Goal: Task Accomplishment & Management: Manage account settings

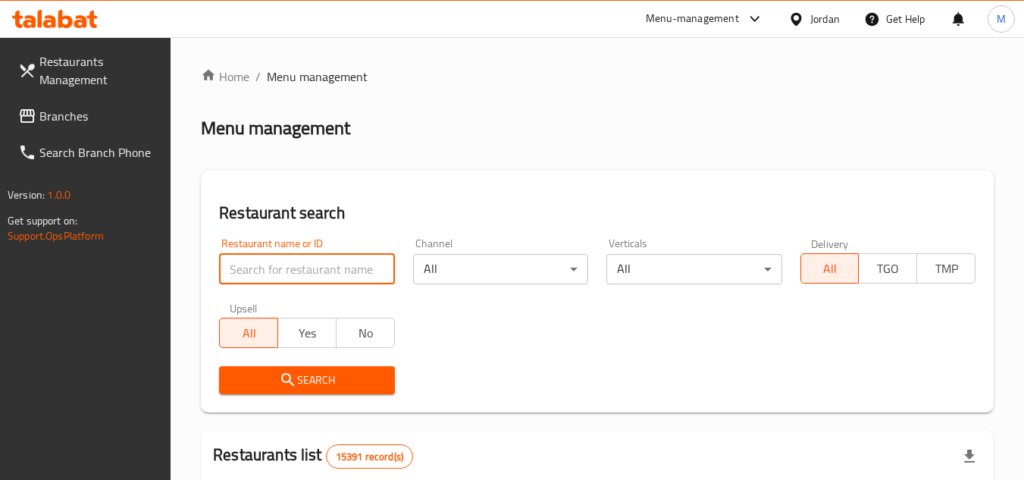
click at [343, 272] on input "search" at bounding box center [306, 269] width 175 height 30
paste input "773286"
type input "773286"
click at [297, 379] on span "Search" at bounding box center [306, 380] width 151 height 19
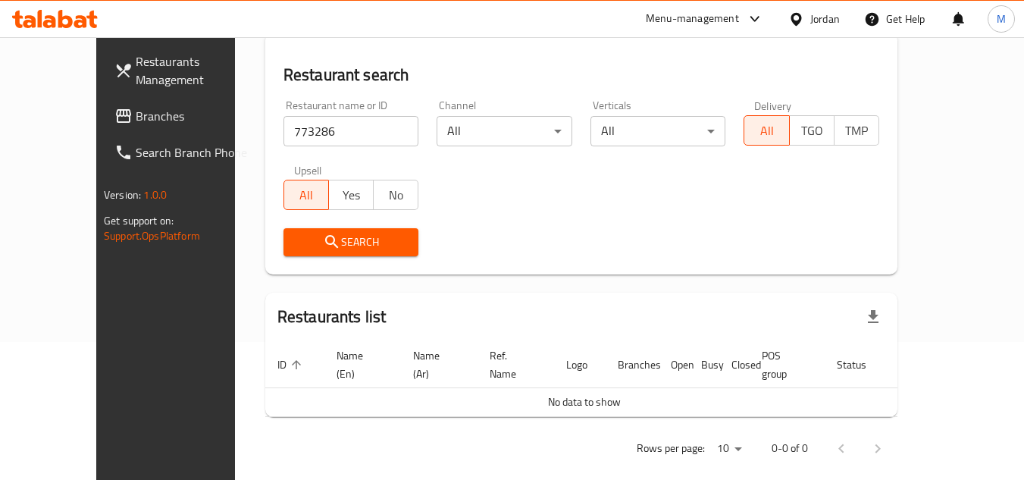
scroll to position [140, 0]
click at [136, 113] on span "Branches" at bounding box center [196, 116] width 120 height 18
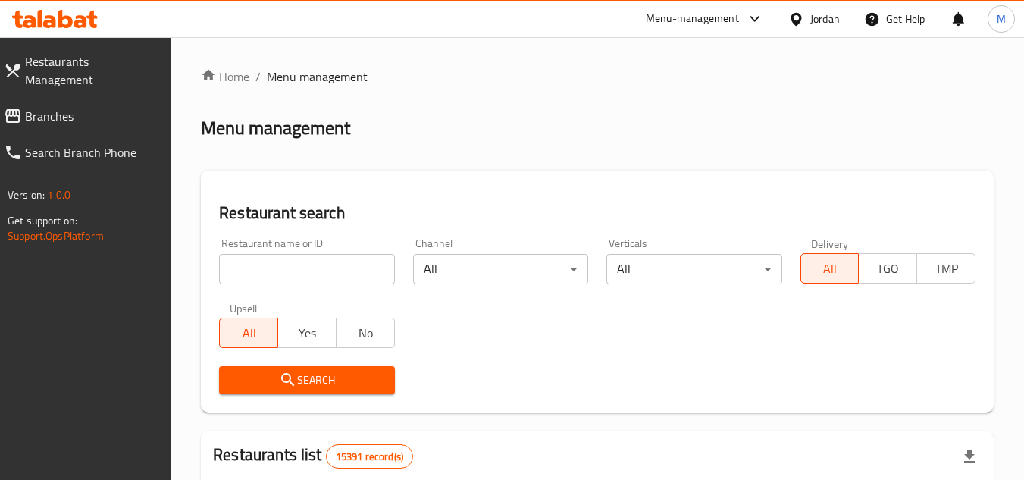
click at [363, 271] on input "search" at bounding box center [306, 269] width 175 height 30
paste input "703329"
type input "703329"
click button "Search" at bounding box center [306, 380] width 175 height 28
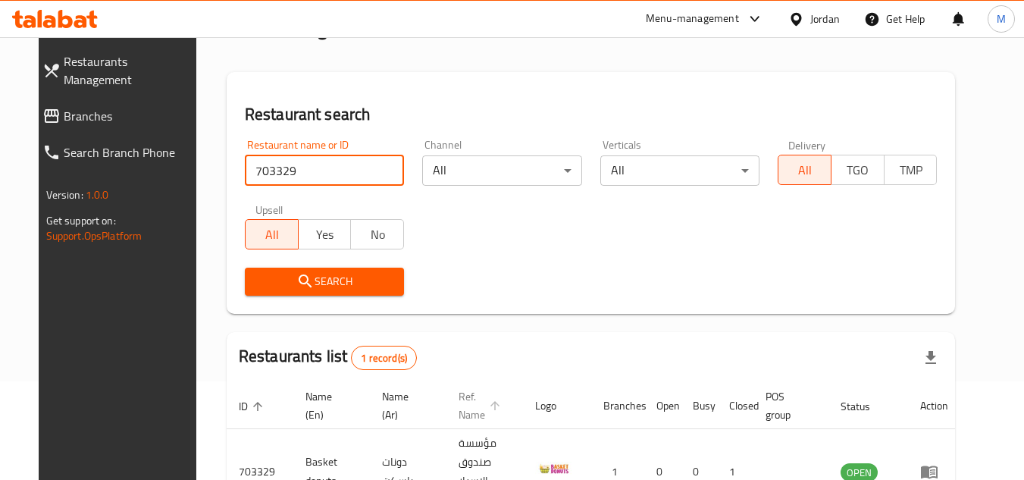
scroll to position [183, 0]
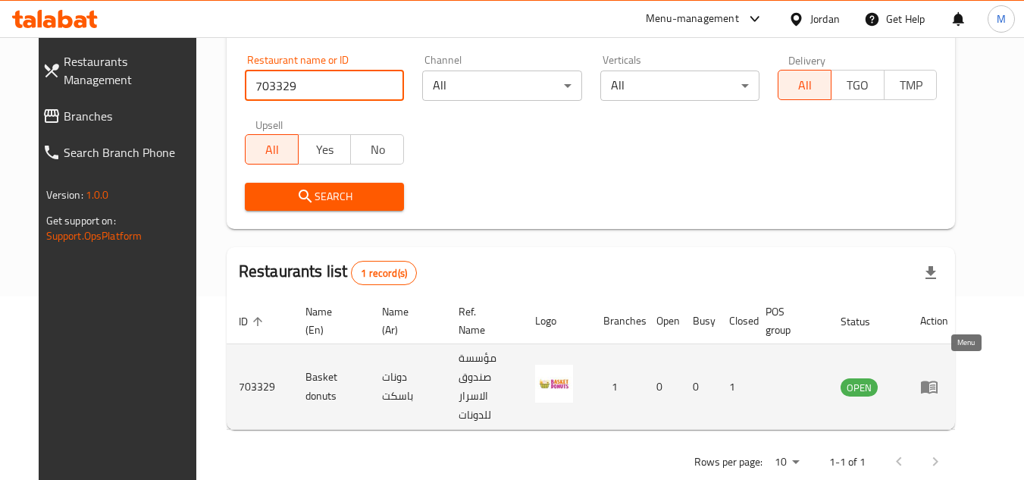
click at [939, 378] on icon "enhanced table" at bounding box center [929, 387] width 18 height 18
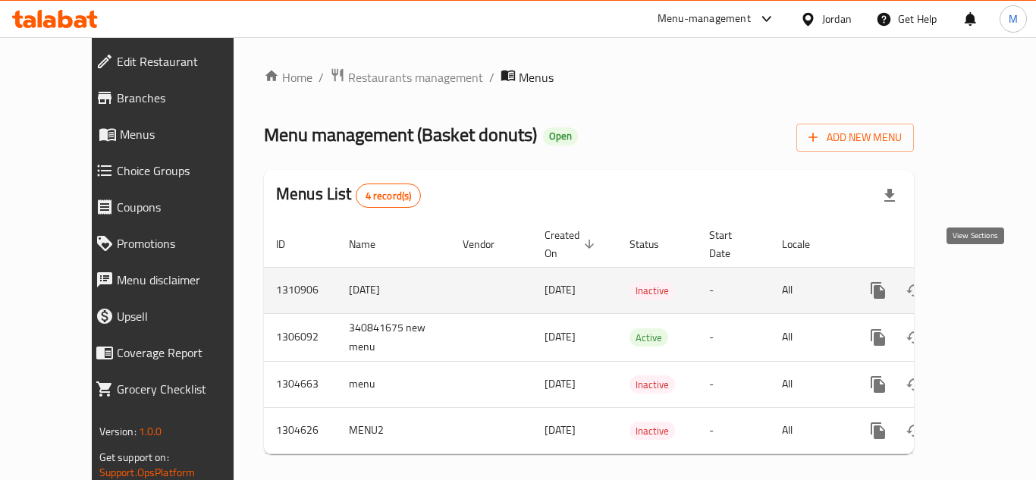
click at [978, 281] on icon "enhanced table" at bounding box center [987, 290] width 18 height 18
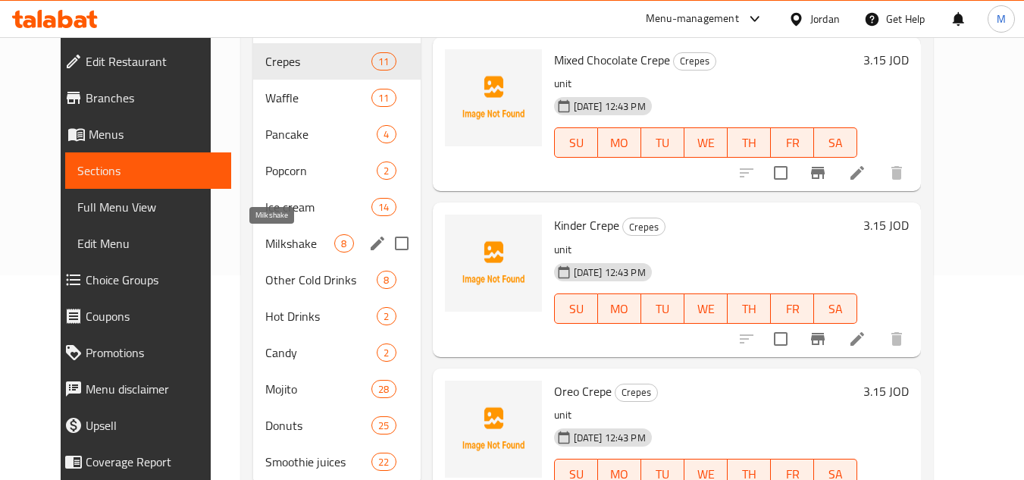
scroll to position [227, 0]
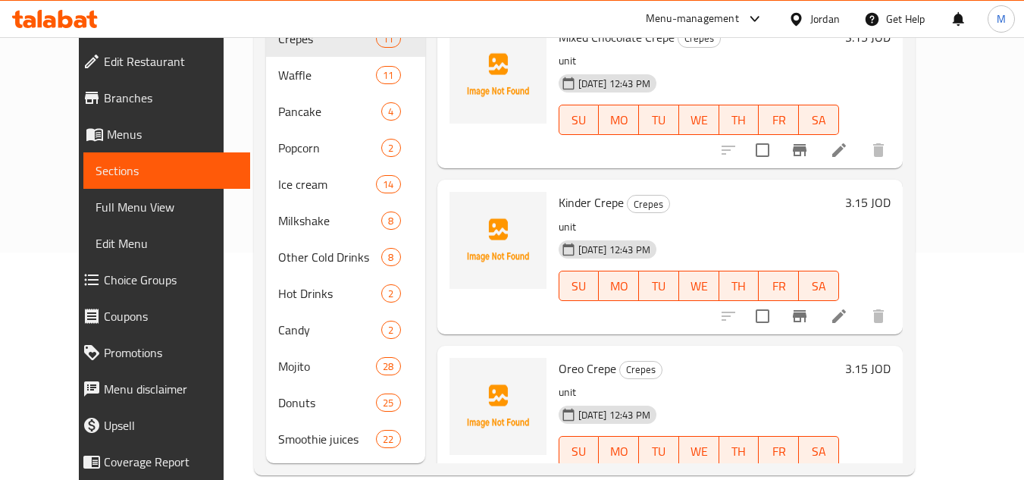
click at [945, 229] on div "Home / Restaurants management / Menus / Sections Basket donuts Open import expo…" at bounding box center [585, 158] width 722 height 696
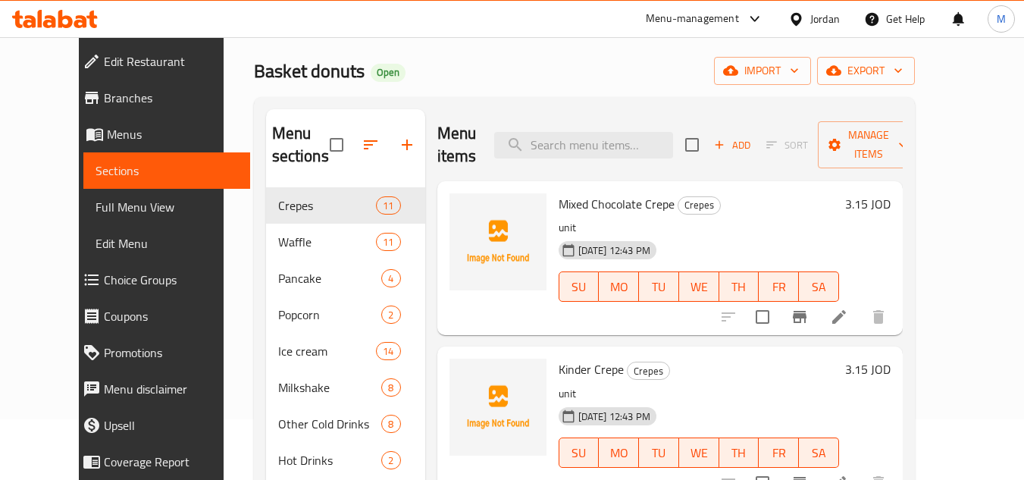
scroll to position [0, 0]
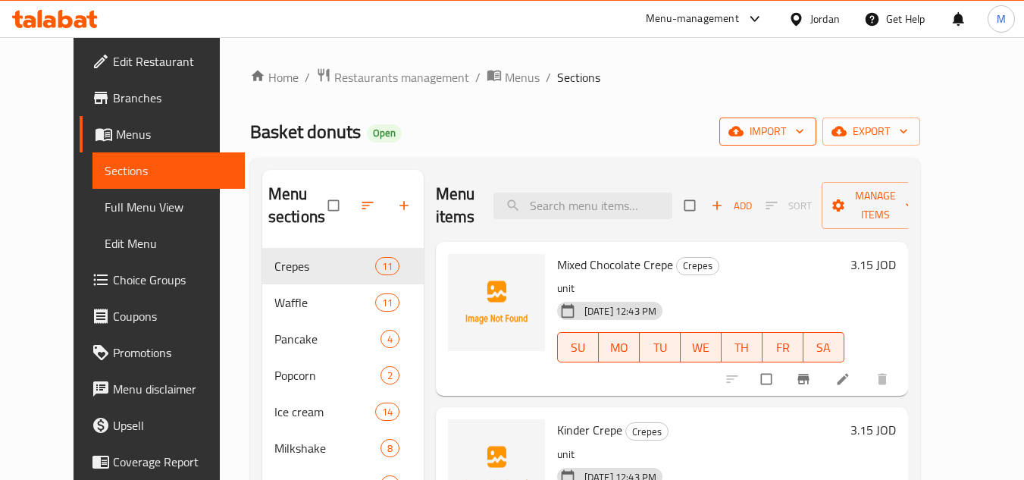
click at [807, 130] on icon "button" at bounding box center [799, 131] width 15 height 15
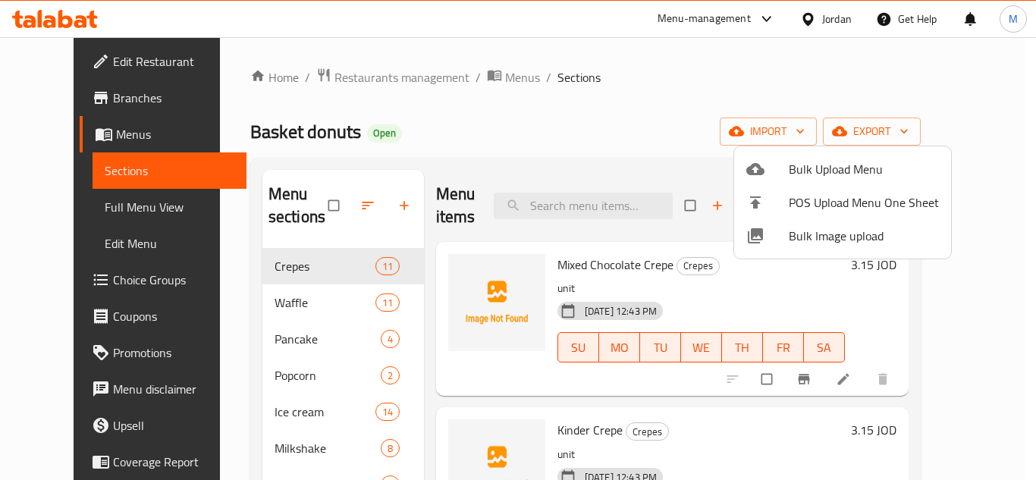
click at [808, 237] on span "Bulk Image upload" at bounding box center [863, 236] width 150 height 18
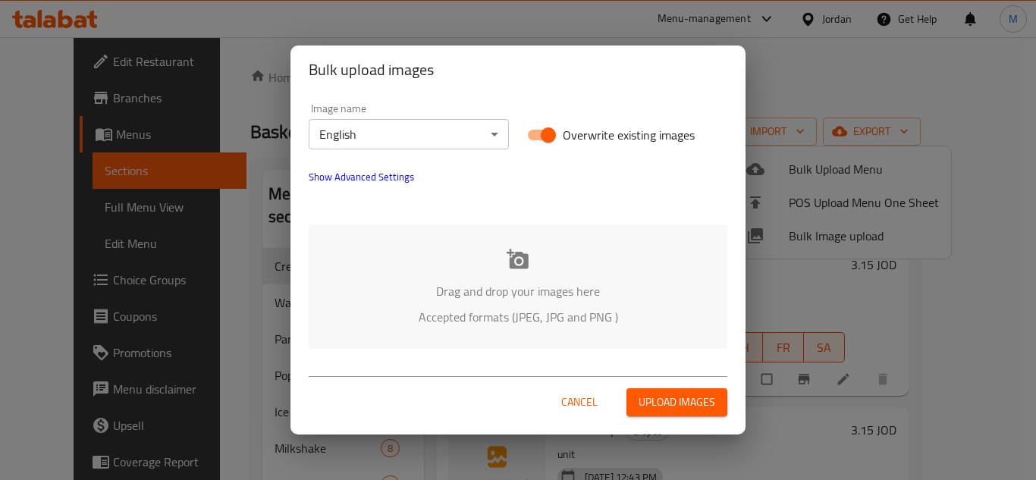
click at [419, 248] on div "Drag and drop your images here Accepted formats (JPEG, JPG and PNG )" at bounding box center [518, 287] width 419 height 124
click at [386, 136] on body "​ Menu-management Jordan Get Help M Edit Restaurant Branches Menus Sections Ful…" at bounding box center [518, 258] width 1036 height 443
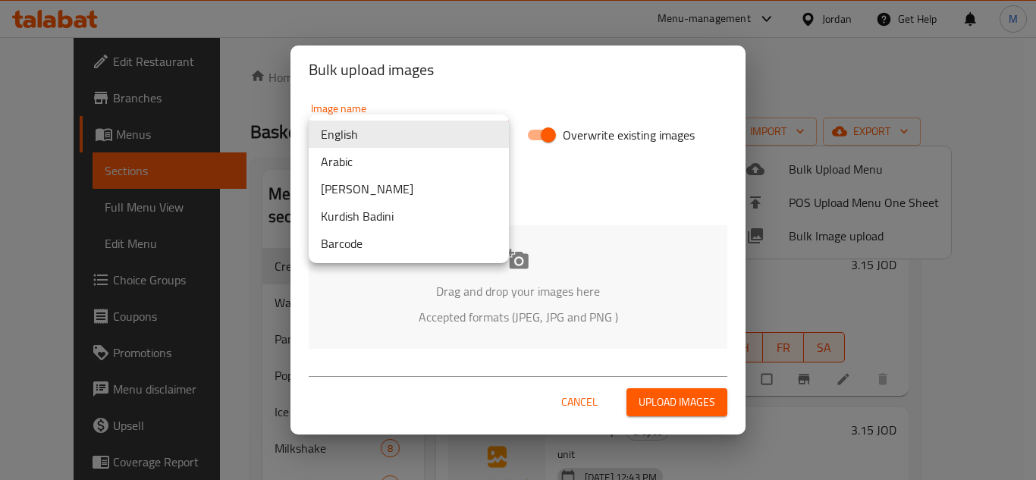
click at [378, 167] on li "Arabic" at bounding box center [409, 161] width 200 height 27
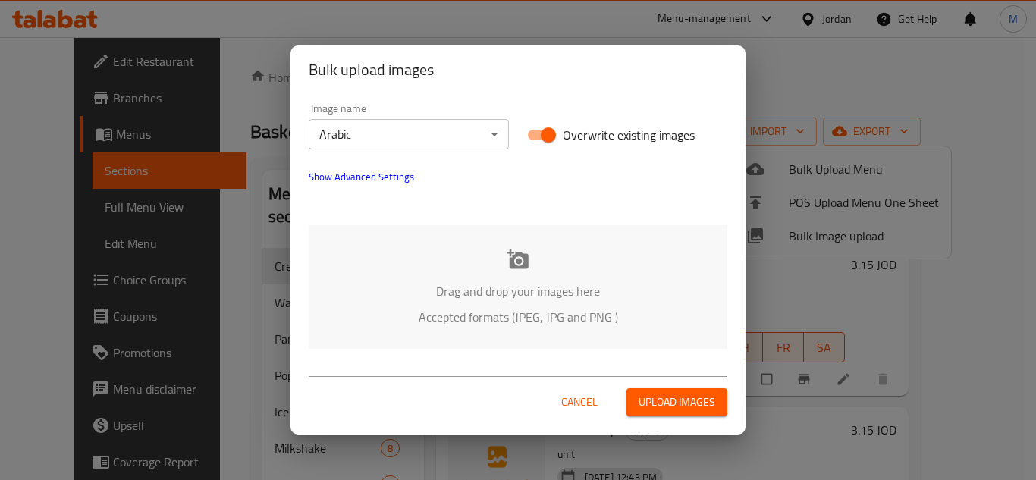
click at [428, 274] on div "Drag and drop your images here Accepted formats (JPEG, JPG and PNG )" at bounding box center [518, 287] width 419 height 124
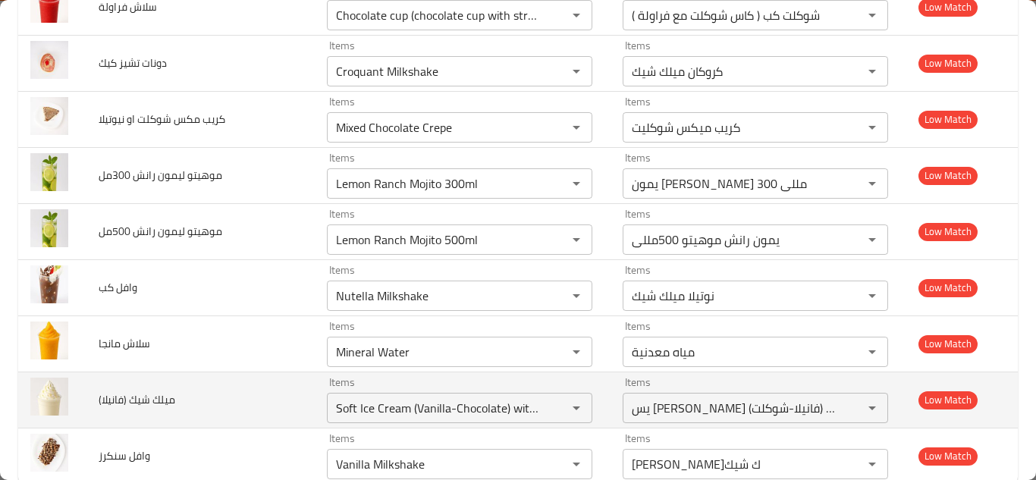
scroll to position [6571, 0]
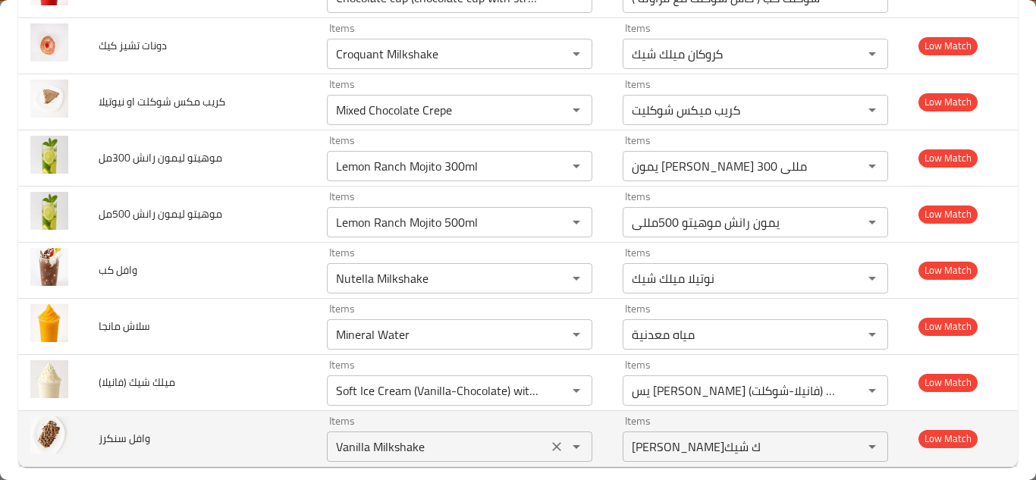
click at [417, 436] on سنكرز "Vanilla Milkshake" at bounding box center [437, 446] width 212 height 21
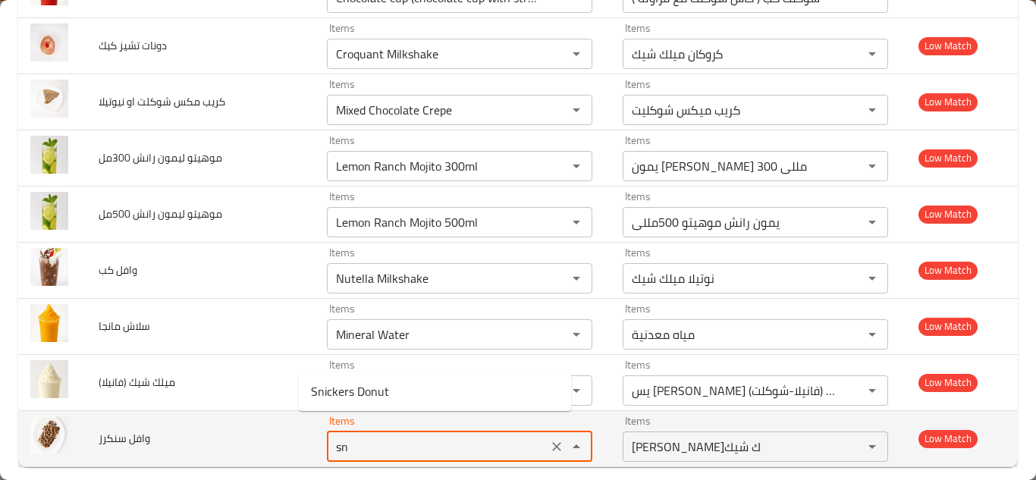
type سنكرز "s"
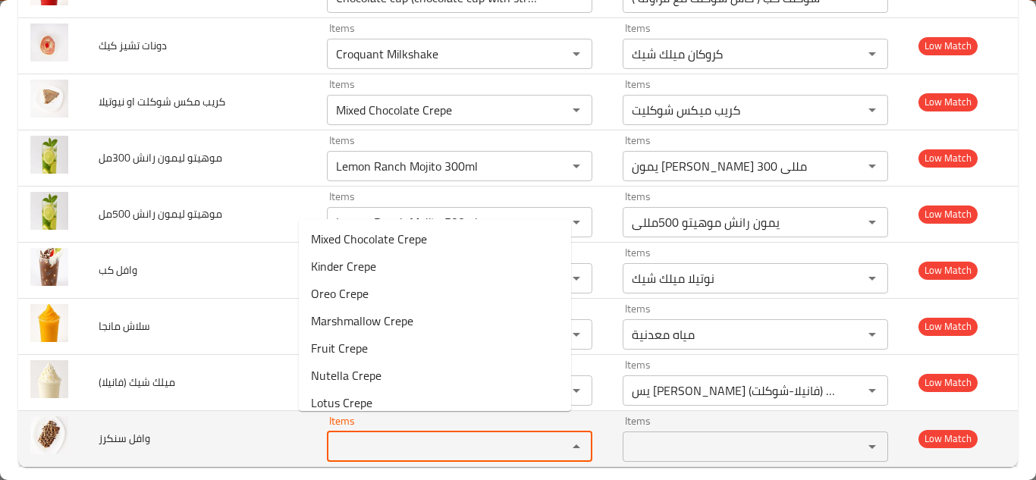
click at [132, 428] on span "وافل سنكرز" at bounding box center [125, 438] width 52 height 20
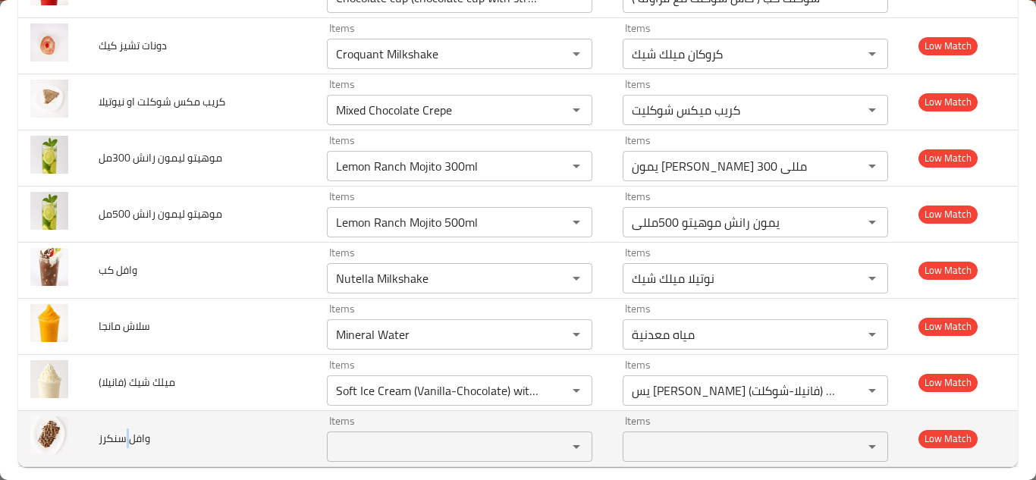
click at [132, 428] on span "وافل سنكرز" at bounding box center [125, 438] width 52 height 20
click at [328, 415] on div "Items Items" at bounding box center [459, 438] width 265 height 46
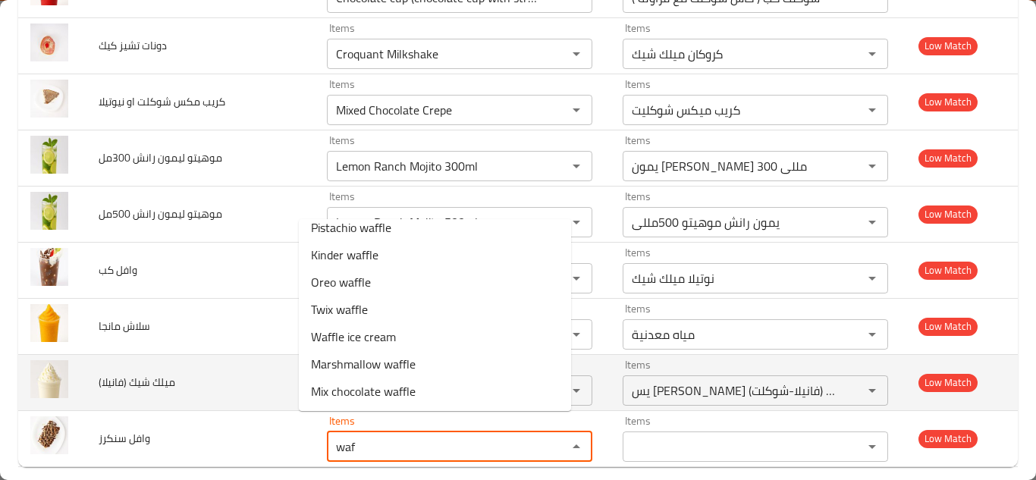
scroll to position [0, 0]
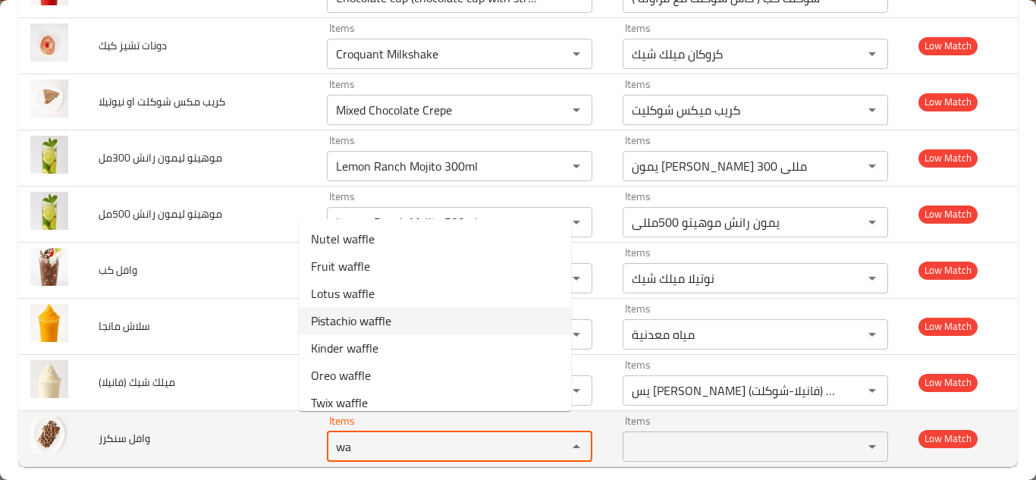
type سنكرز "w"
click at [141, 428] on span "وافل سنكرز" at bounding box center [125, 438] width 52 height 20
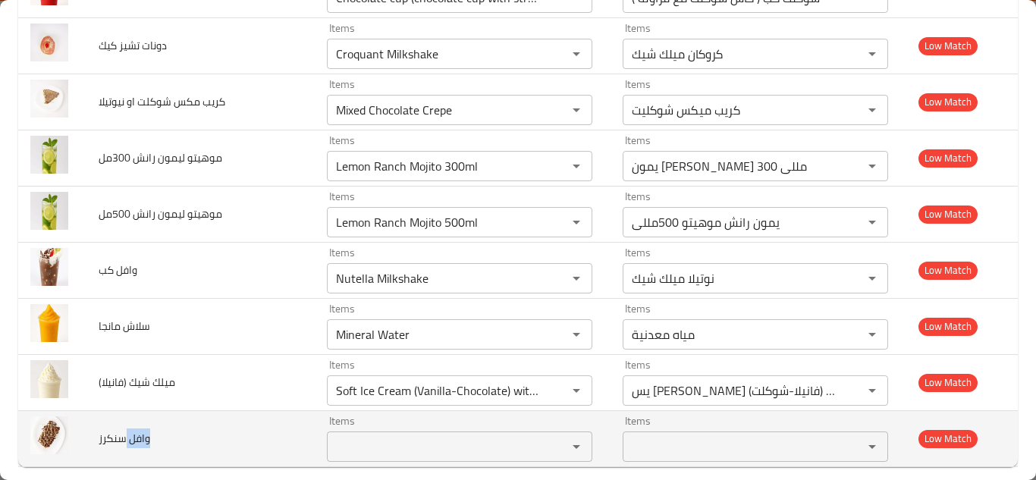
click at [141, 428] on span "وافل سنكرز" at bounding box center [125, 438] width 52 height 20
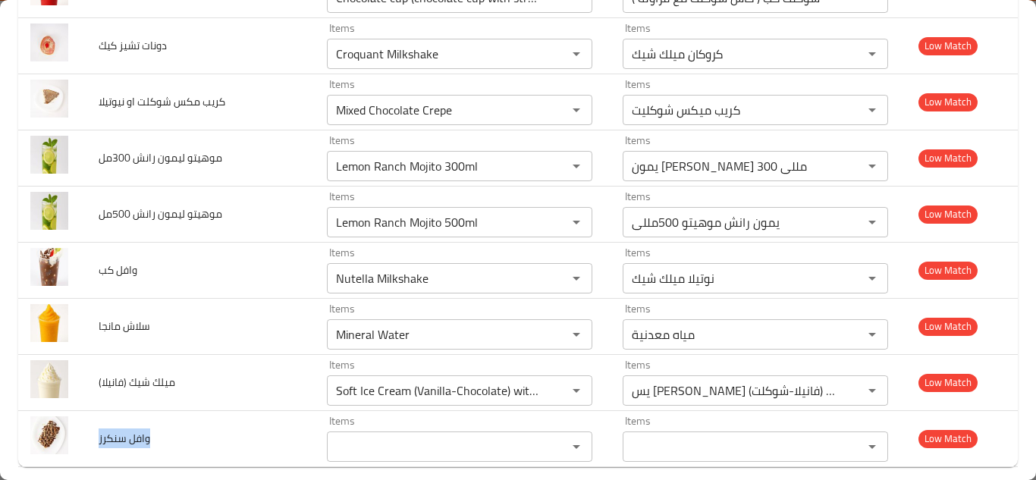
copy span "وافل سنكرز"
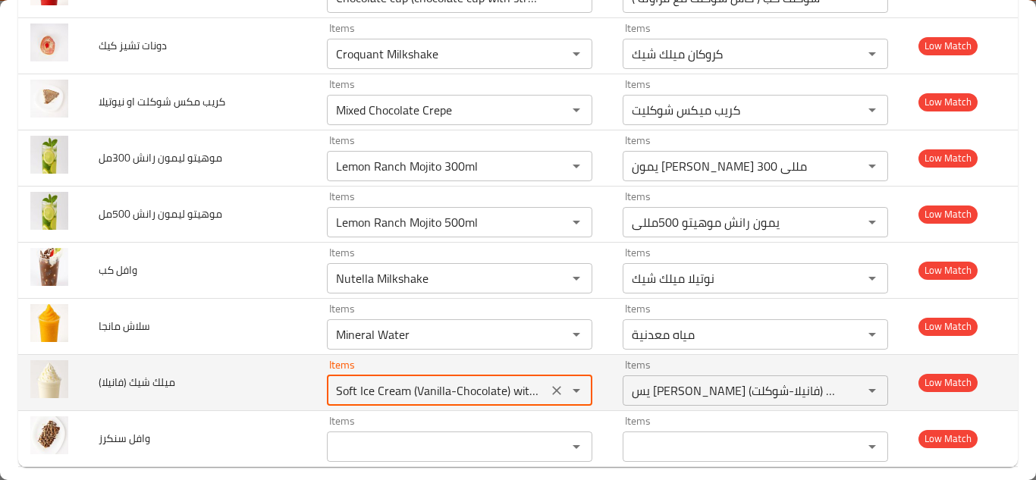
click at [425, 380] on \(فانيلا\) "Soft Ice Cream (Vanilla-Chocolate) with Biscuits" at bounding box center [437, 390] width 212 height 21
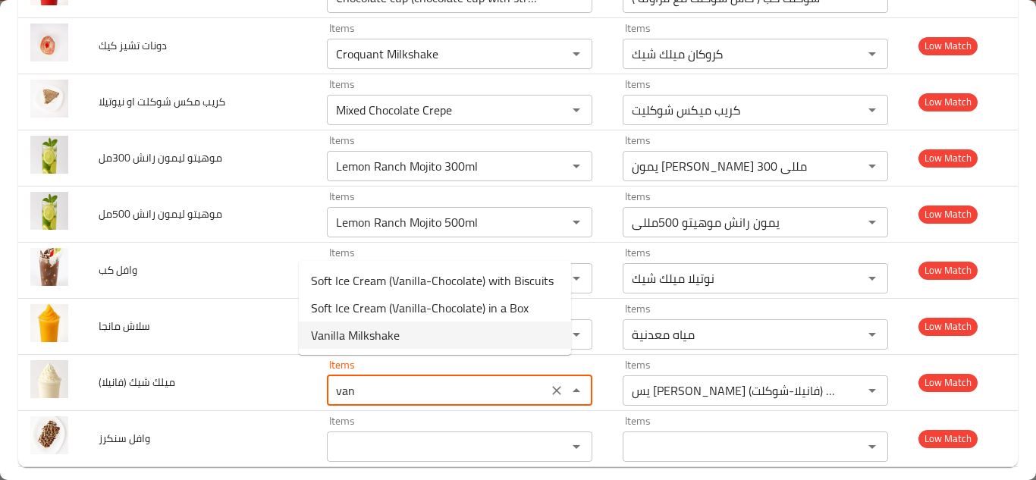
click at [386, 334] on span "Vanilla Milkshake" at bounding box center [355, 335] width 89 height 18
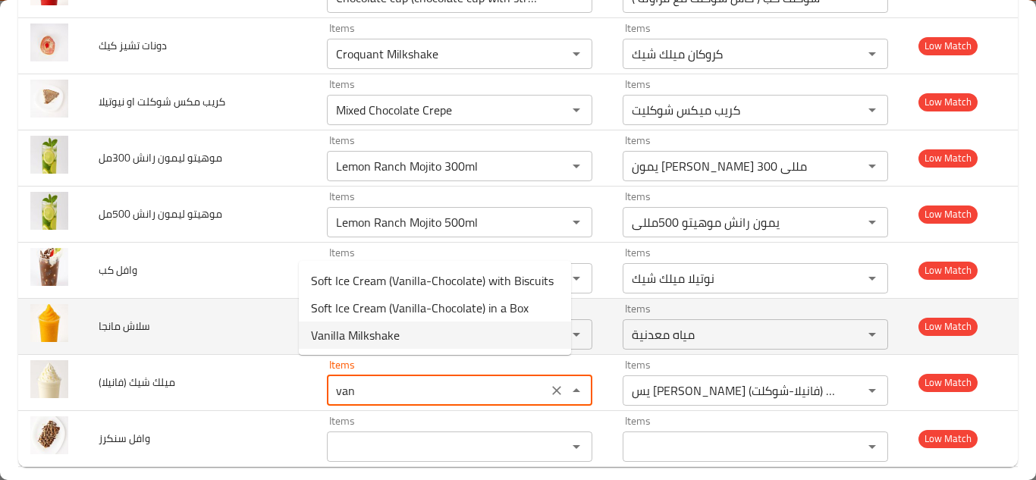
type \(فانيلا\) "Vanilla Milkshake"
type \(فانيلا\)-ar "[PERSON_NAME]ك شيك"
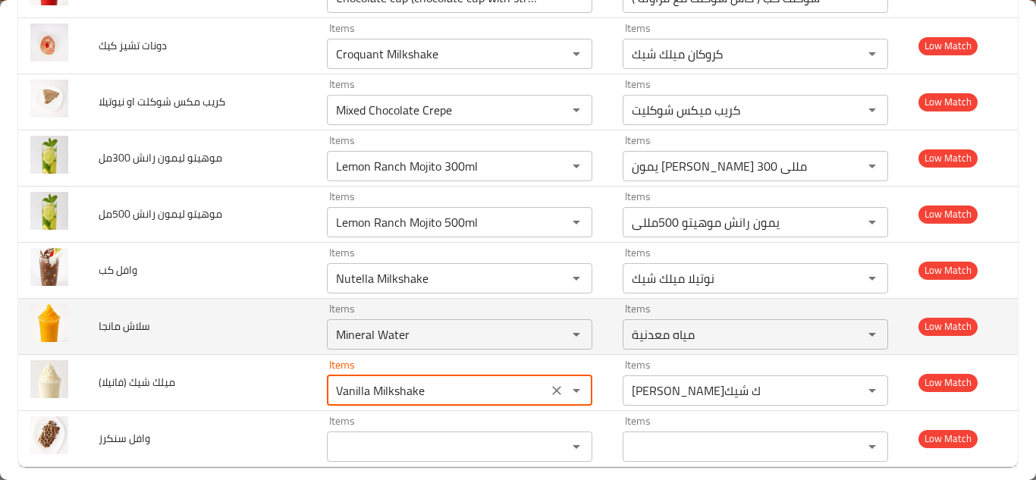
type \(فانيلا\) "Vanilla Milkshake"
click at [256, 298] on td "سلاش مانجا" at bounding box center [200, 326] width 228 height 56
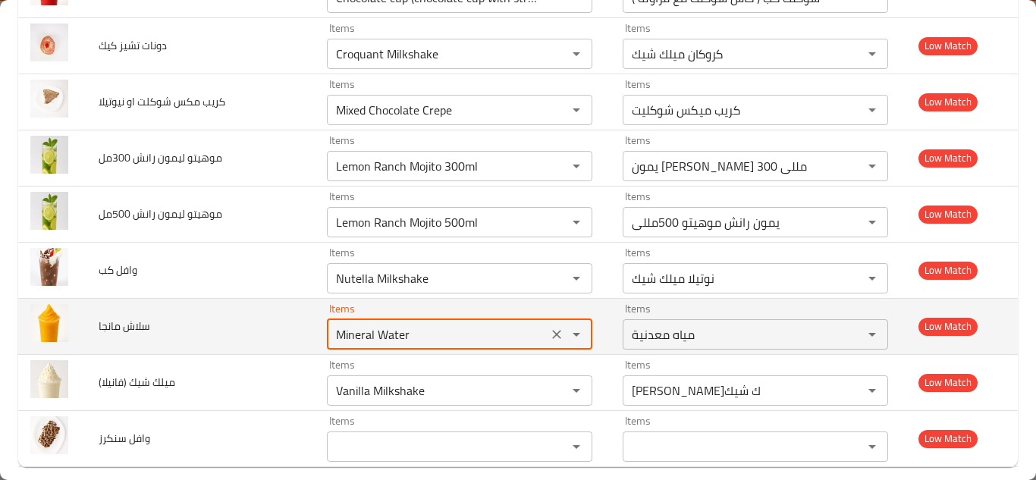
click at [366, 324] on مانجا "Mineral Water" at bounding box center [437, 334] width 212 height 21
click at [365, 324] on مانجا "Mineral Water" at bounding box center [437, 334] width 212 height 21
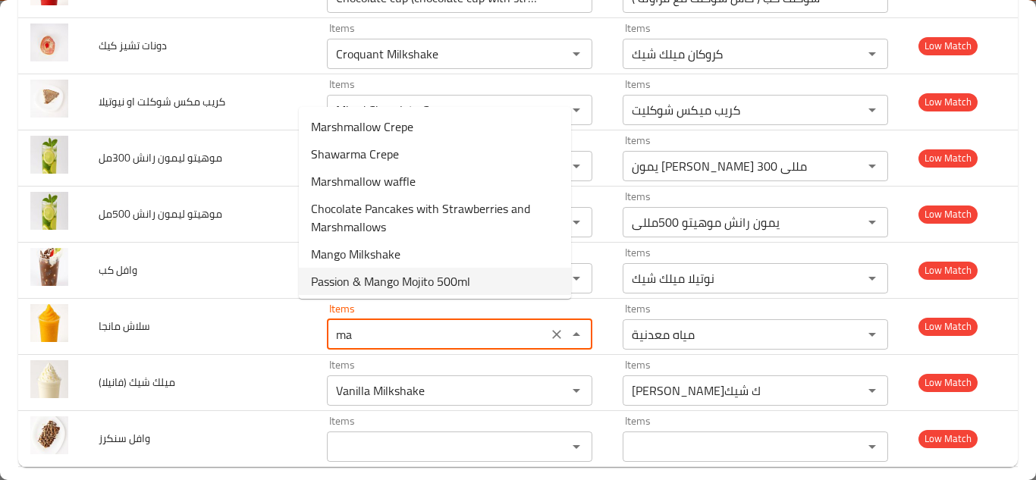
type مانجا "m"
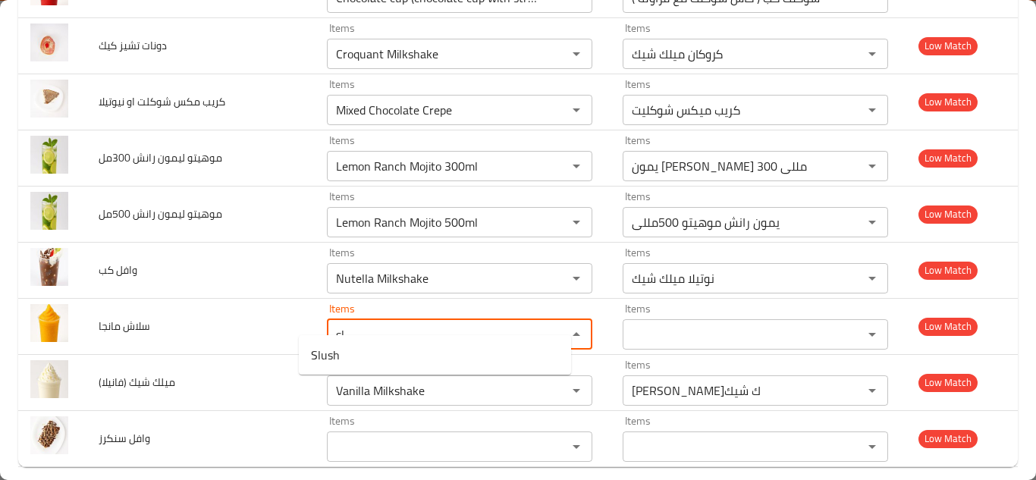
type مانجا "s"
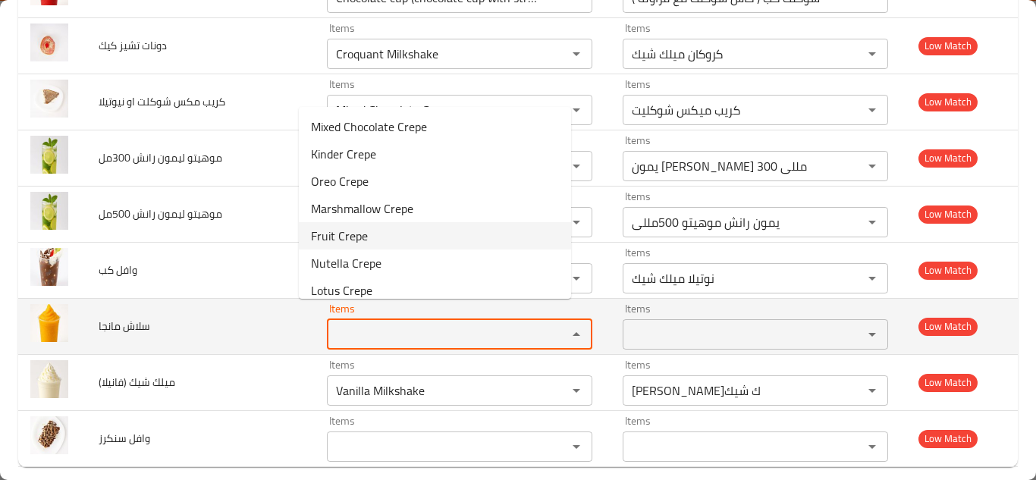
click at [149, 316] on span "سلاش مانجا" at bounding box center [125, 326] width 52 height 20
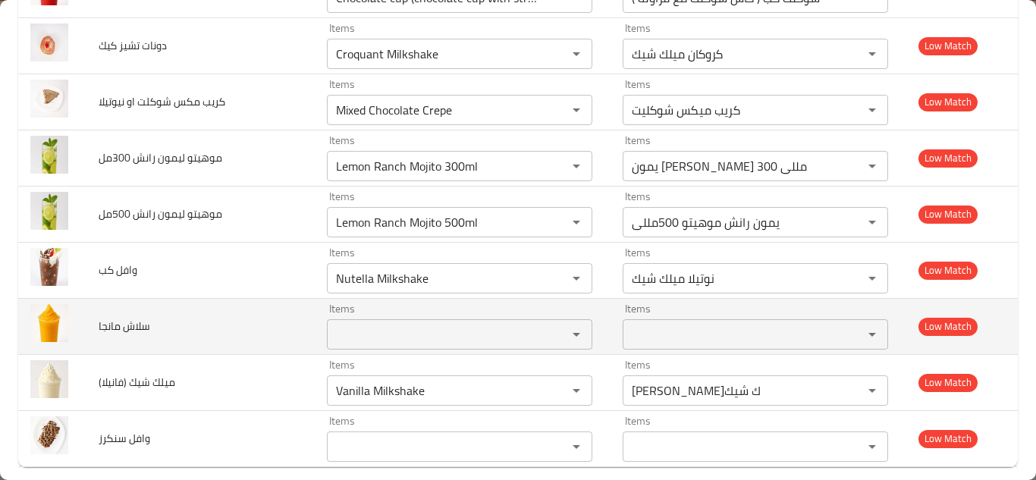
click at [149, 316] on span "سلاش مانجا" at bounding box center [125, 326] width 52 height 20
copy span "سلاش مانجا"
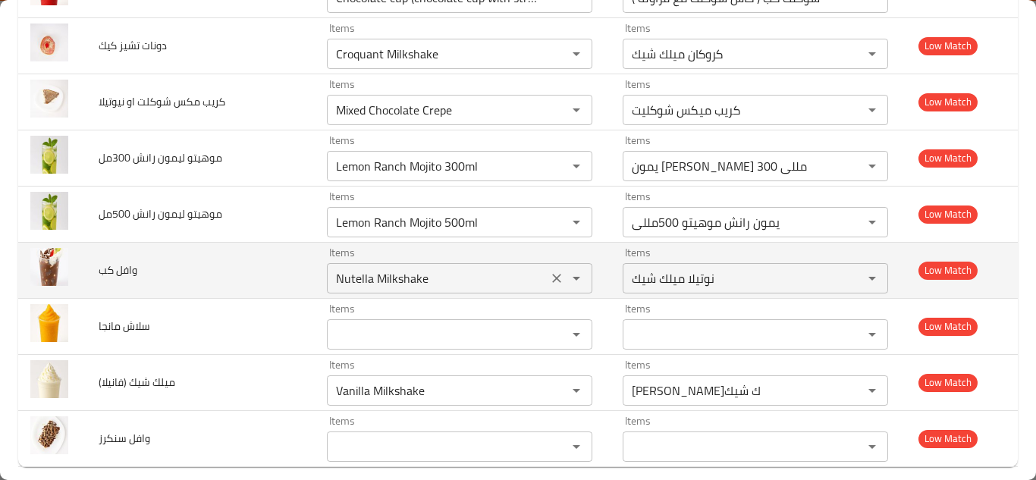
click at [384, 268] on كب "Nutella Milkshake" at bounding box center [437, 278] width 212 height 21
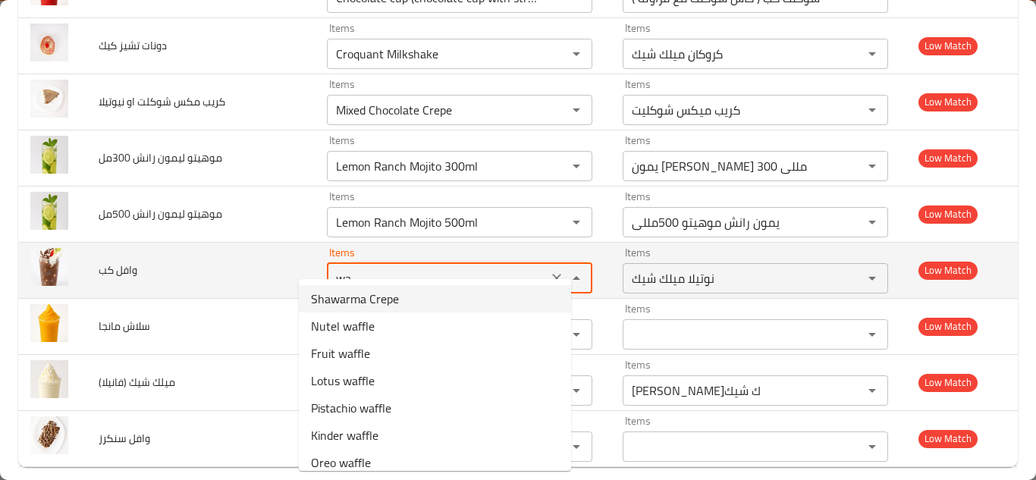
type كب "w"
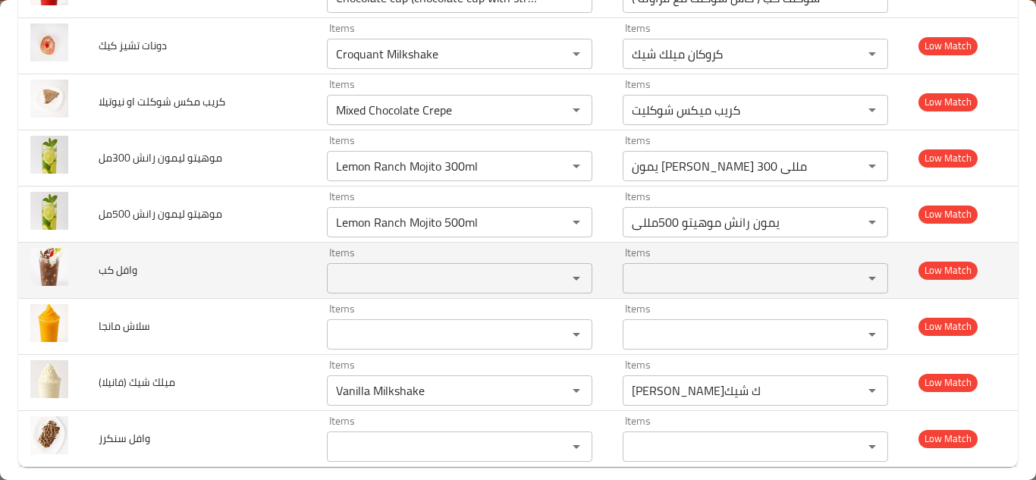
click at [123, 260] on span "وافل كب" at bounding box center [118, 270] width 39 height 20
copy span "وافل كب"
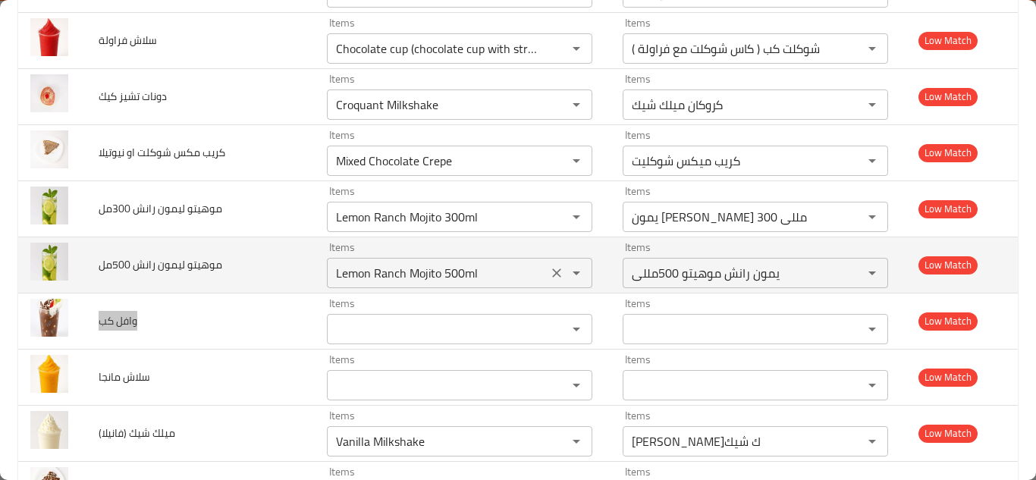
scroll to position [6495, 0]
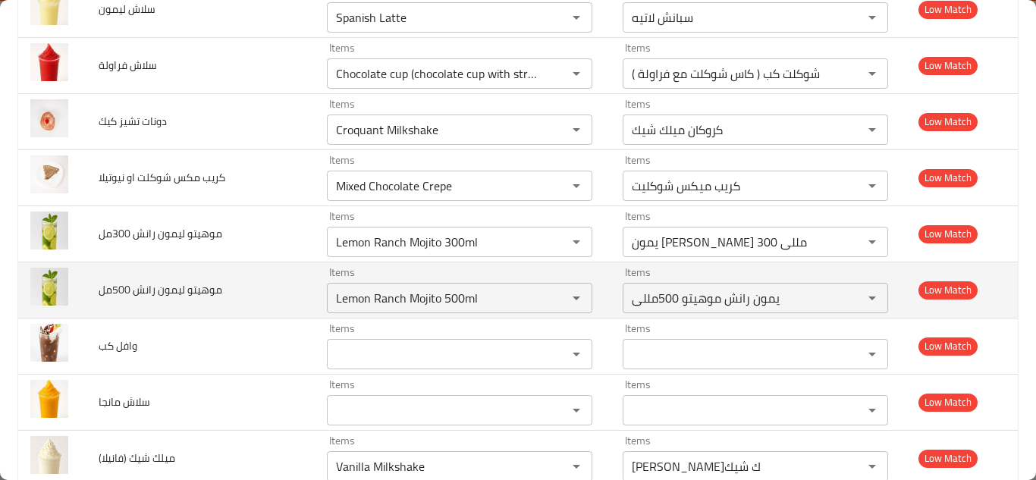
click at [252, 271] on td "موهيتو ليمون رانش 500مل" at bounding box center [200, 290] width 228 height 56
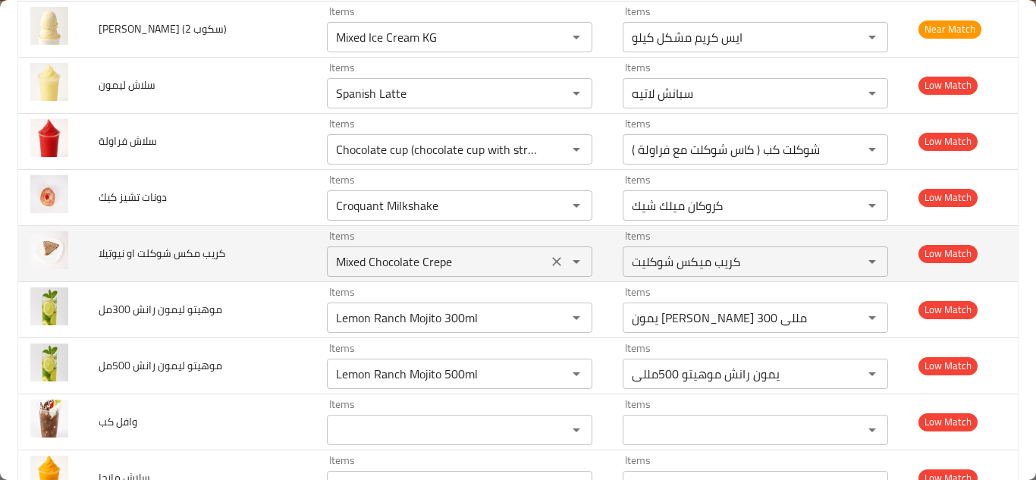
scroll to position [6344, 0]
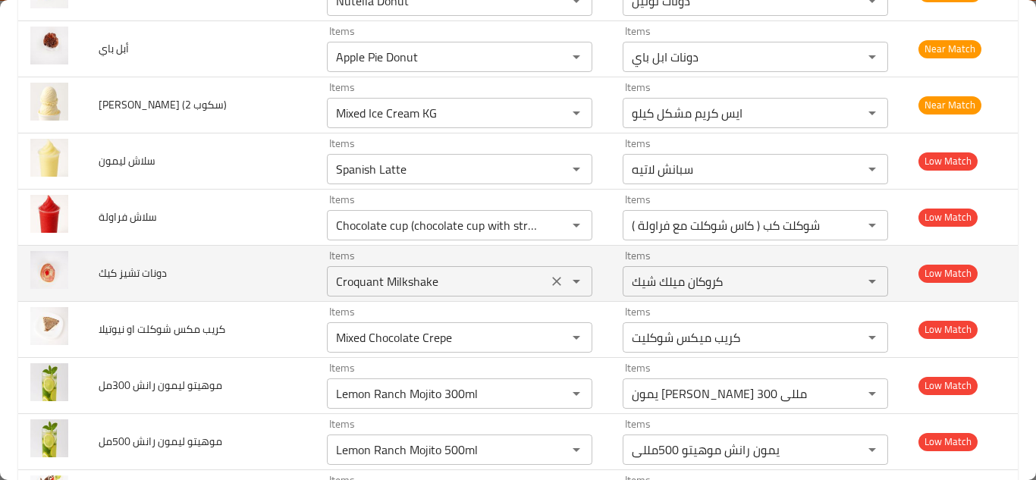
click at [364, 271] on كيك "Croquant Milkshake" at bounding box center [437, 281] width 212 height 21
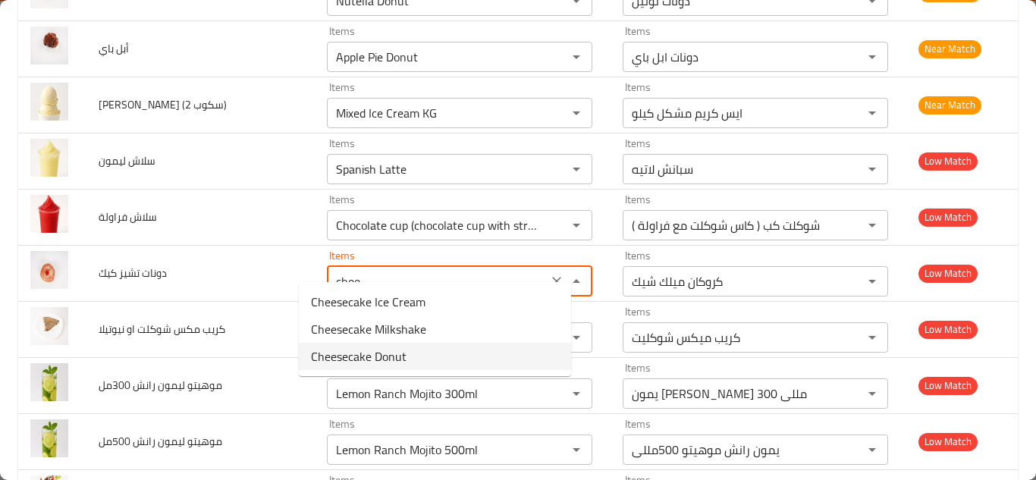
click at [407, 353] on كيك-option-2 "Cheesecake Donut" at bounding box center [435, 356] width 272 height 27
type كيك "Cheesecake Donut"
type كيك-ar "دونات تشيز كيك"
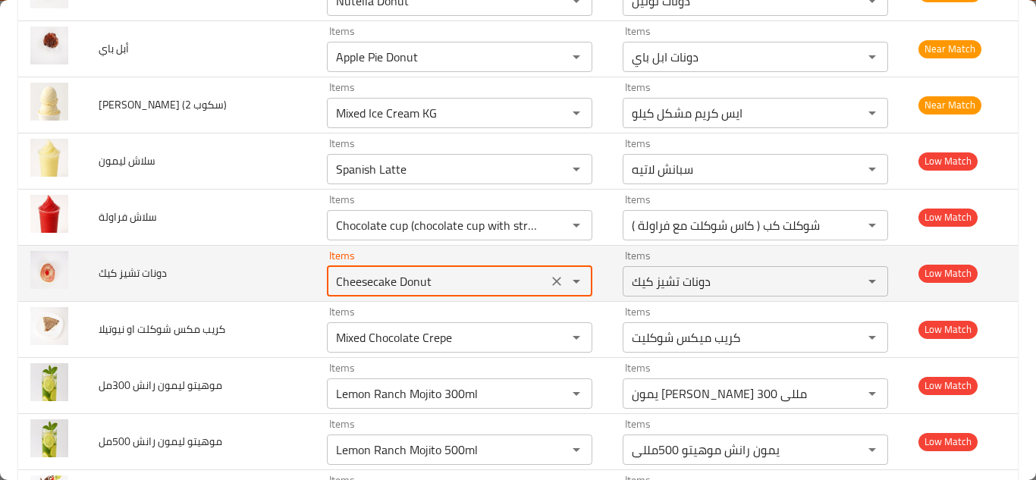
type كيك "Cheesecake Donut"
click at [271, 249] on td "دونات تشيز كيك" at bounding box center [200, 273] width 228 height 56
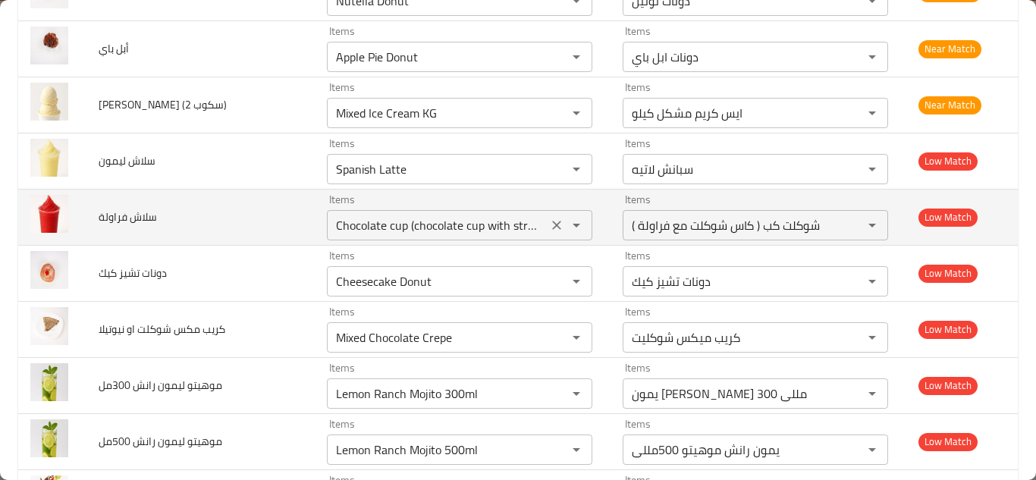
click at [378, 215] on فراولة "Chocolate cup (chocolate cup with strawberries)" at bounding box center [437, 225] width 212 height 21
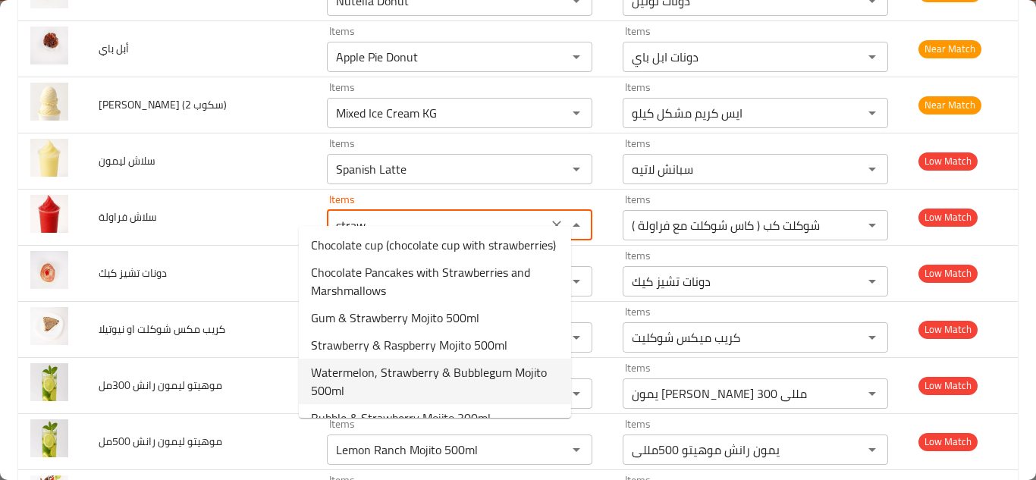
scroll to position [0, 0]
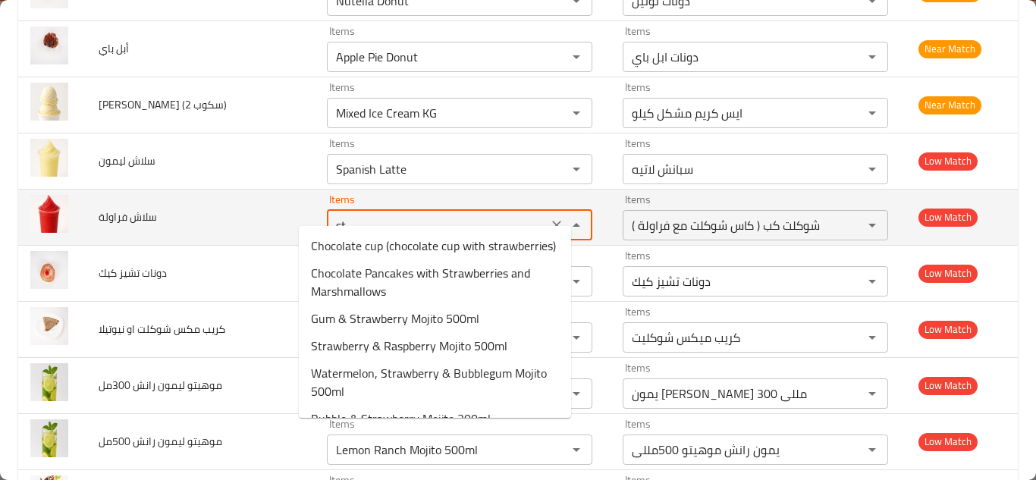
type فراولة "s"
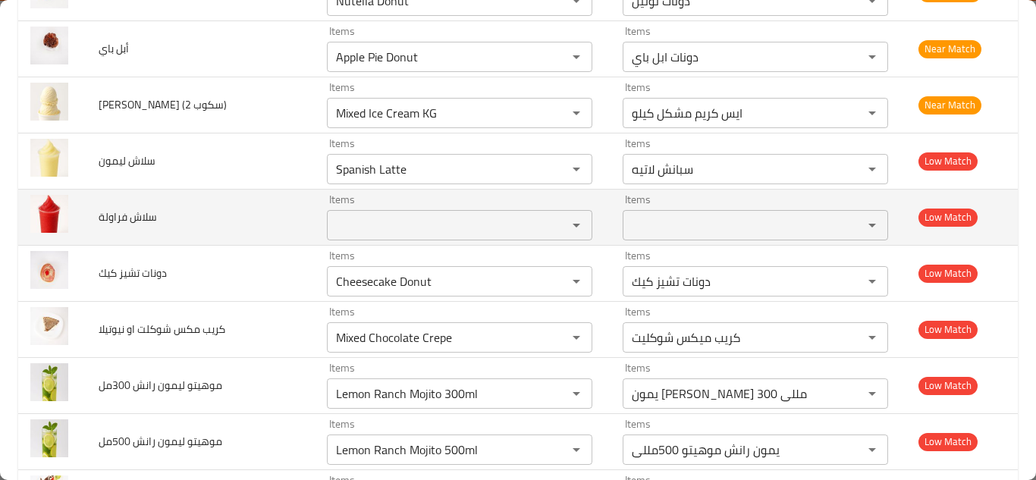
click at [133, 207] on span "سلاش فراولة" at bounding box center [128, 217] width 58 height 20
copy span "سلاش فراولة"
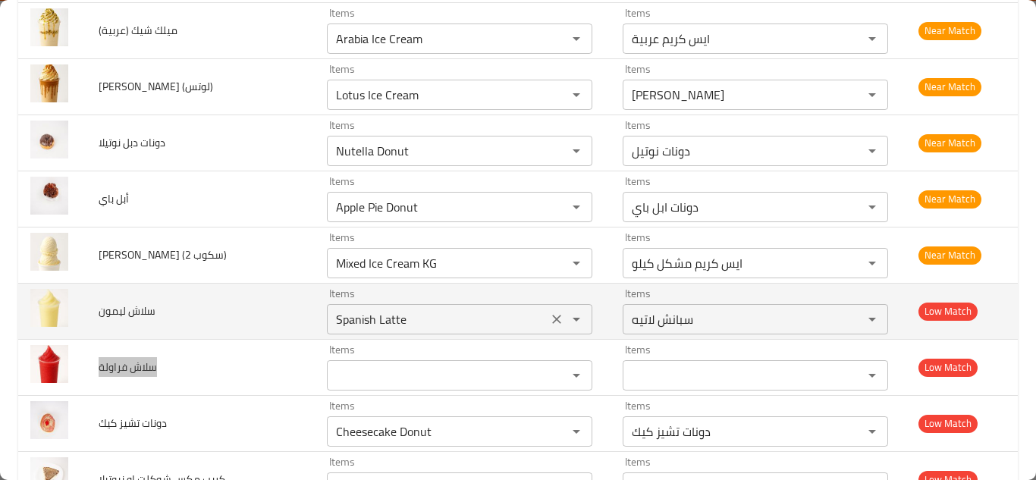
scroll to position [6192, 0]
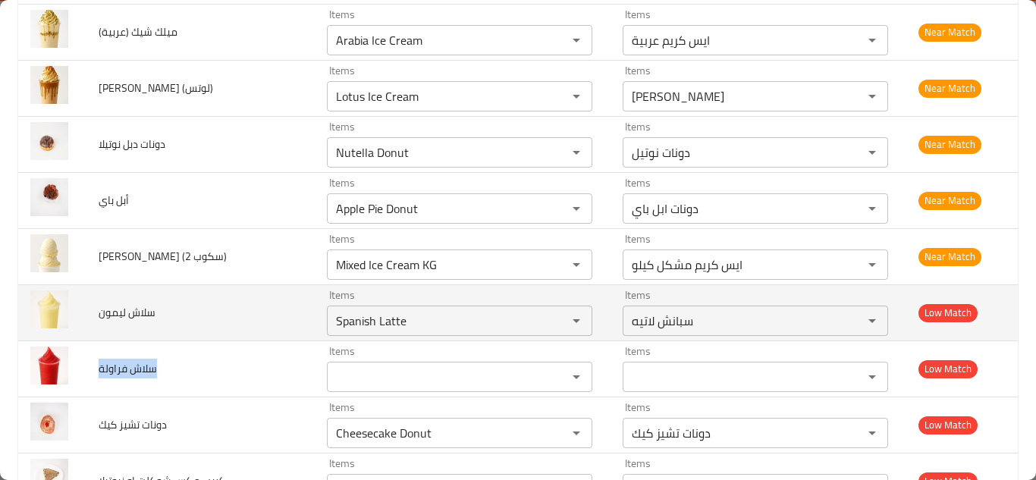
drag, startPoint x: 529, startPoint y: 304, endPoint x: 183, endPoint y: 282, distance: 347.2
click at [549, 313] on icon "Clear" at bounding box center [556, 320] width 15 height 15
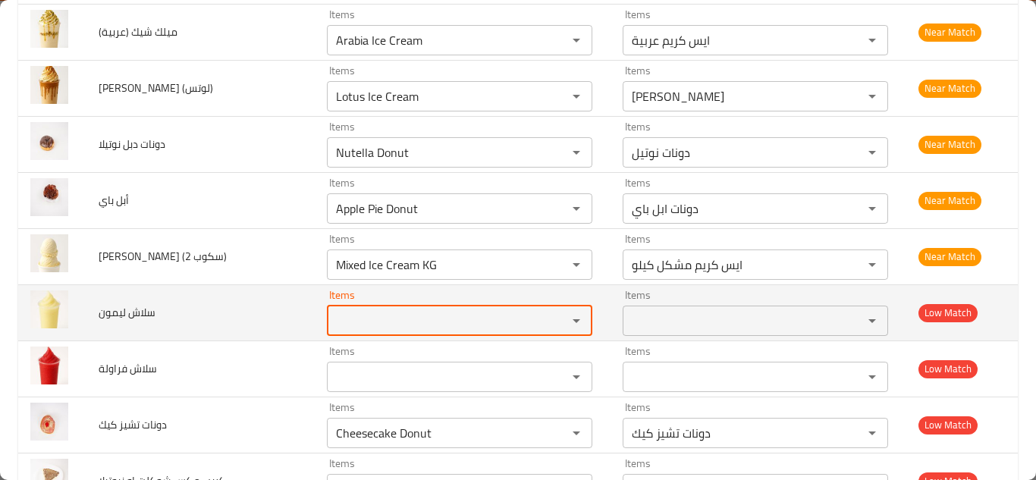
click at [118, 303] on span "سلاش ليمون" at bounding box center [127, 313] width 57 height 20
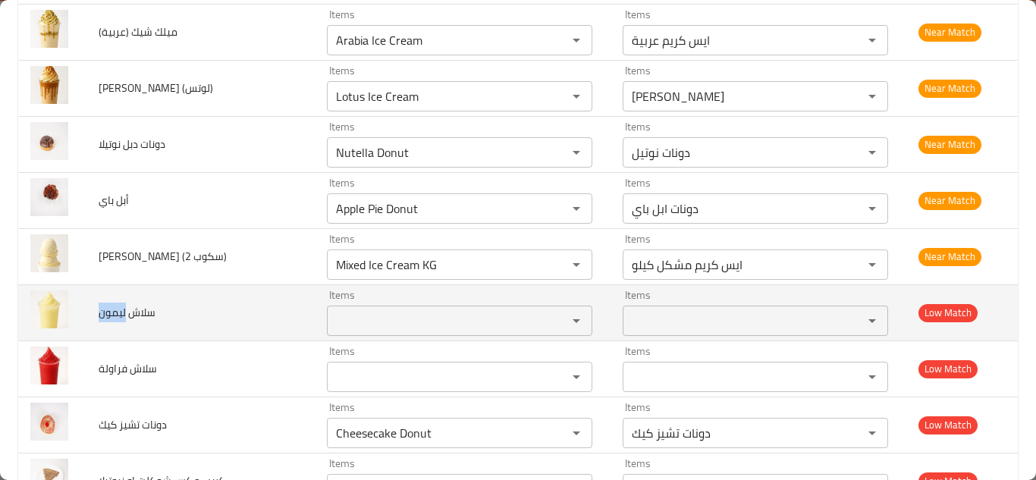
click at [118, 303] on span "سلاش ليمون" at bounding box center [127, 313] width 57 height 20
copy span "سلاش ليمون"
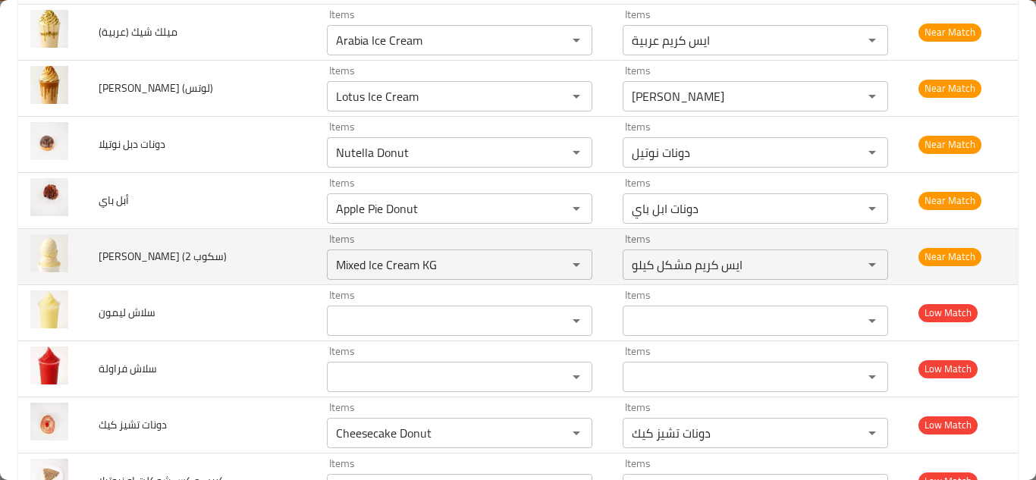
click at [252, 238] on td "ايس كريم (2 سكوب)" at bounding box center [200, 256] width 228 height 56
click at [344, 254] on سكوب\) "Mixed Ice Cream KG" at bounding box center [437, 264] width 212 height 21
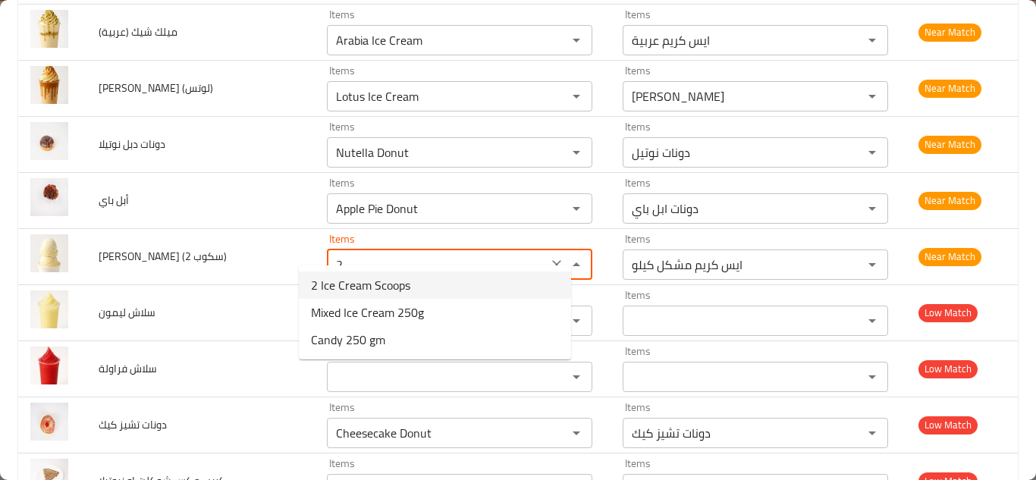
click at [361, 278] on span "2 Ice Cream Scoops" at bounding box center [360, 285] width 99 height 18
type سكوب\) "2 Ice Cream Scoops"
type سكوب\)-ar "[PERSON_NAME] عدد 2"
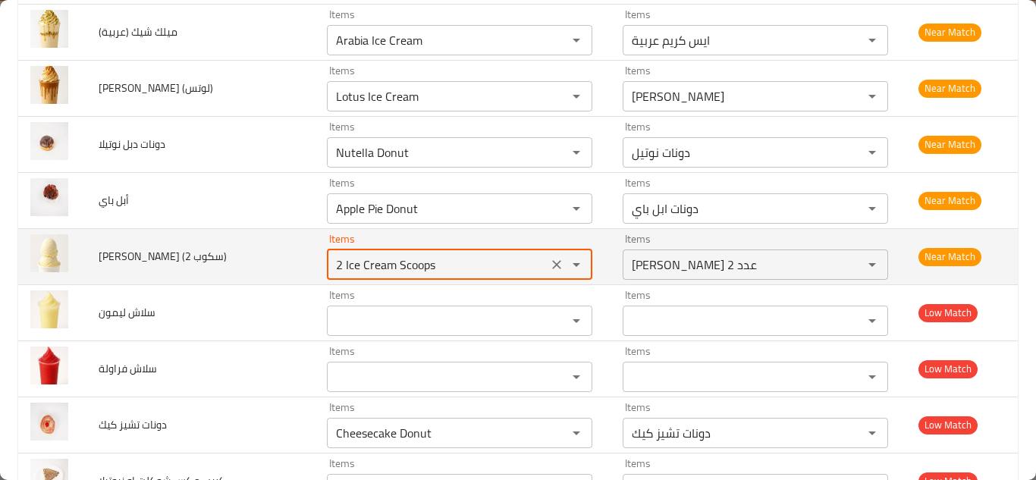
type سكوب\) "2 Ice Cream Scoops"
click at [273, 230] on td "ايس كريم (2 سكوب)" at bounding box center [200, 256] width 228 height 56
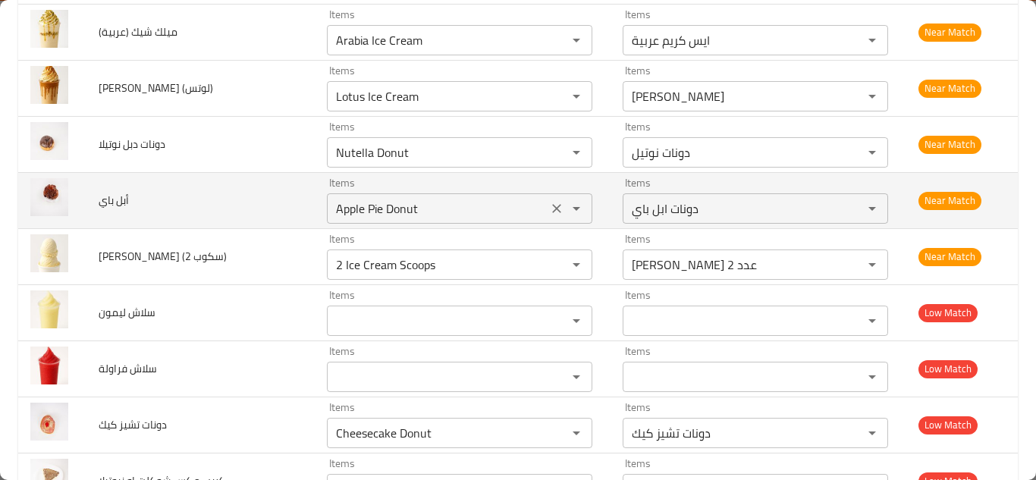
click at [408, 198] on باي "Apple Pie Donut" at bounding box center [437, 208] width 212 height 21
click at [415, 198] on باي "Apple Pie Donut" at bounding box center [437, 208] width 212 height 21
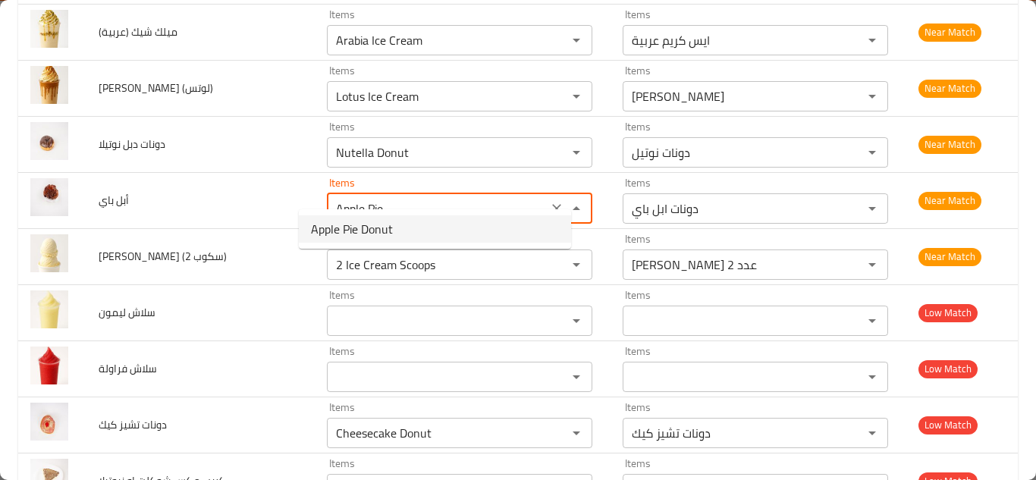
click at [377, 229] on span "Apple Pie Donut" at bounding box center [352, 229] width 82 height 18
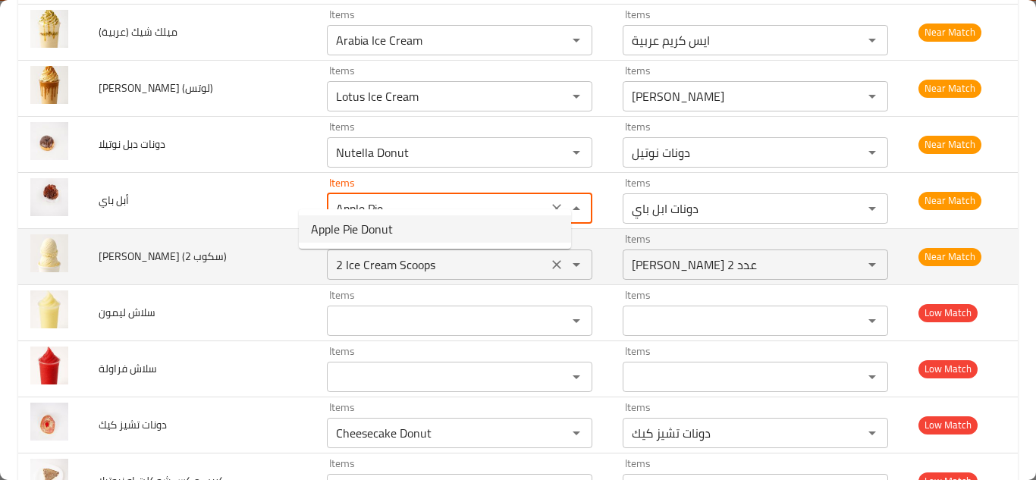
type باي "Apple Pie Donut"
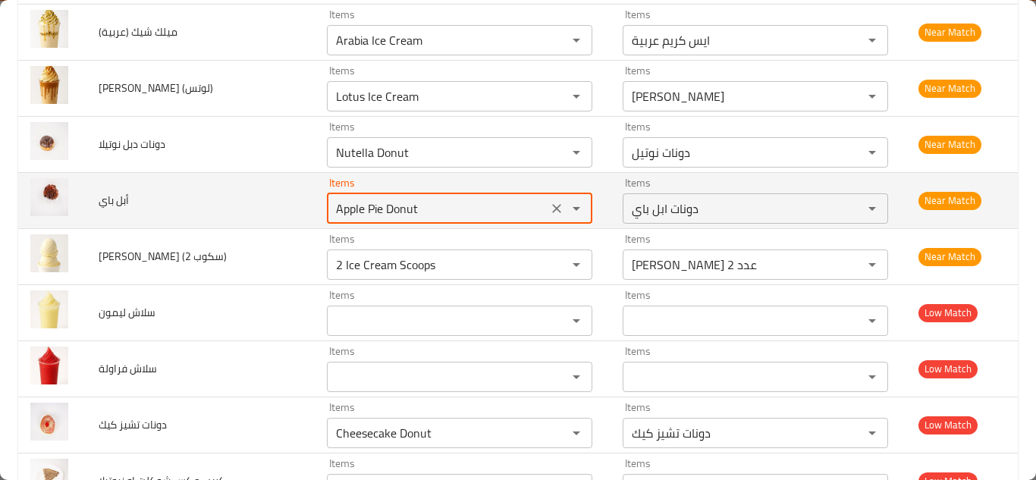
click at [259, 193] on td "أبل باي" at bounding box center [200, 200] width 228 height 56
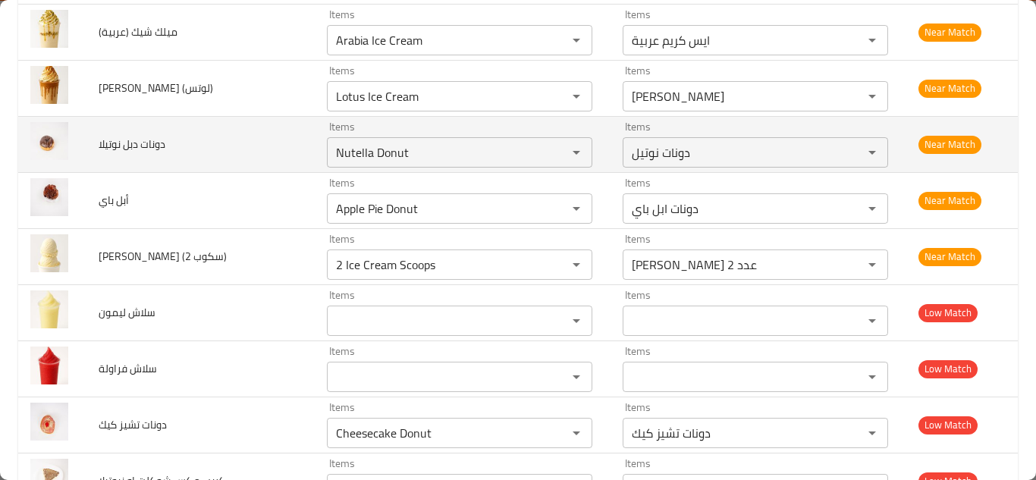
scroll to position [6116, 0]
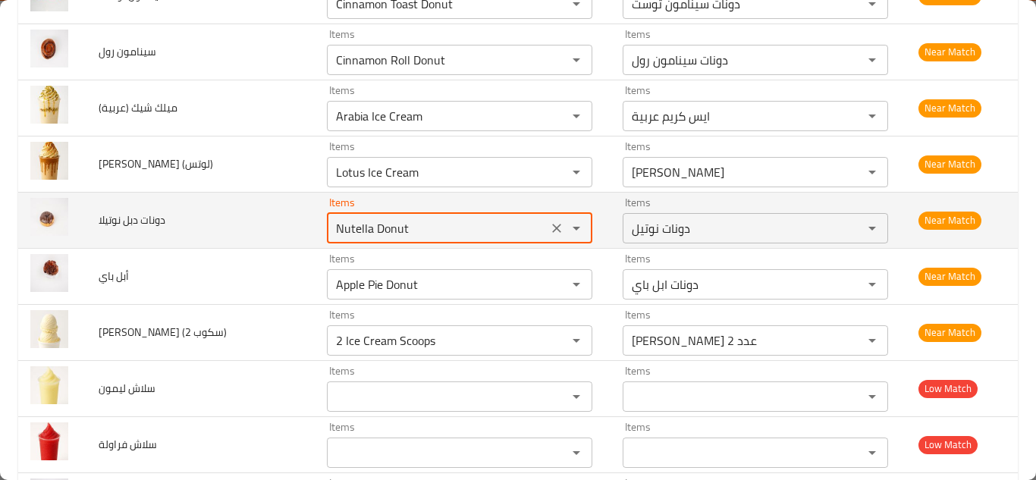
click at [354, 218] on نوتيلا "Nutella Donut" at bounding box center [437, 228] width 212 height 21
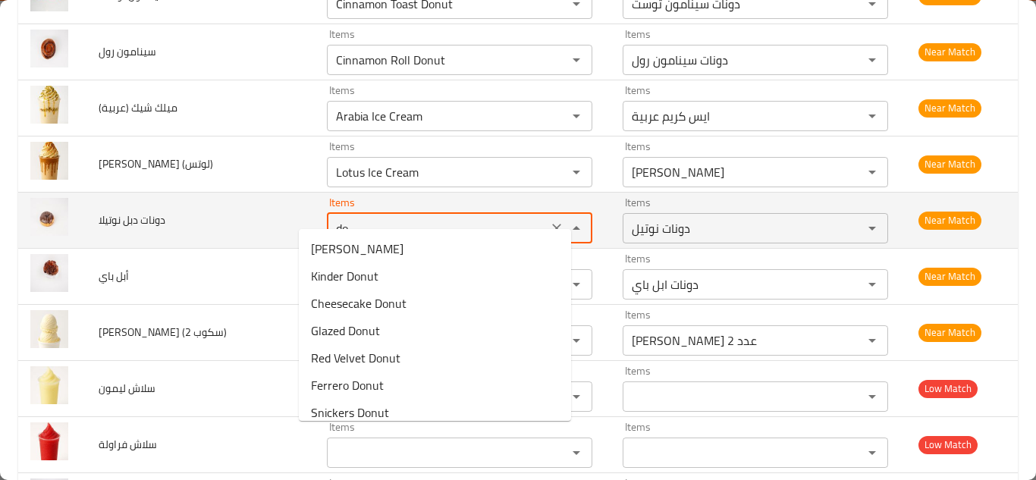
type نوتيلا "d"
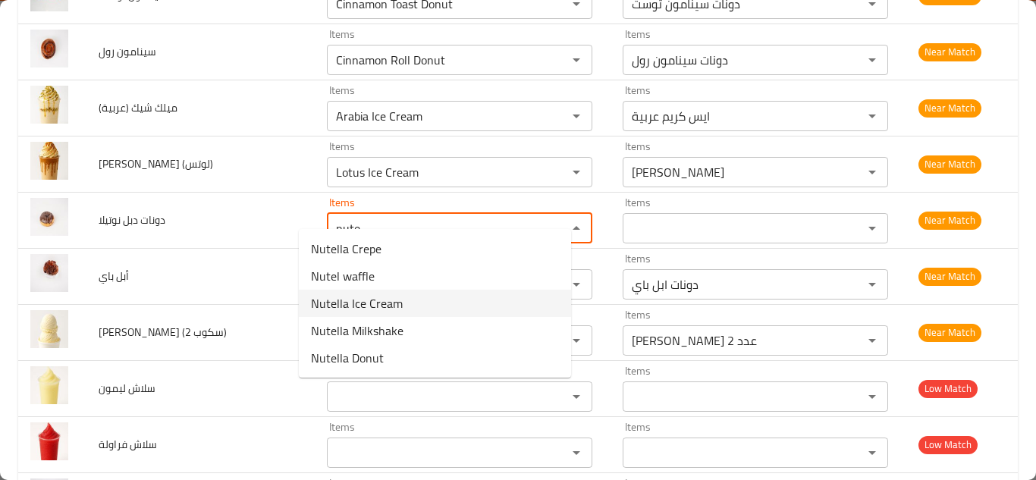
scroll to position [0, 0]
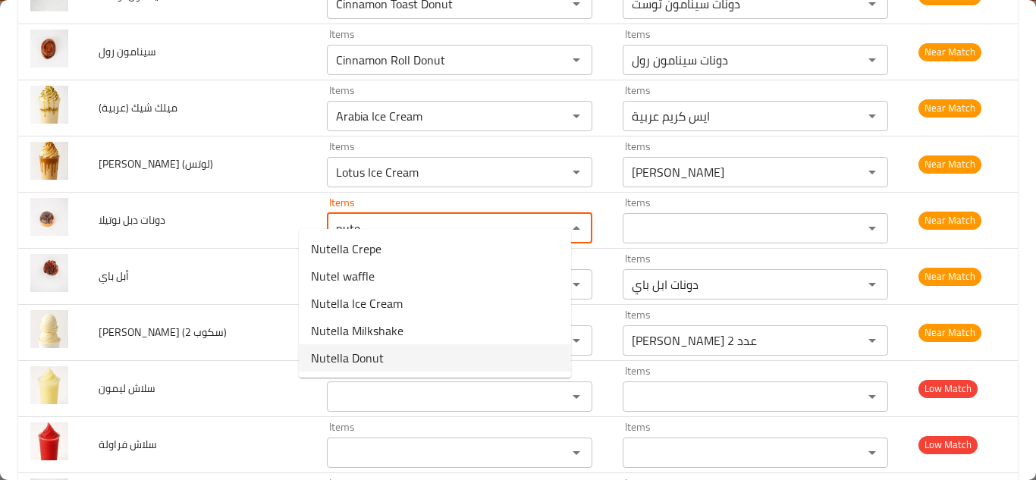
click at [409, 353] on نوتيلا-option-4 "Nutella Donut" at bounding box center [435, 357] width 272 height 27
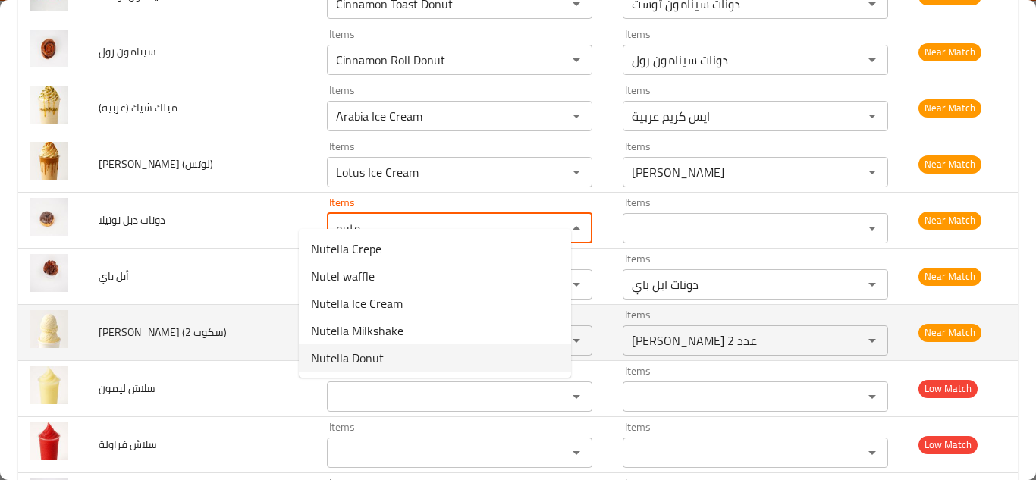
type نوتيلا "Nutella Donut"
type نوتيلا-ar "دونات نوتيل"
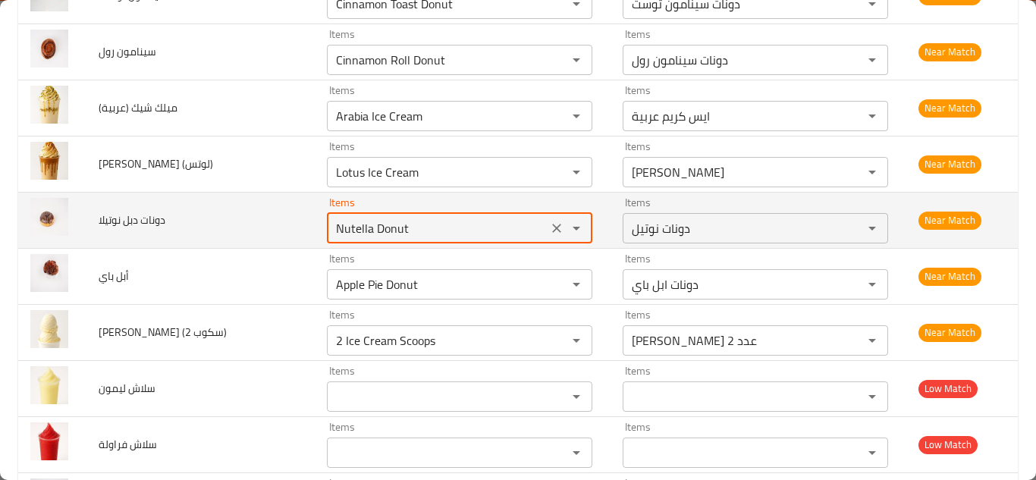
click at [265, 204] on td "دونات دبل نوتيلا" at bounding box center [200, 220] width 228 height 56
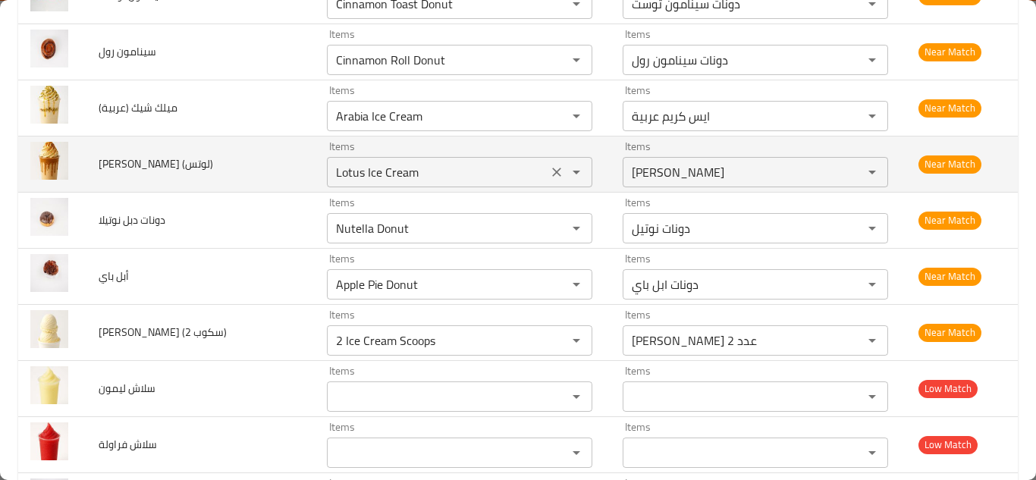
drag, startPoint x: 399, startPoint y: 151, endPoint x: 412, endPoint y: 149, distance: 13.0
click at [400, 161] on \(لوتس\) "Lotus Ice Cream" at bounding box center [437, 171] width 212 height 21
click at [433, 161] on \(لوتس\) "Lotus Ice Cream" at bounding box center [437, 171] width 212 height 21
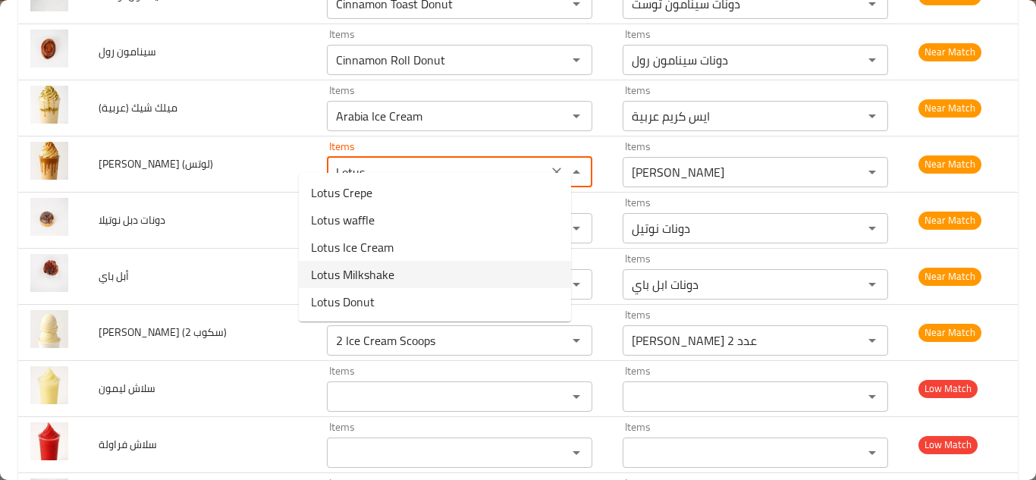
click at [407, 273] on \(لوتس\)-option-3 "Lotus Milkshake" at bounding box center [435, 274] width 272 height 27
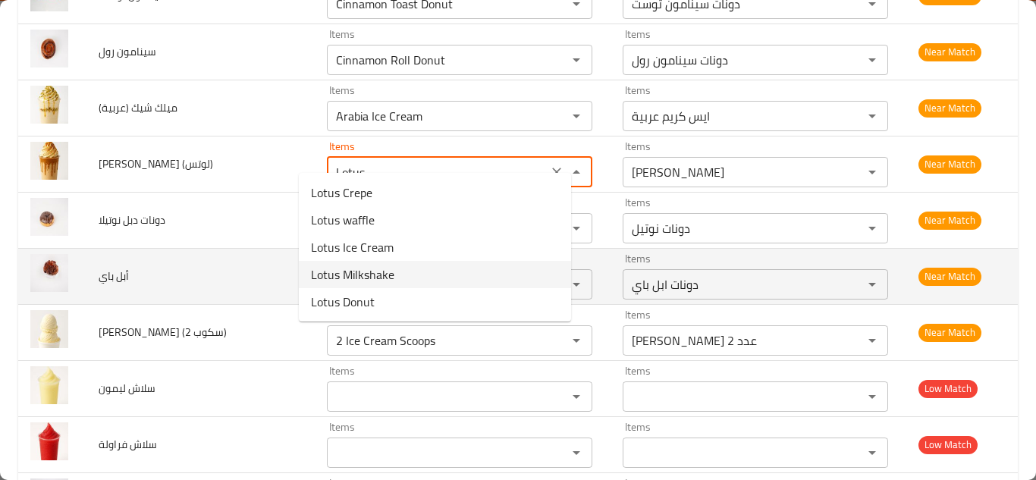
type \(لوتس\) "Lotus Milkshake"
type \(لوتس\)-ar "لوتس ميلك شيك"
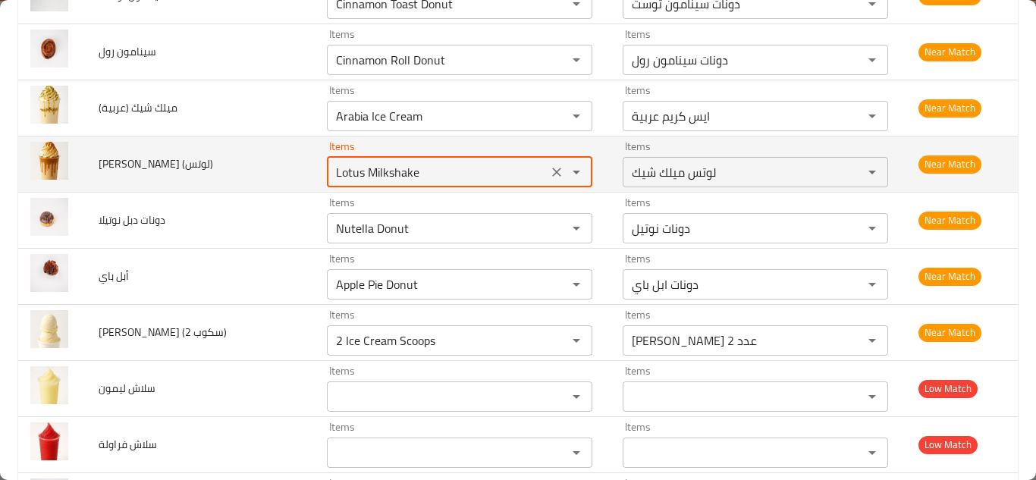
type \(لوتس\) "Lotus Milkshake"
click at [261, 154] on td "ميلك شيك (لوتس)" at bounding box center [200, 164] width 228 height 56
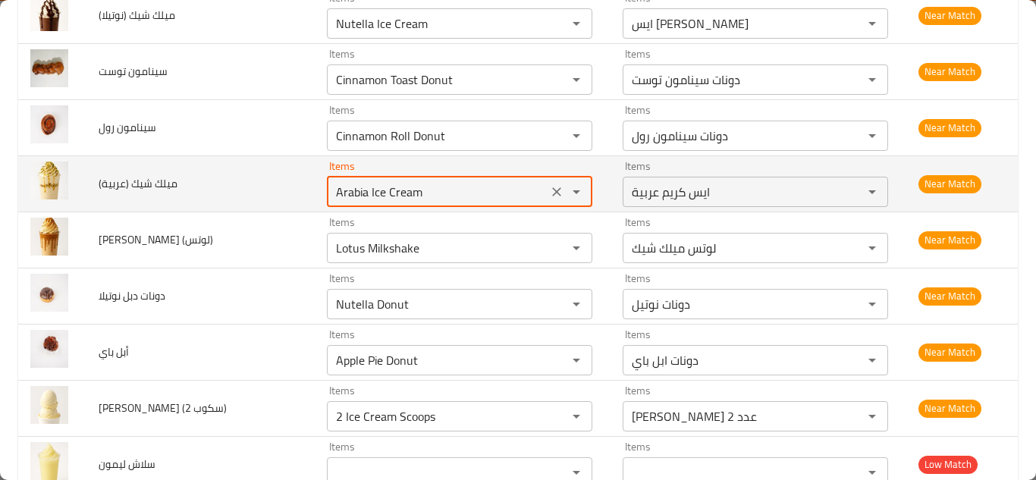
click at [409, 181] on \(عربية\) "Arabia Ice Cream" at bounding box center [437, 191] width 212 height 21
click at [418, 181] on \(عربية\) "Arabia Ice Cream" at bounding box center [437, 191] width 212 height 21
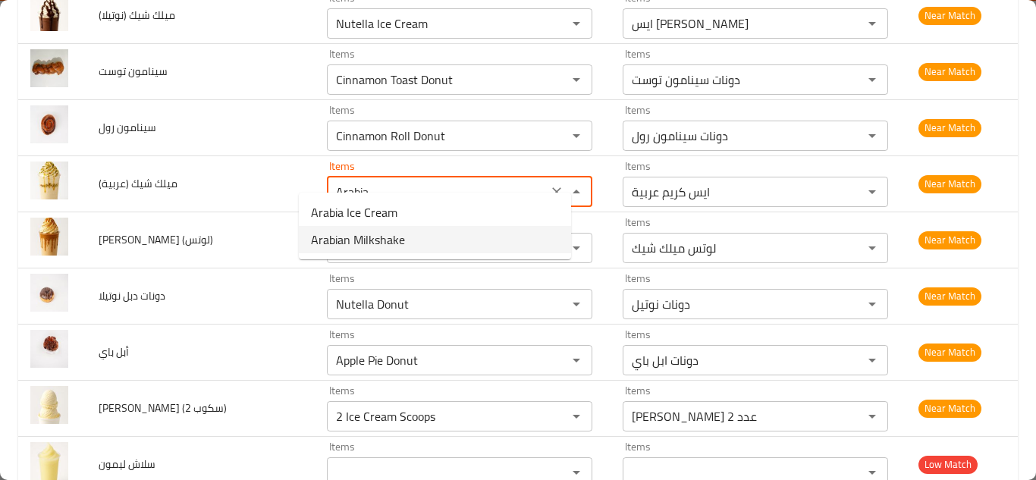
click at [393, 237] on span "Arabian Milkshake" at bounding box center [358, 239] width 94 height 18
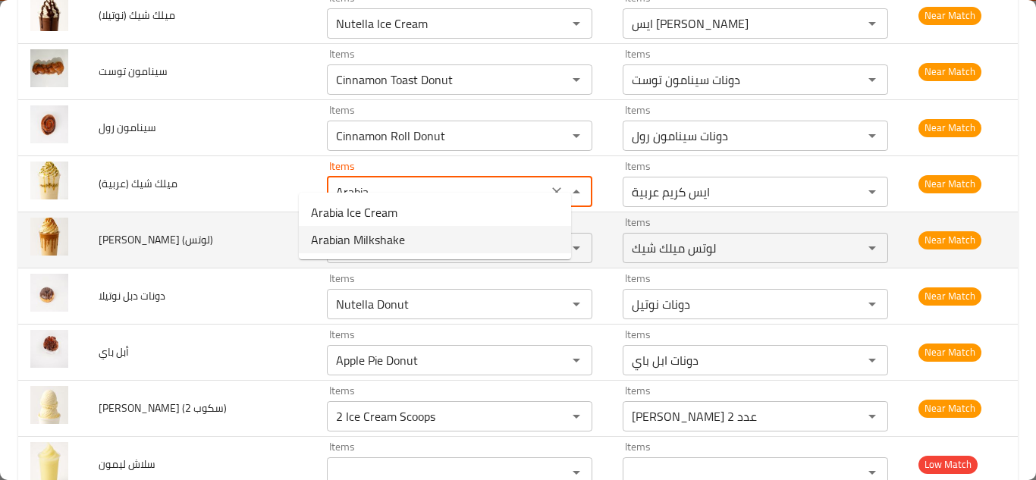
type \(عربية\) "Arabian Milkshake"
type \(عربية\)-ar "عربية ميلك شيك"
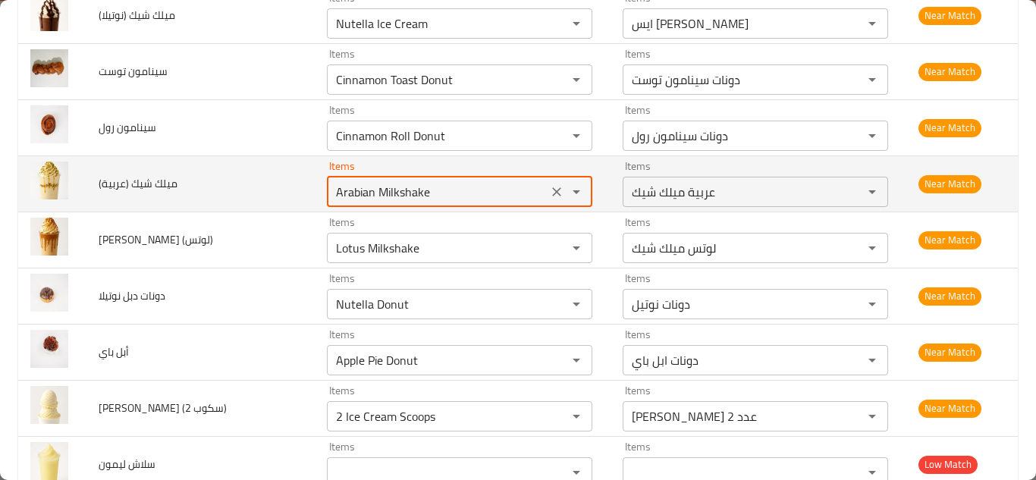
type \(عربية\) "Arabian Milkshake"
click at [265, 173] on td "ميلك شيك (عربية)" at bounding box center [200, 183] width 228 height 56
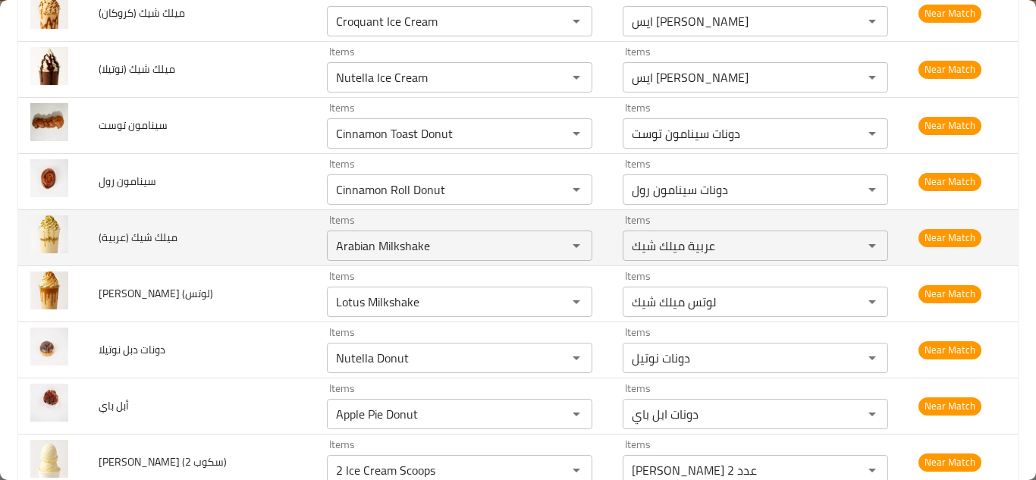
scroll to position [5889, 0]
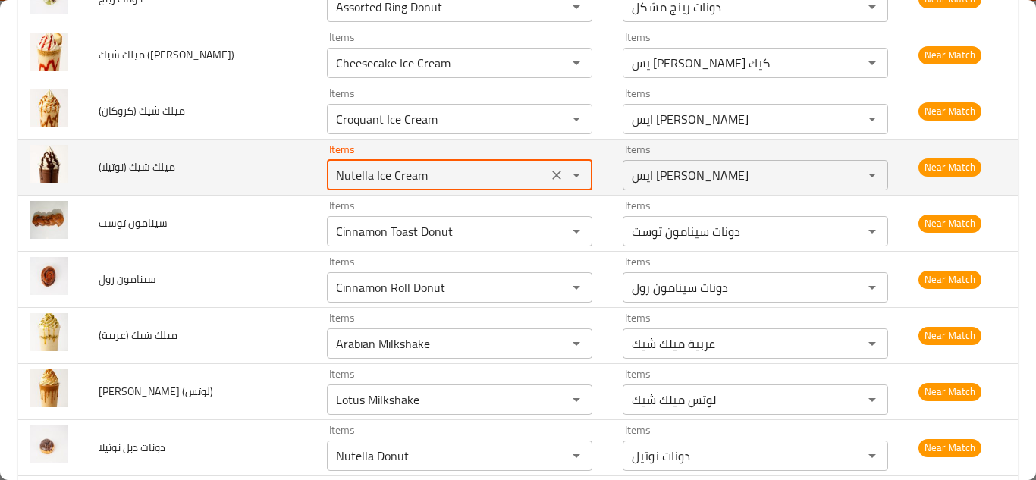
click at [341, 165] on \(نوتيلا\) "Nutella Ice Cream" at bounding box center [437, 175] width 212 height 21
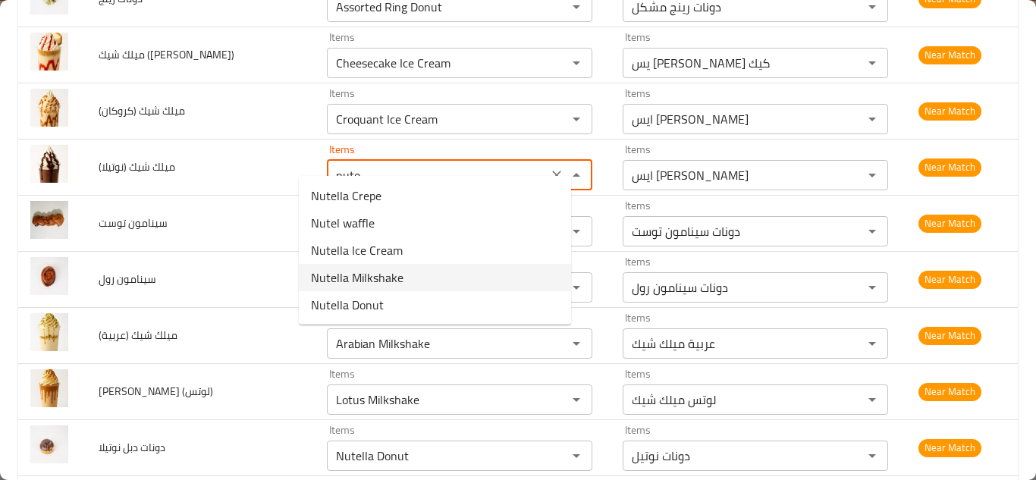
click at [443, 277] on \(نوتيلا\)-option-3 "Nutella Milkshake" at bounding box center [435, 277] width 272 height 27
type \(نوتيلا\) "Nutella Milkshake"
type \(نوتيلا\)-ar "نوتيلا ميلك شيك"
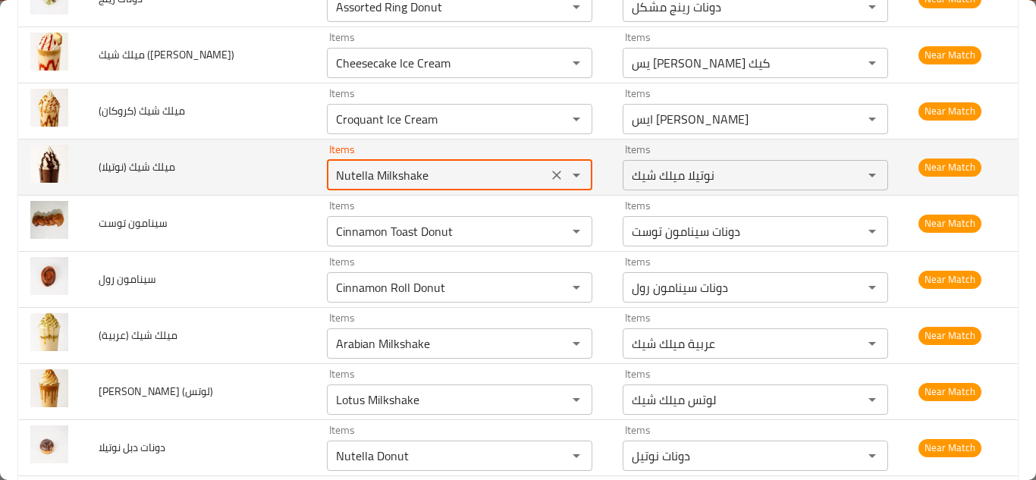
type \(نوتيلا\) "Nutella Milkshake"
click at [249, 149] on td "ميلك شيك (نوتيلا)" at bounding box center [200, 167] width 228 height 56
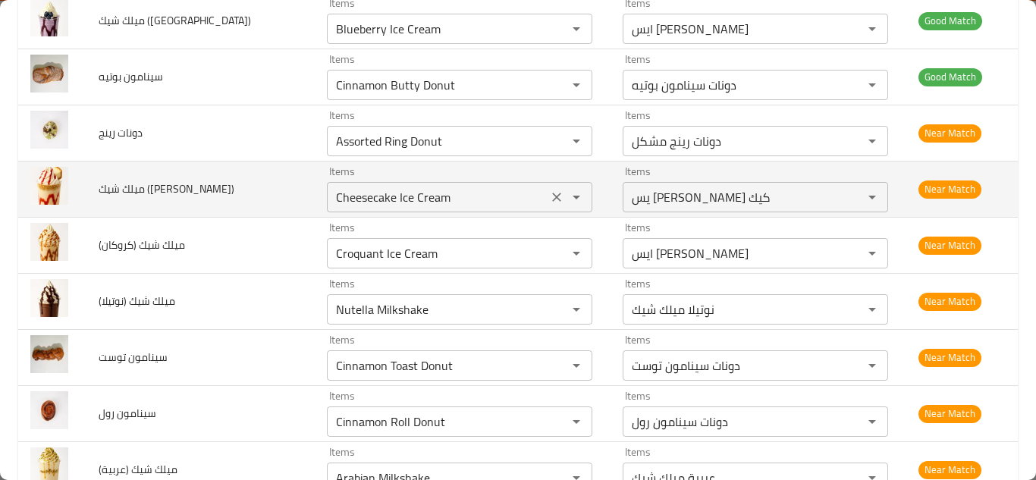
scroll to position [5737, 0]
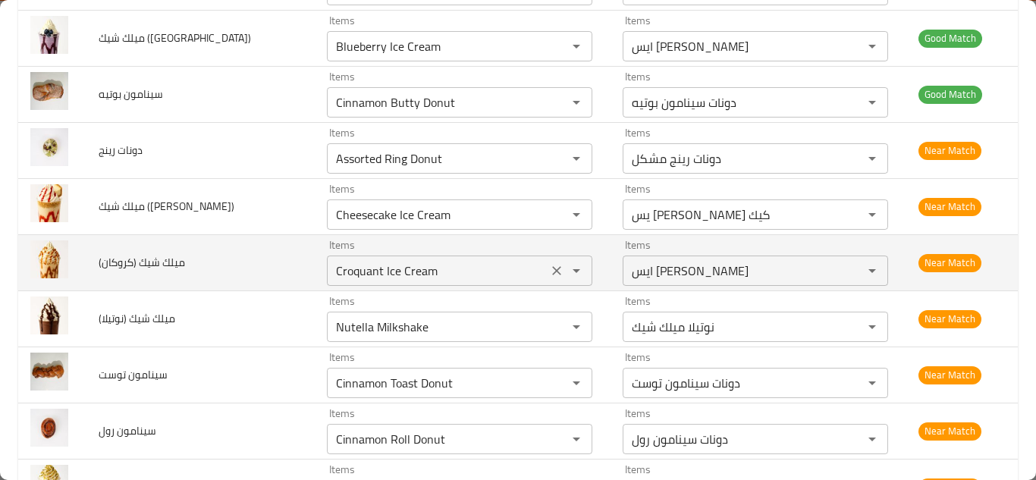
click at [415, 260] on \(كروكان\) "Croquant Ice Cream" at bounding box center [437, 270] width 212 height 21
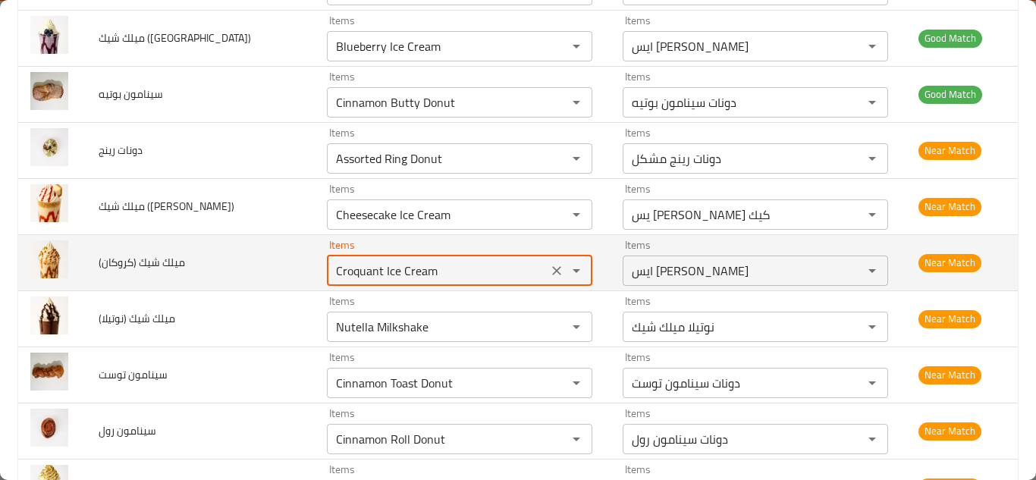
click at [315, 244] on td "Items Croquant Ice Cream Items" at bounding box center [463, 262] width 296 height 56
click at [423, 260] on \(كروكان\) "Croquant Ice Cream" at bounding box center [437, 270] width 212 height 21
click at [440, 260] on \(كروكان\) "Croquant Ice Cream" at bounding box center [437, 270] width 212 height 21
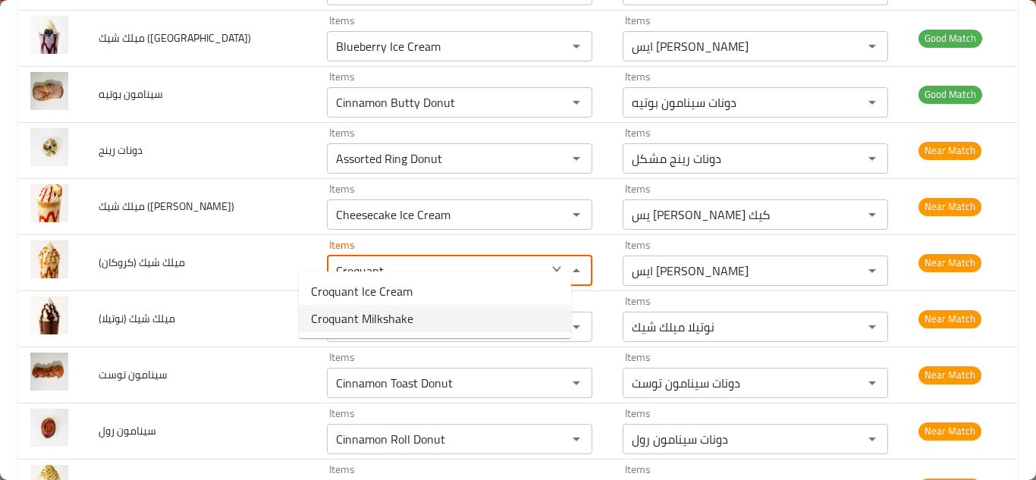
click at [437, 312] on \(كروكان\)-option-1 "Croquant Milkshake" at bounding box center [435, 318] width 272 height 27
type \(كروكان\) "Croquant Milkshake"
type \(كروكان\)-ar "كروكان ميلك شيك"
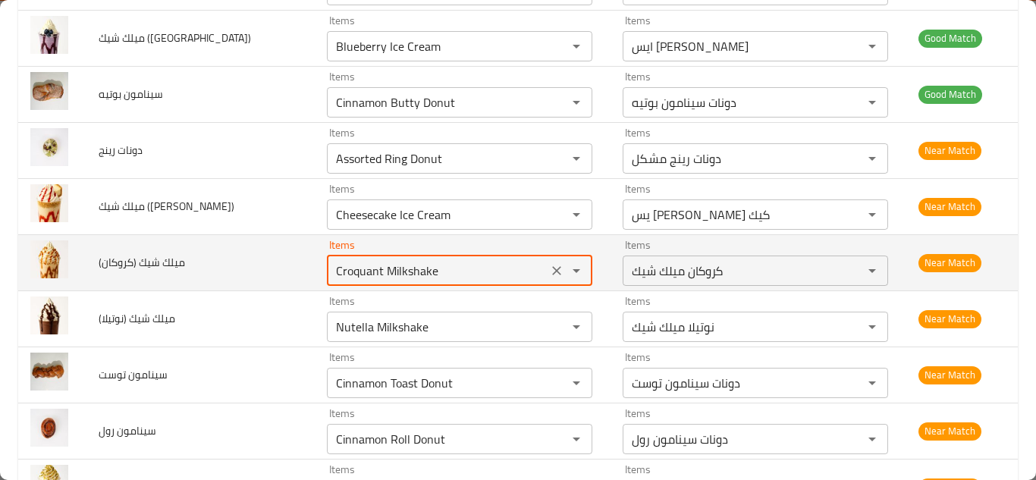
type \(كروكان\) "Croquant Milkshake"
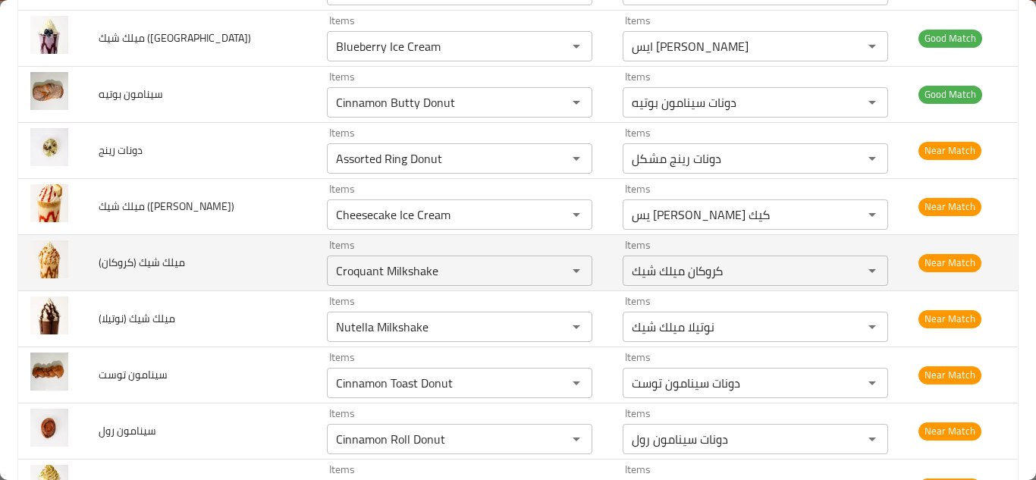
click at [265, 242] on td "ميلك شيك (كروكان)" at bounding box center [200, 262] width 228 height 56
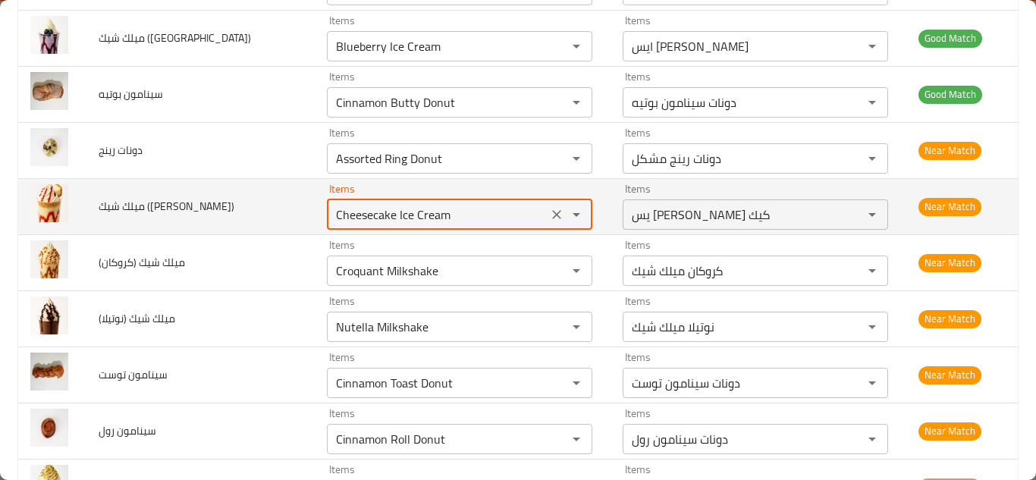
click at [427, 204] on كيك\) "Cheesecake Ice Cream" at bounding box center [437, 214] width 212 height 21
click at [437, 204] on كيك\) "Cheesecake Ice Cream" at bounding box center [437, 214] width 212 height 21
click at [445, 204] on كيك\) "Cheesecake Ice Cream" at bounding box center [437, 214] width 212 height 21
click at [455, 204] on كيك\) "Cheesecake Ice Cream" at bounding box center [437, 214] width 212 height 21
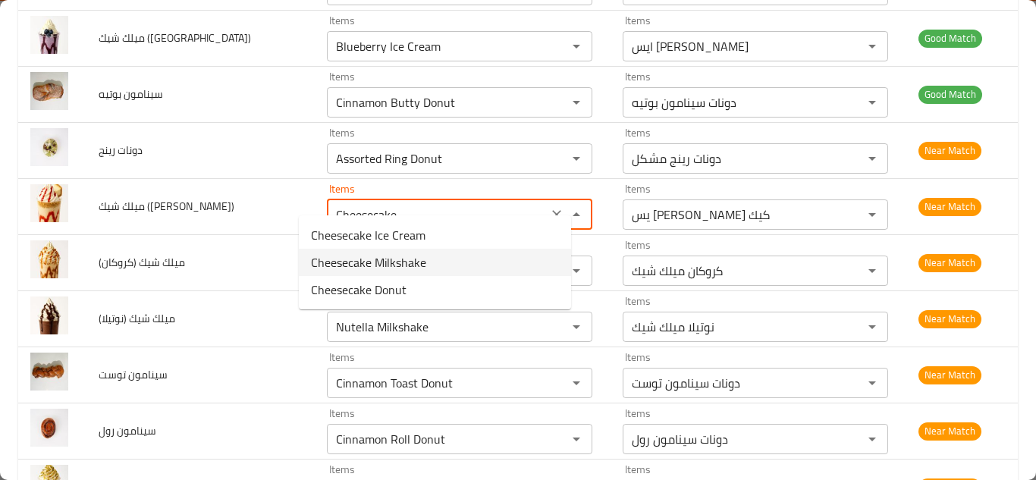
click at [439, 265] on كيك\)-option-1 "Cheesecake Milkshake" at bounding box center [435, 262] width 272 height 27
type كيك\) "Cheesecake Milkshake"
type كيك\)-ar "تشيز كيك ميلك شيك"
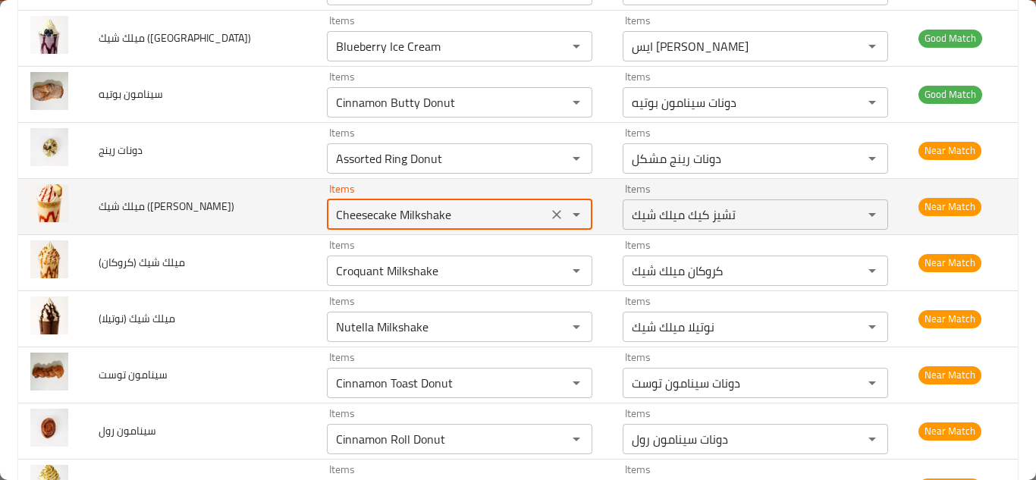
type كيك\) "Cheesecake Milkshake"
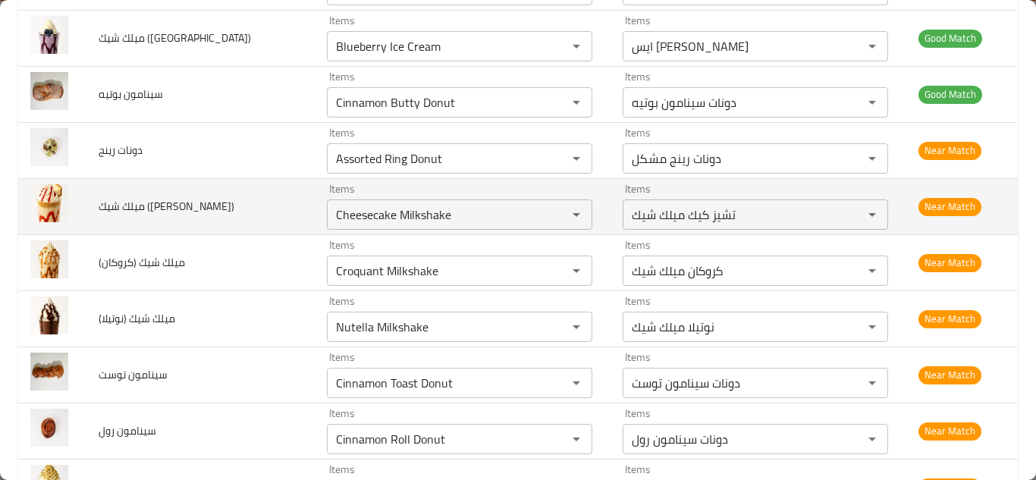
click at [262, 193] on td "ميلك شيك (تشيز كيك)" at bounding box center [200, 206] width 228 height 56
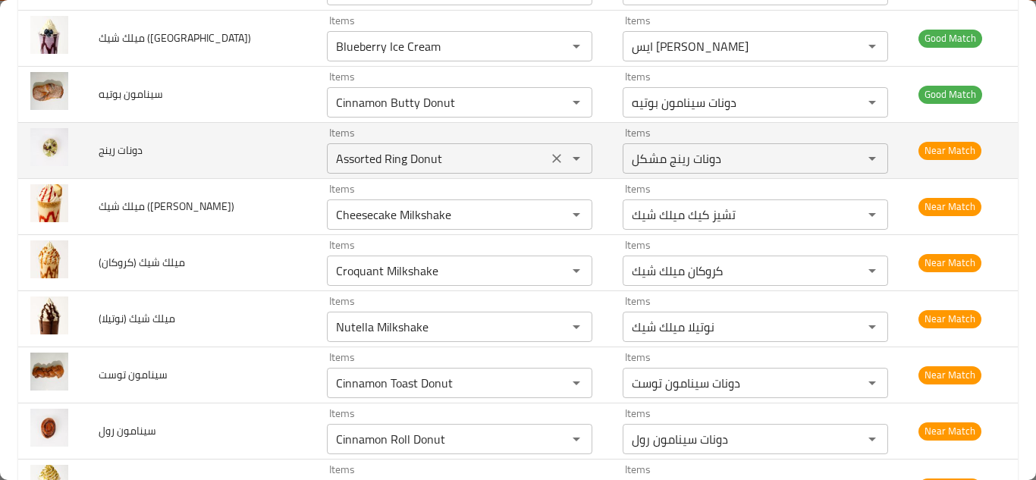
click at [409, 148] on رينج "Assorted Ring Donut" at bounding box center [437, 158] width 212 height 21
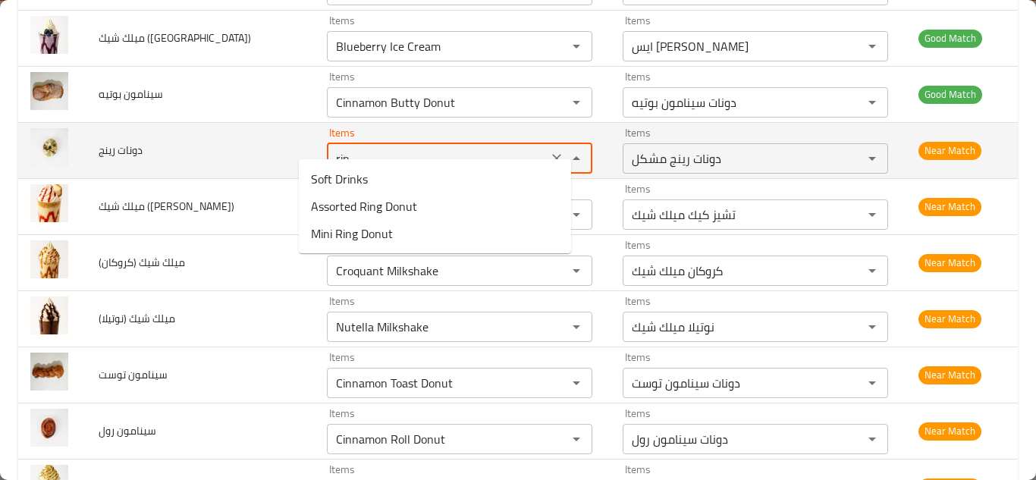
type رينج "ring"
drag, startPoint x: 529, startPoint y: 143, endPoint x: 318, endPoint y: 149, distance: 210.9
click at [549, 151] on icon "Clear" at bounding box center [556, 158] width 15 height 15
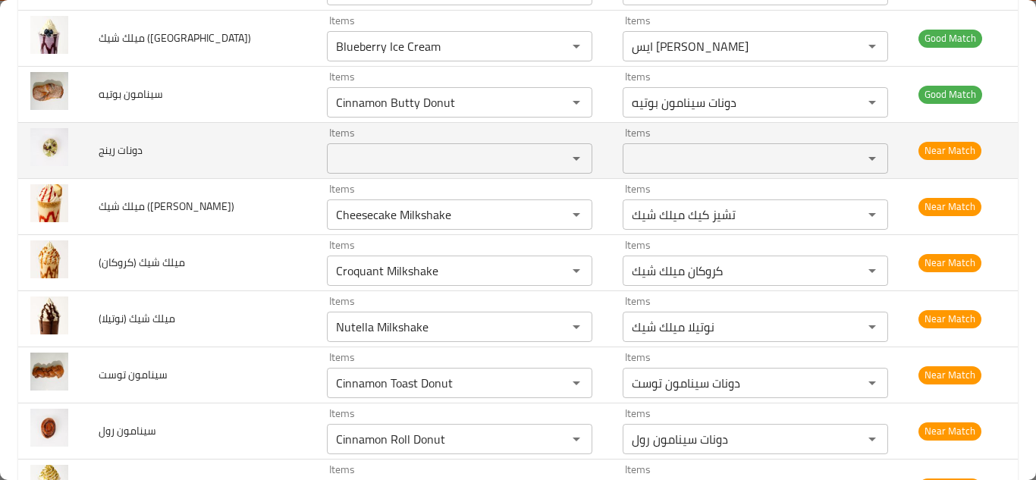
click at [131, 140] on span "دونات رينج" at bounding box center [121, 150] width 44 height 20
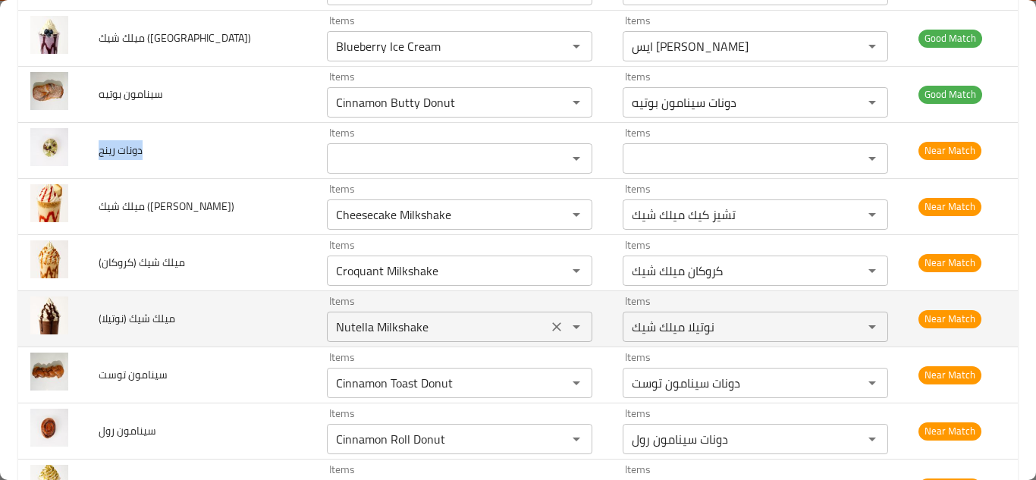
copy span "دونات رينج"
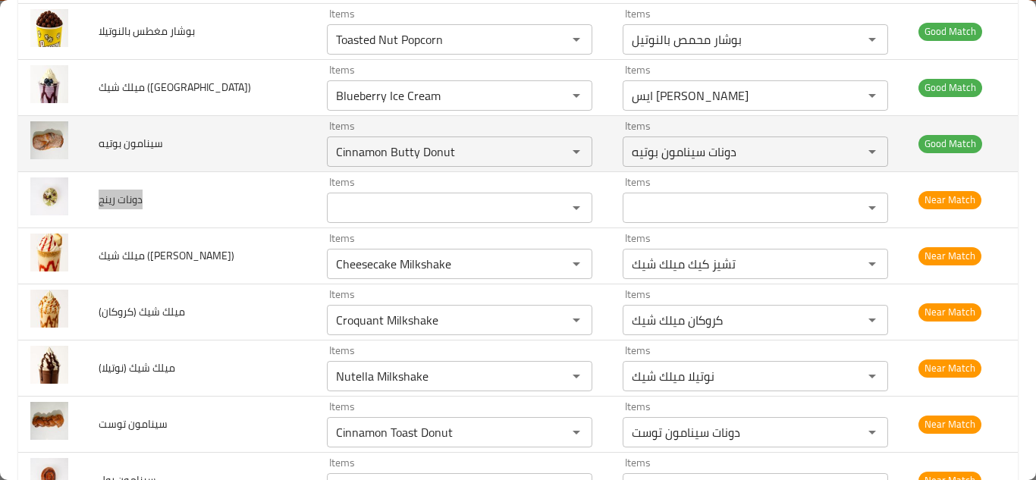
scroll to position [5661, 0]
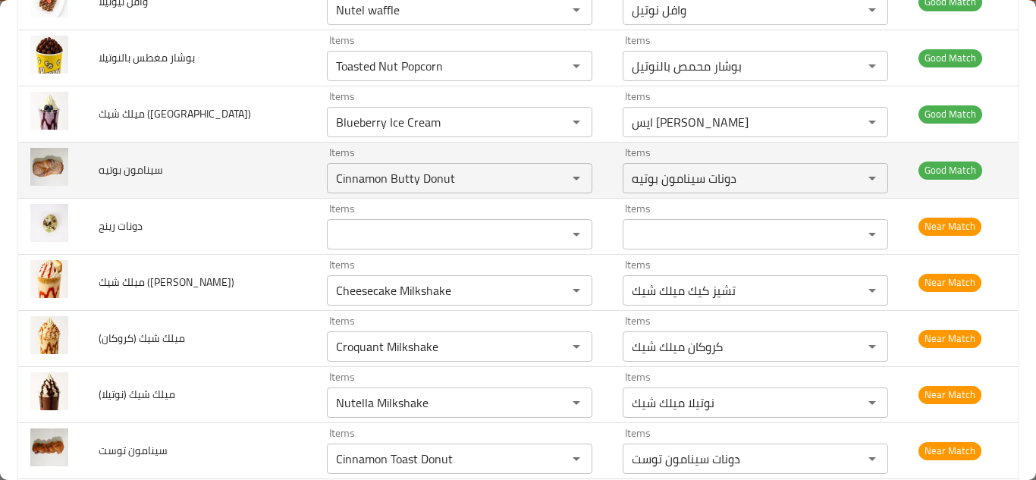
click at [263, 166] on td "سينامون بوتيه" at bounding box center [200, 170] width 228 height 56
click at [434, 168] on بوتيه "Cinnamon Butty Donut" at bounding box center [437, 178] width 212 height 21
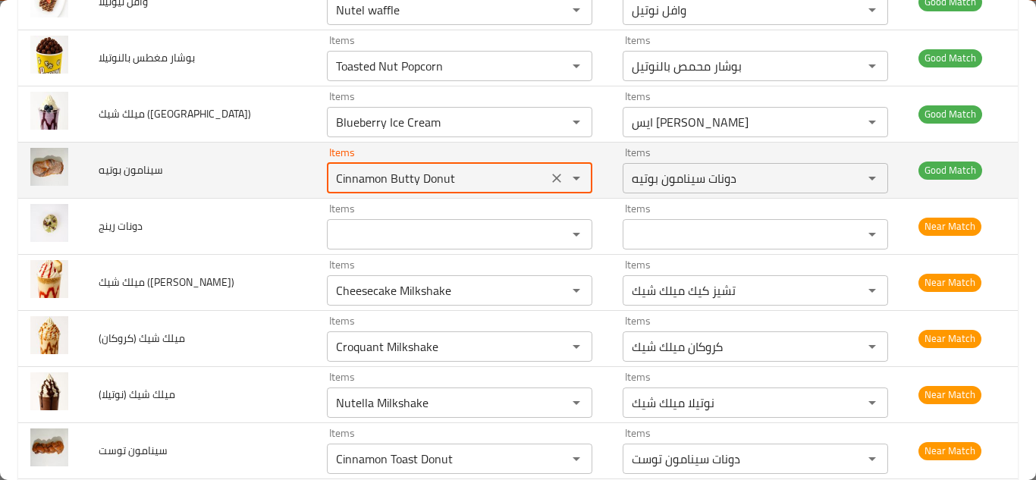
click at [445, 168] on بوتيه "Cinnamon Butty Donut" at bounding box center [437, 178] width 212 height 21
click at [451, 168] on بوتيه "Cinnamon Butty Donut" at bounding box center [437, 178] width 212 height 21
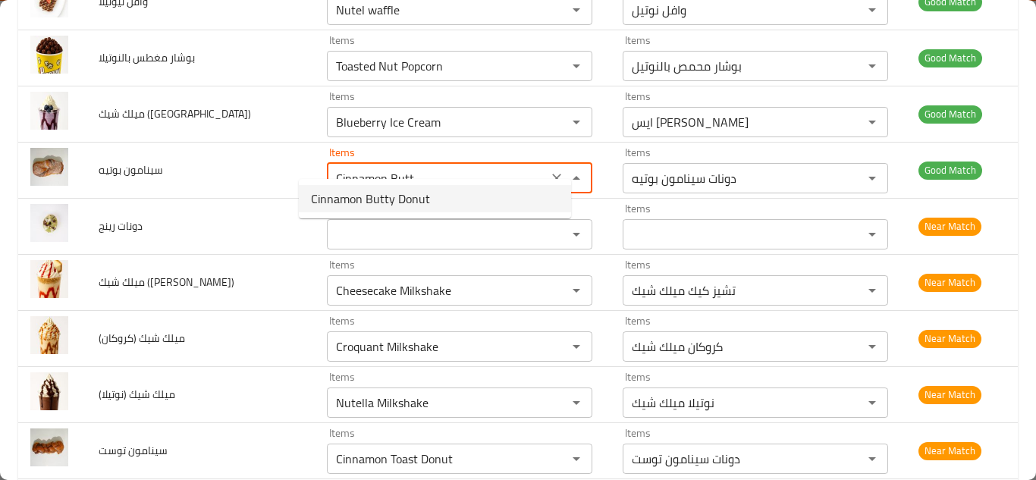
click at [404, 198] on span "Cinnamon Butty Donut" at bounding box center [370, 199] width 119 height 18
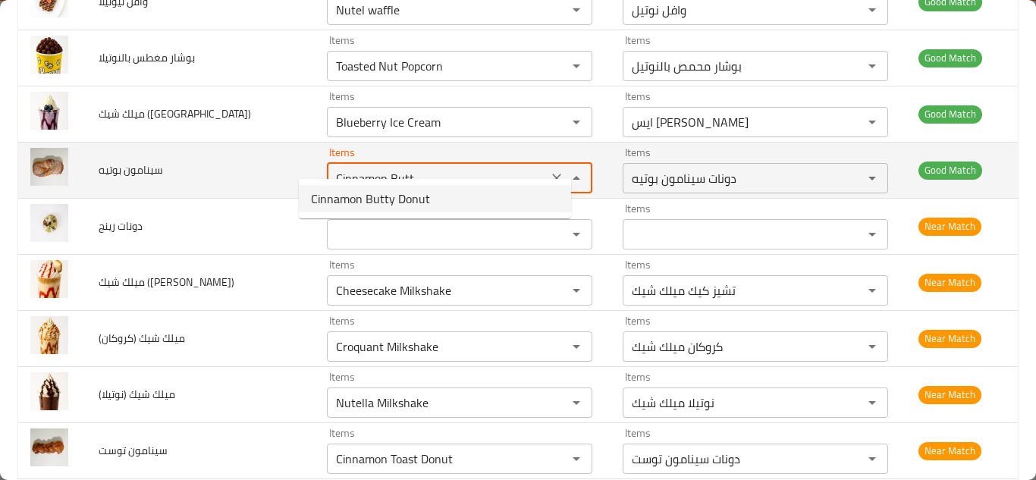
type بوتيه "Cinnamon Butty Donut"
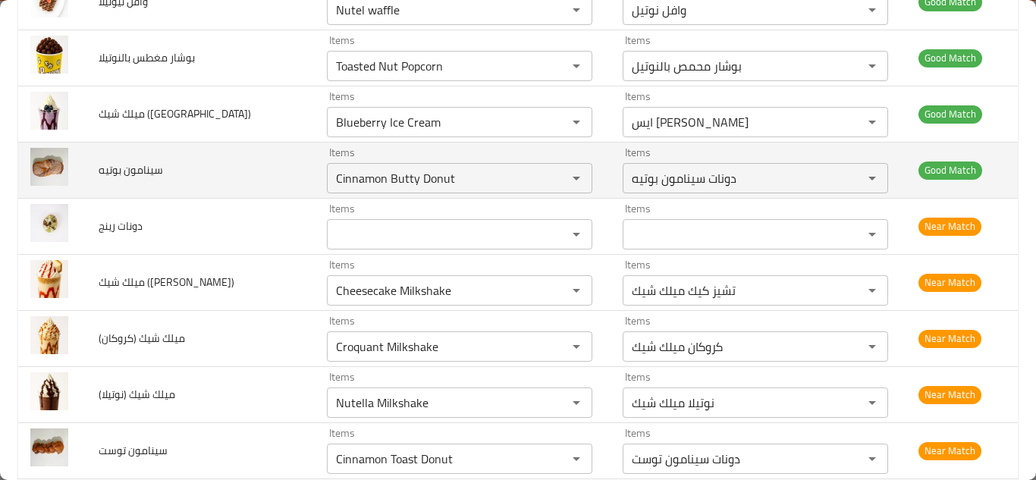
click at [252, 152] on td "سينامون بوتيه" at bounding box center [200, 170] width 228 height 56
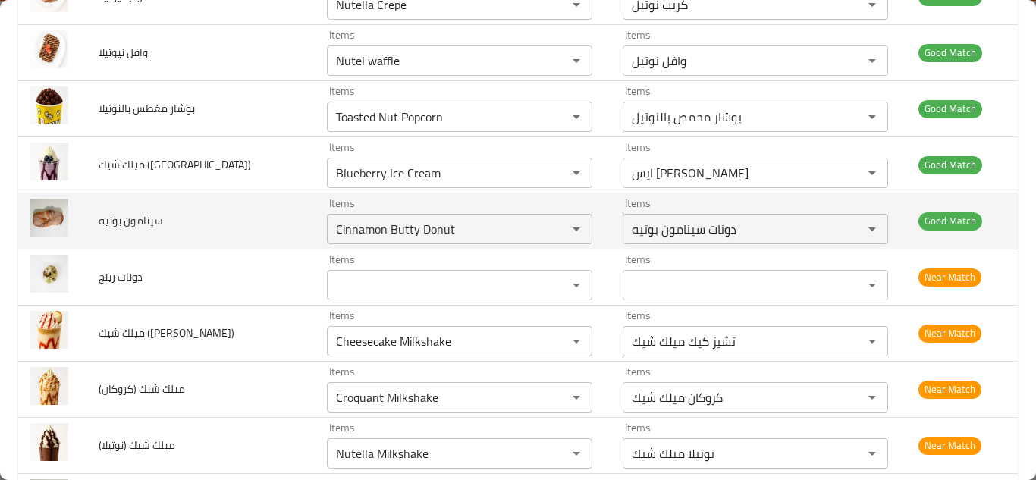
scroll to position [5585, 0]
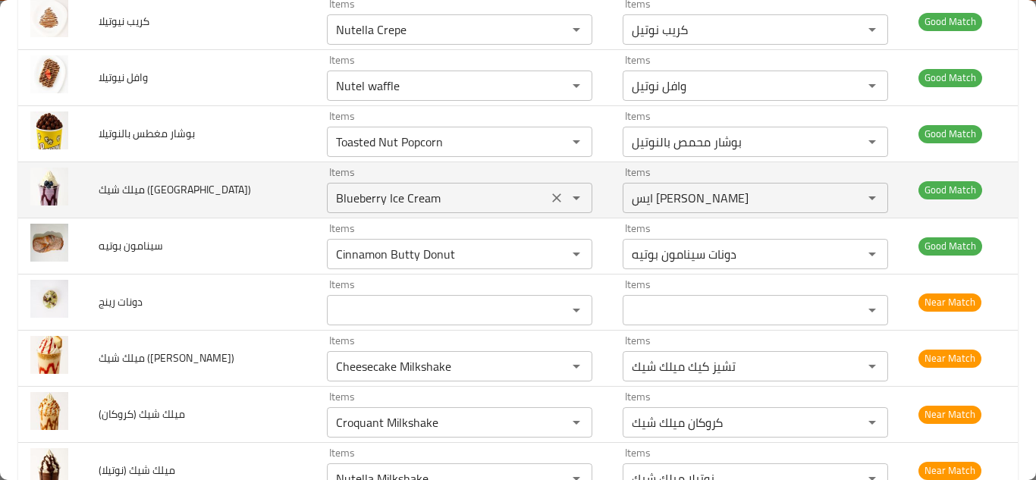
click at [414, 187] on \(بلوبيري\) "Blueberry Ice Cream" at bounding box center [437, 197] width 212 height 21
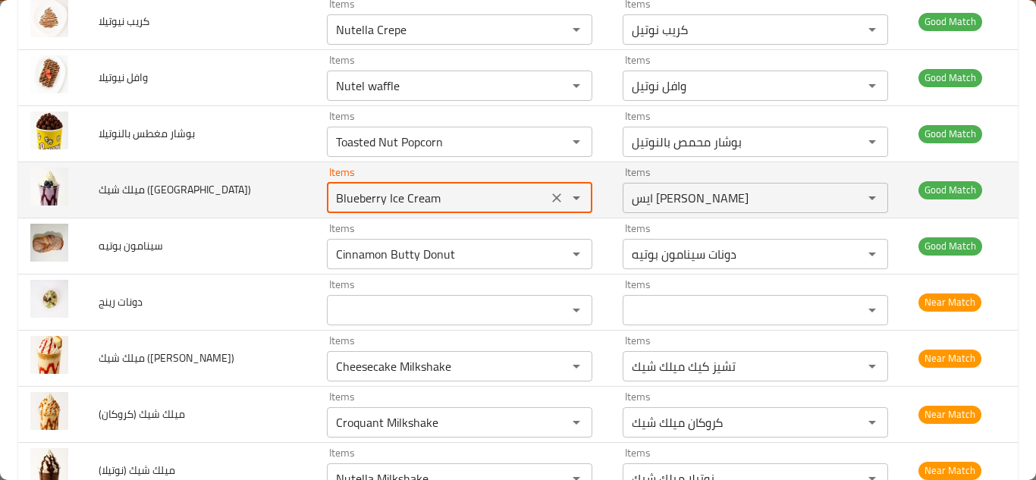
click at [431, 187] on \(بلوبيري\) "Blueberry Ice Cream" at bounding box center [437, 197] width 212 height 21
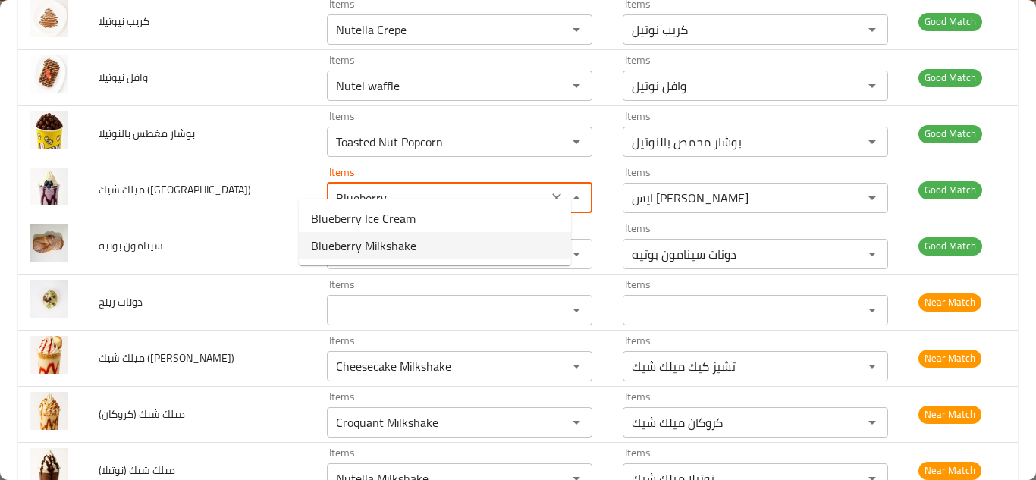
click at [427, 243] on \(بلوبيري\)-option-1 "Blueberry Milkshake" at bounding box center [435, 245] width 272 height 27
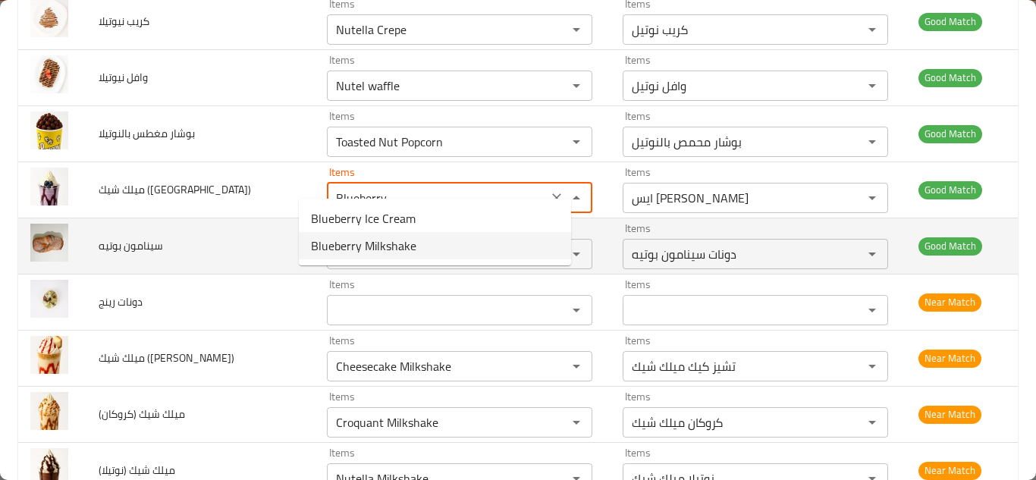
type \(بلوبيري\) "Blueberry Milkshake"
type \(بلوبيري\)-ar "بلوبيري ميلك شيك"
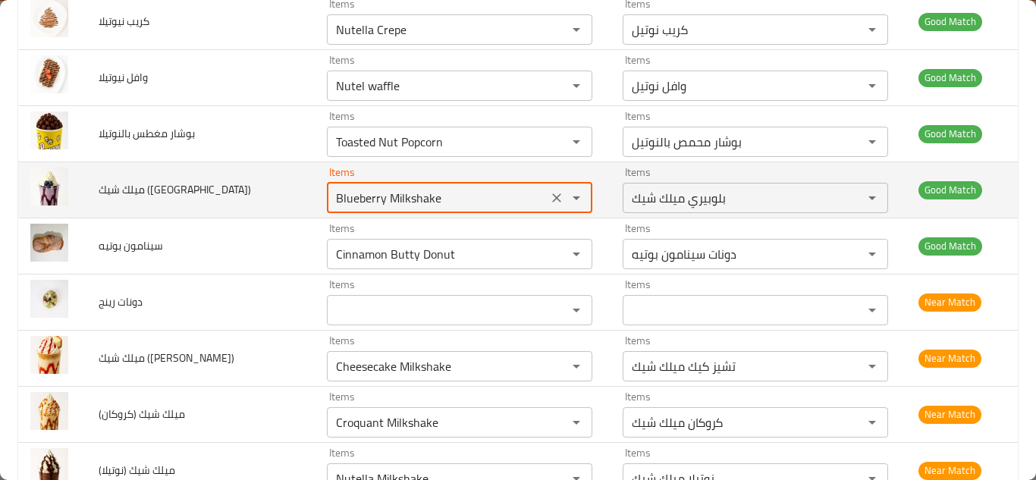
type \(بلوبيري\) "Blueberry Milkshake"
click at [249, 161] on td "ميلك شيك (بلوبيري)" at bounding box center [200, 189] width 228 height 56
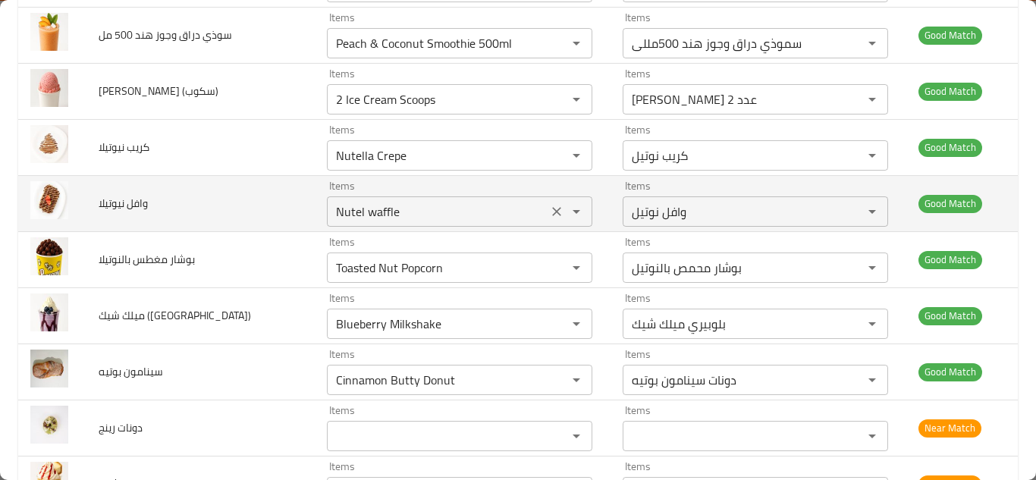
scroll to position [5434, 0]
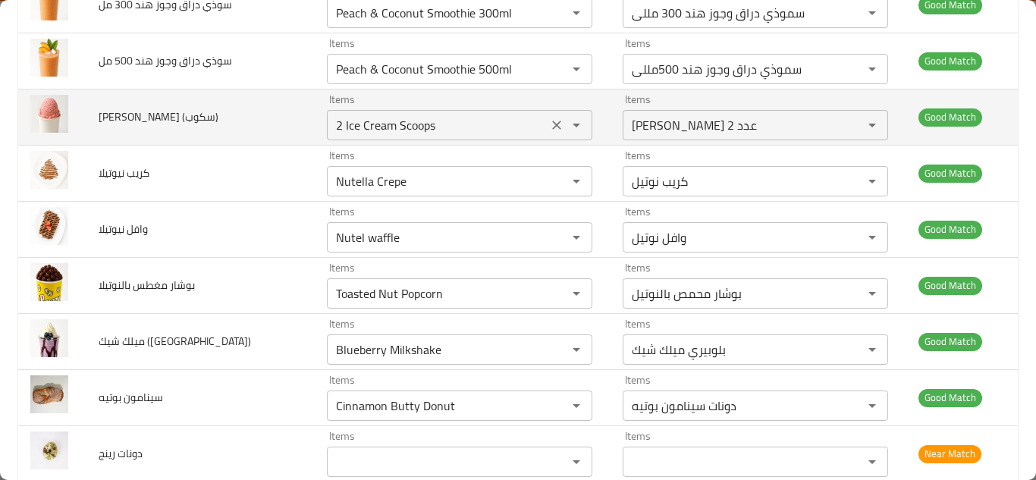
click at [406, 114] on \(سكوب\) "2 Ice Cream Scoops" at bounding box center [437, 124] width 212 height 21
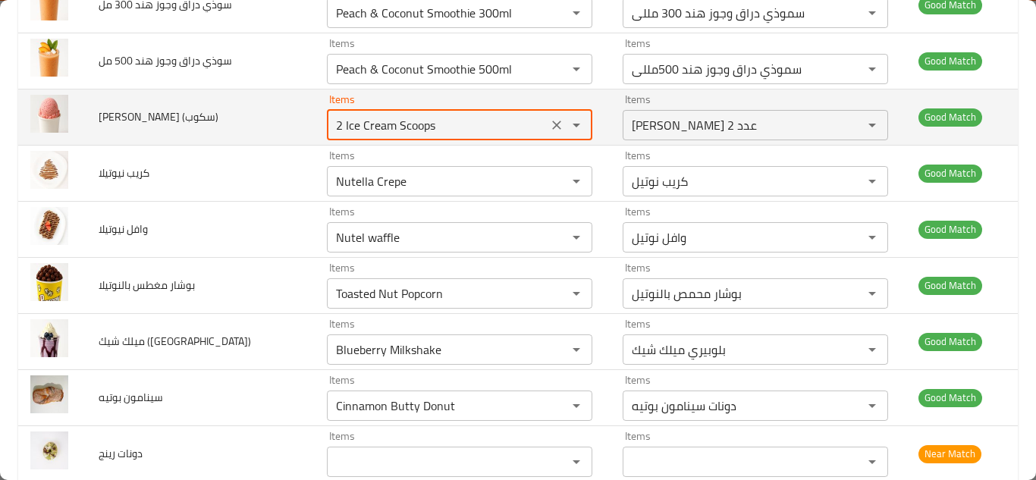
click at [422, 114] on \(سكوب\) "2 Ice Cream Scoops" at bounding box center [437, 124] width 212 height 21
type \(سكوب\) "2"
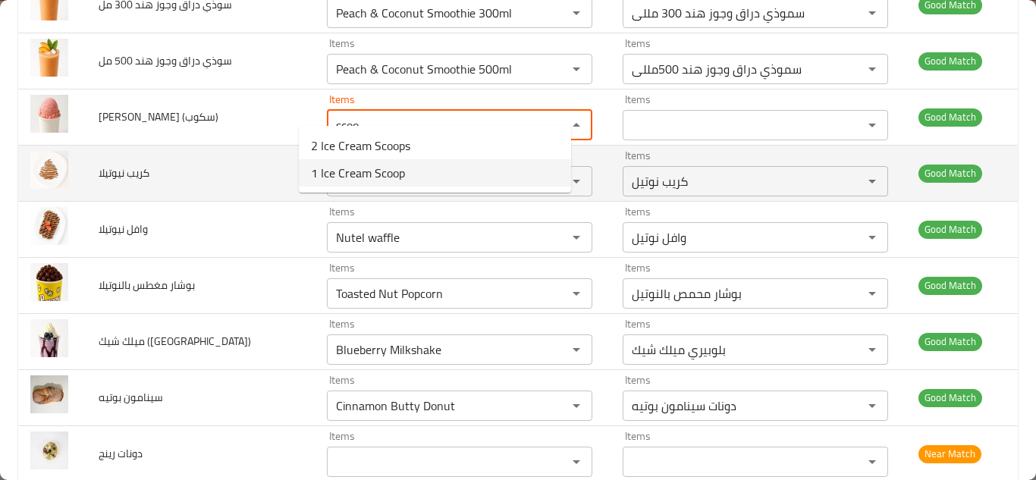
click at [434, 178] on \(سكوب\)-option-1 "1 Ice Cream Scoop" at bounding box center [435, 172] width 272 height 27
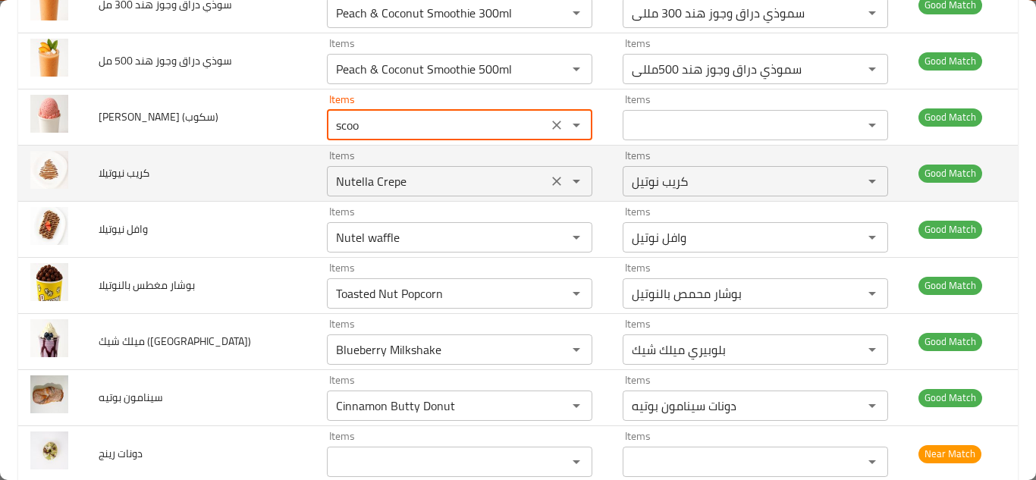
type \(سكوب\) "1 Ice Cream Scoop"
type \(سكوب\)-ar "[PERSON_NAME] عدد 1"
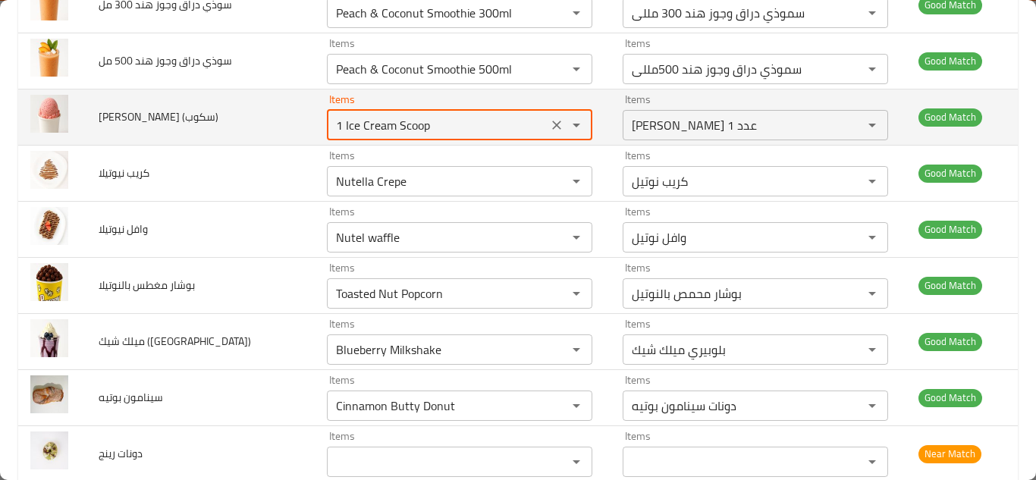
type \(سكوب\) "1 Ice Cream Scoop"
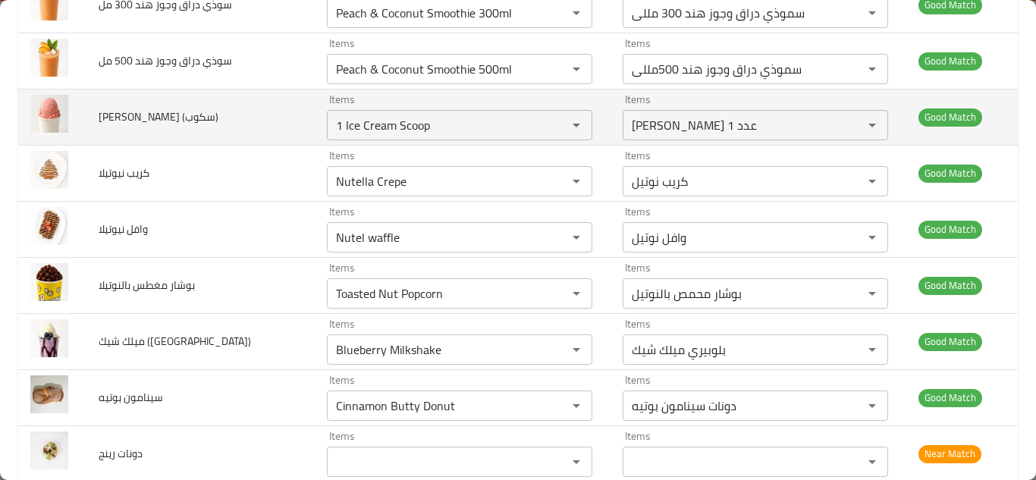
click at [248, 105] on td "ايس كريم (سكوب)" at bounding box center [200, 117] width 228 height 56
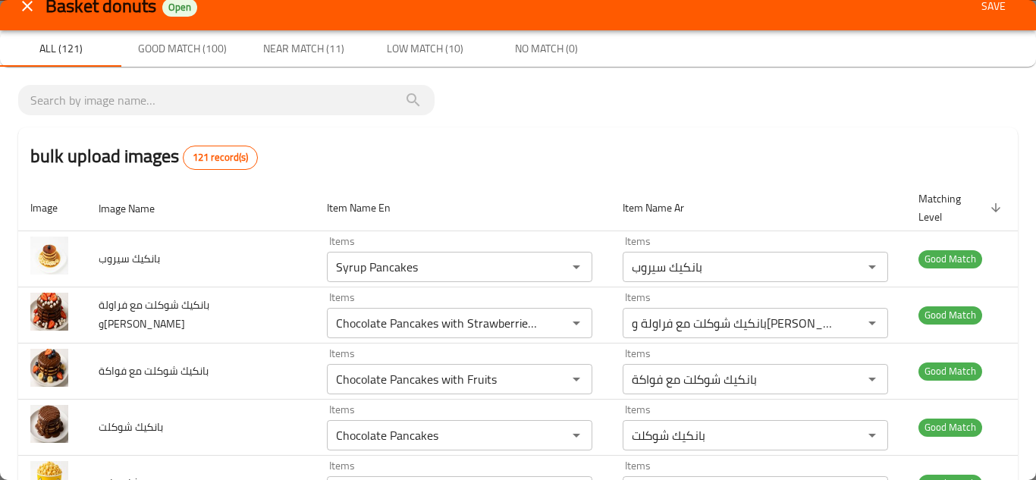
scroll to position [0, 0]
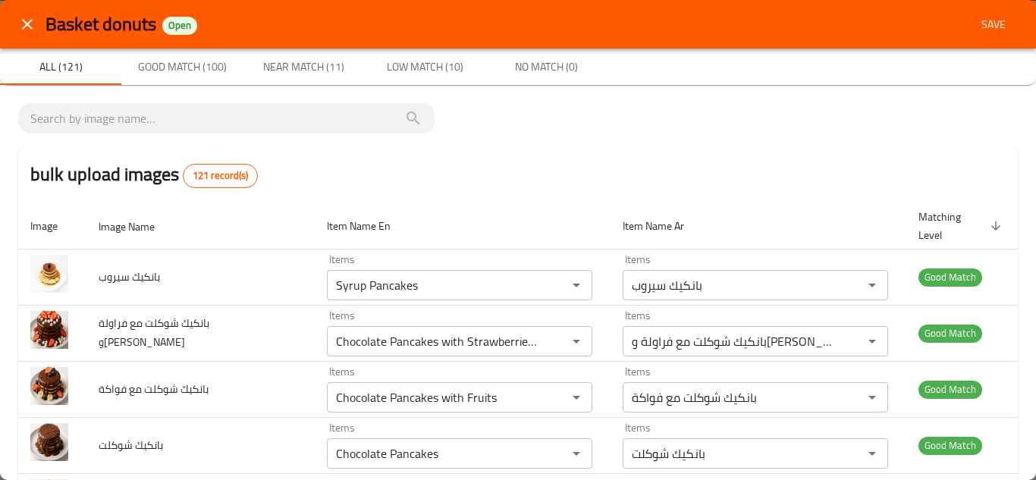
click at [977, 17] on span "Save" at bounding box center [993, 24] width 36 height 19
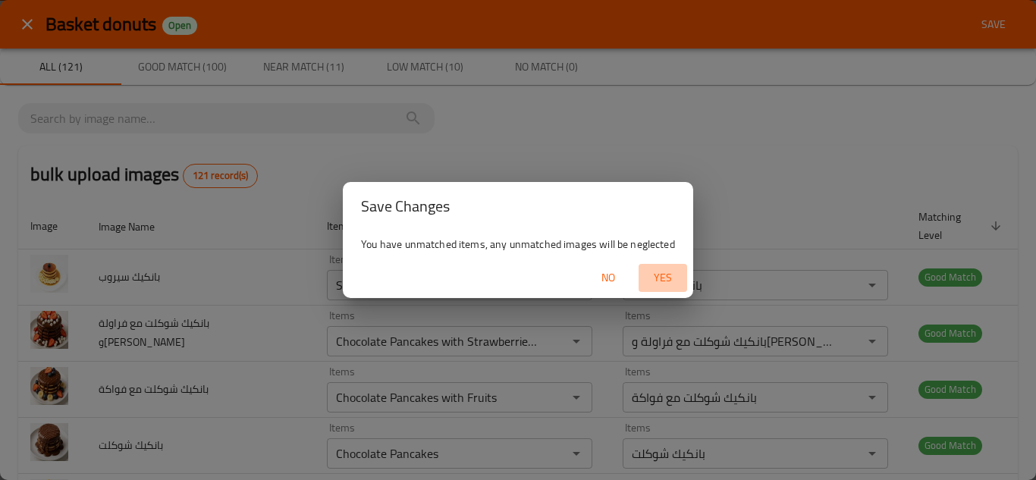
click at [655, 271] on span "Yes" at bounding box center [662, 277] width 36 height 19
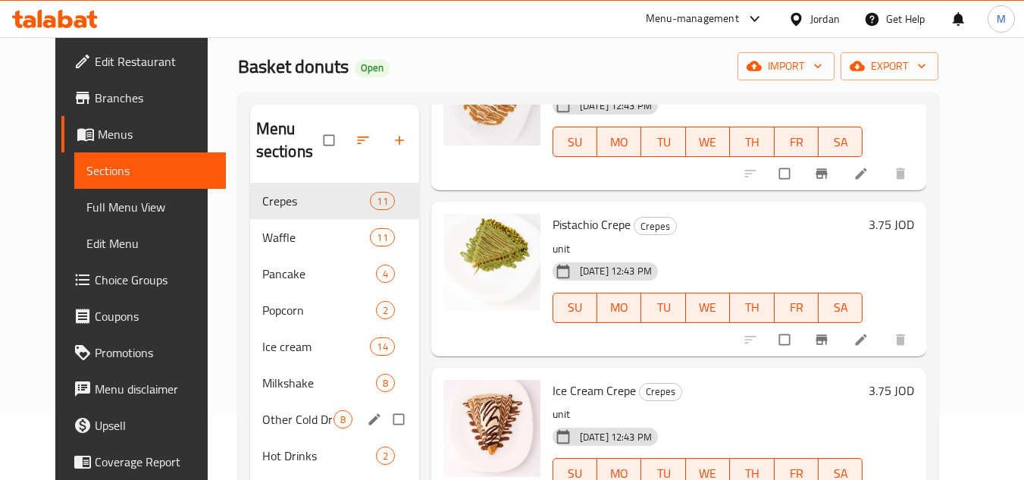
scroll to position [26, 0]
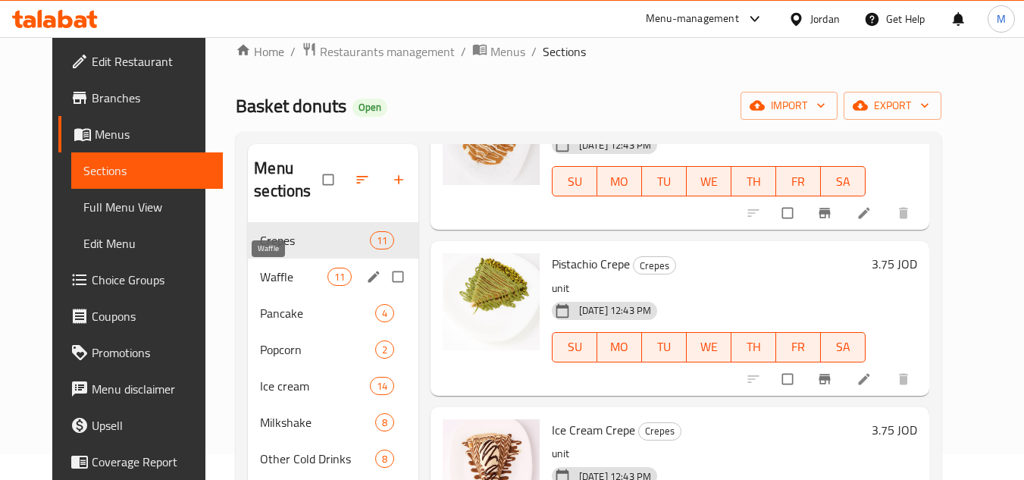
click at [260, 277] on span "Waffle" at bounding box center [293, 277] width 67 height 18
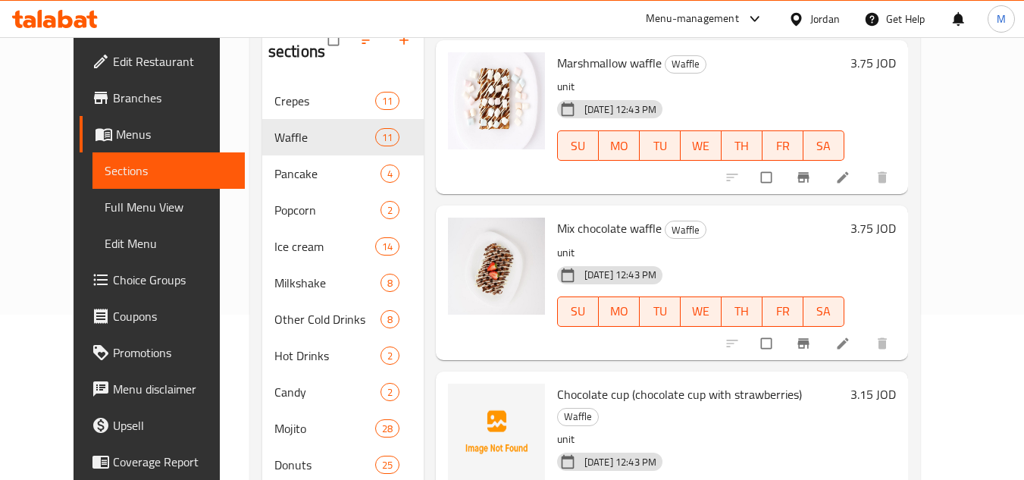
scroll to position [253, 0]
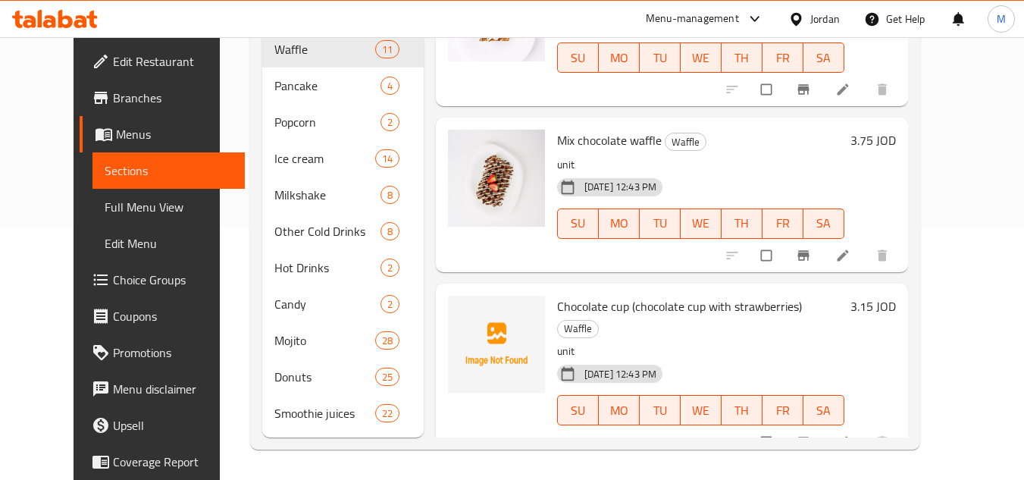
click at [523, 403] on div at bounding box center [496, 371] width 109 height 163
click at [462, 315] on icon "upload picture" at bounding box center [468, 315] width 13 height 11
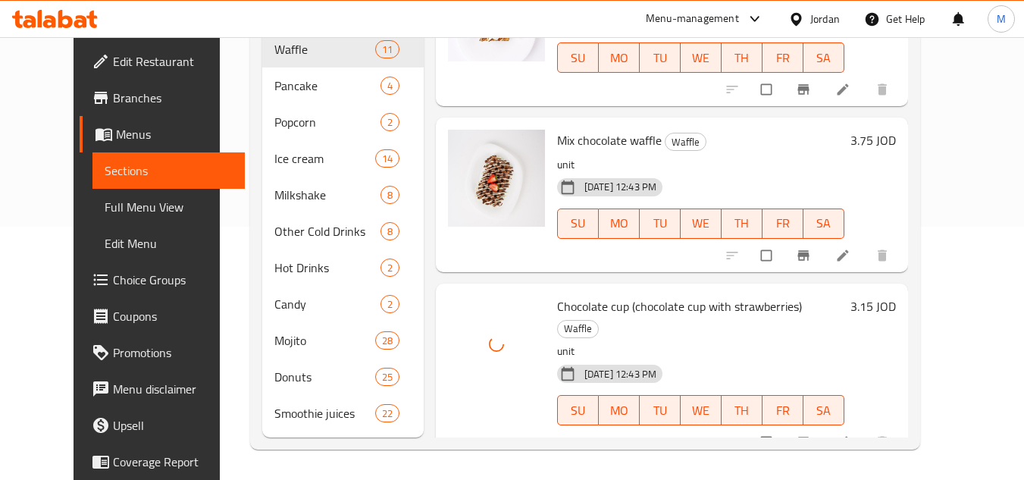
click at [585, 273] on div "Menu items Add Sort Manage items Nutel waffle Waffle unit [DATE] 12:43 PM SU MO…" at bounding box center [666, 177] width 484 height 521
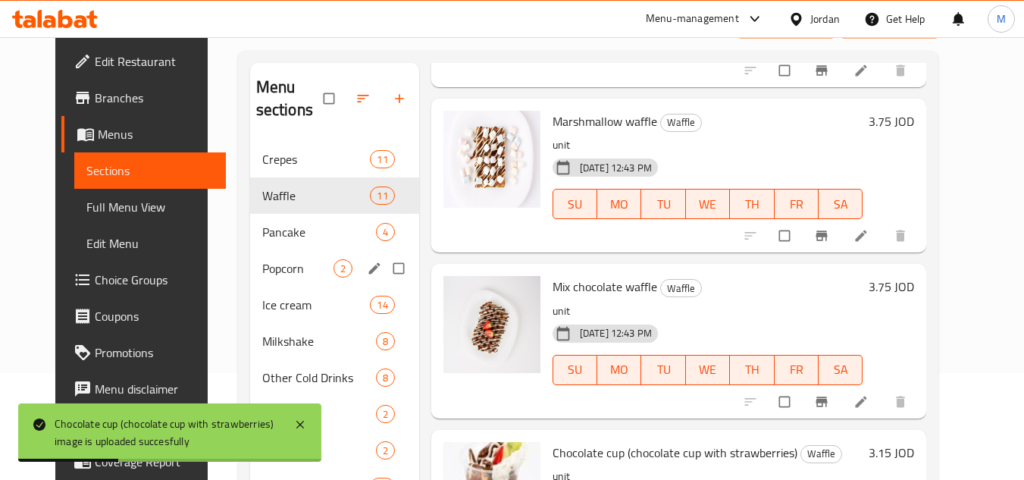
scroll to position [102, 0]
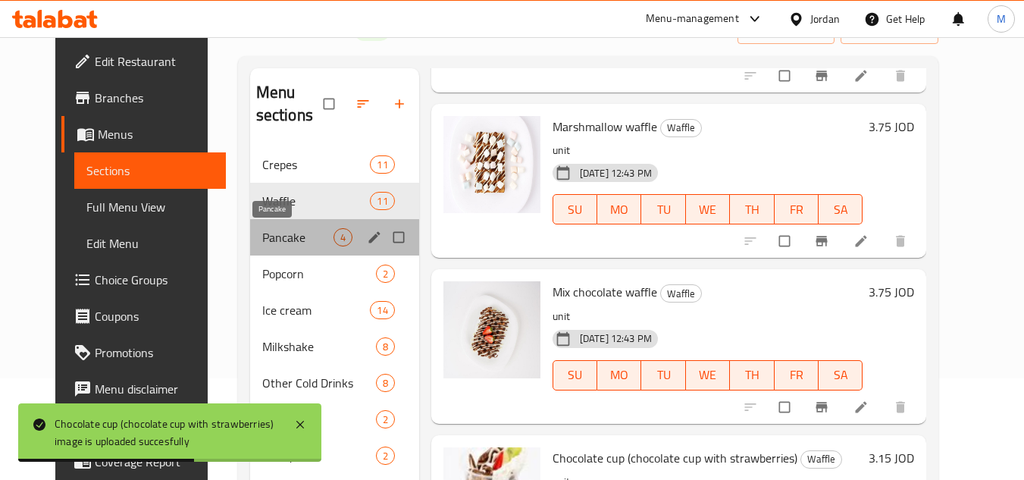
click at [262, 236] on span "Pancake" at bounding box center [297, 237] width 71 height 18
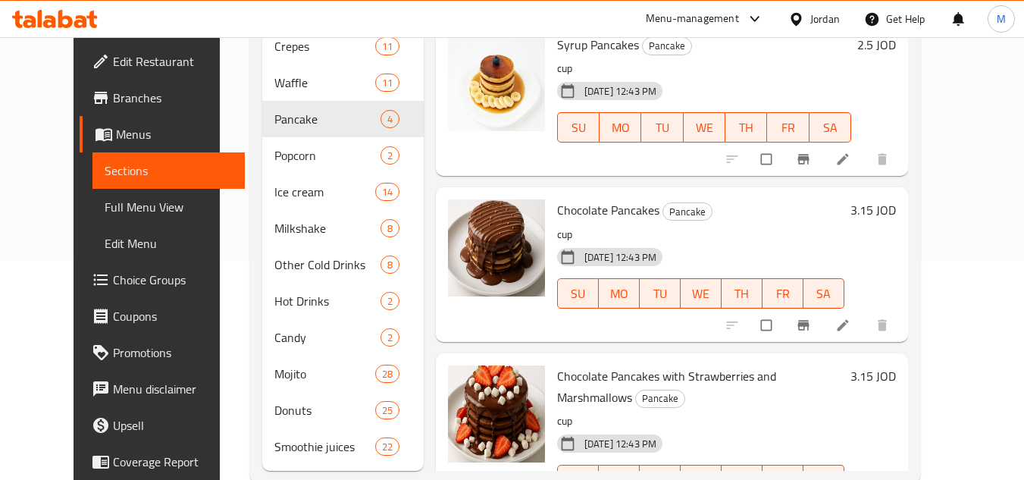
scroll to position [227, 0]
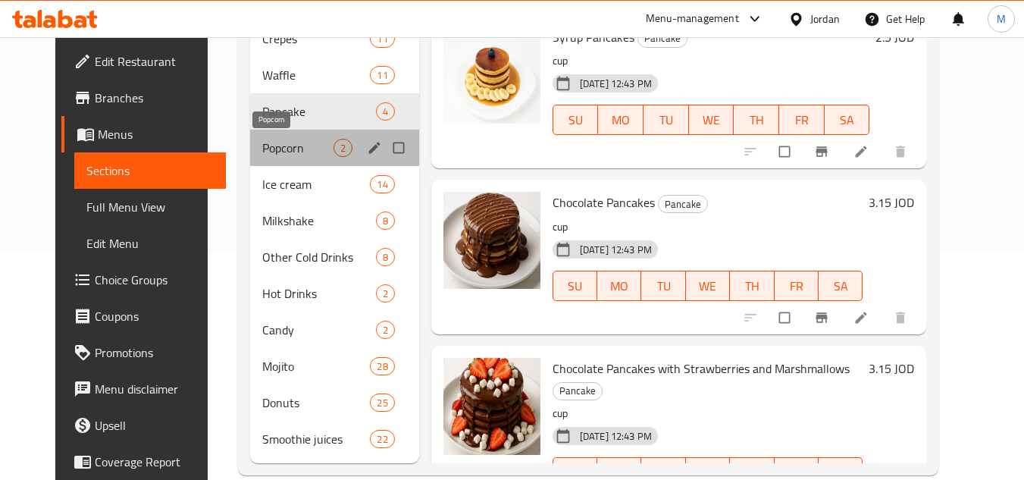
click at [289, 149] on span "Popcorn" at bounding box center [297, 148] width 71 height 18
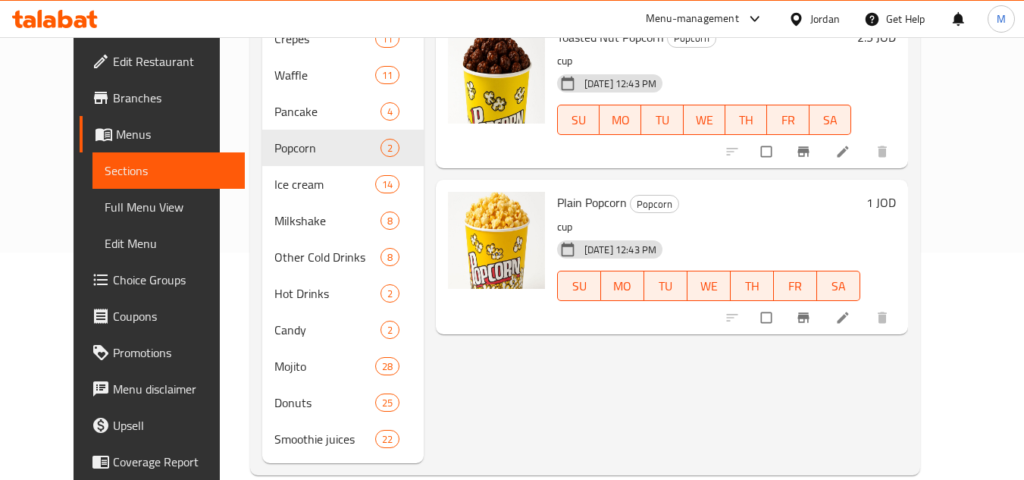
scroll to position [76, 0]
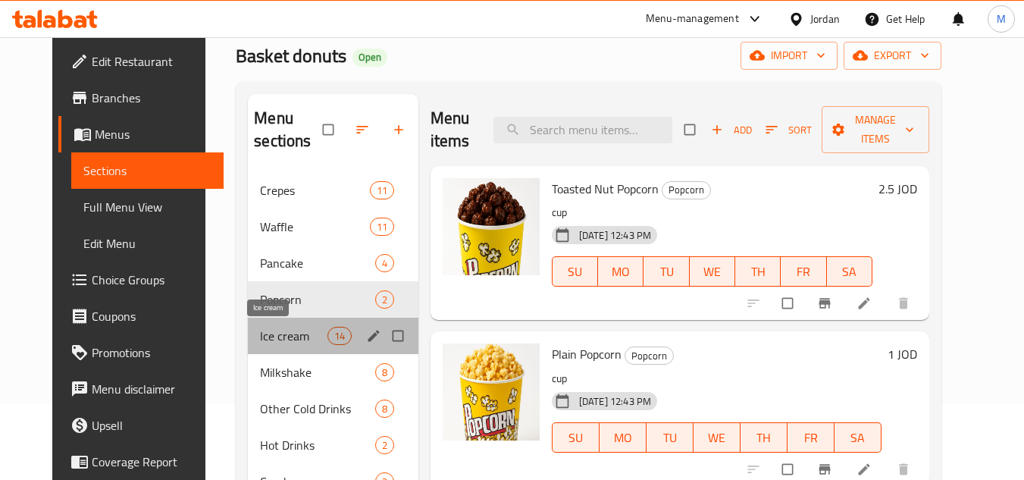
click at [260, 342] on span "Ice cream" at bounding box center [293, 336] width 67 height 18
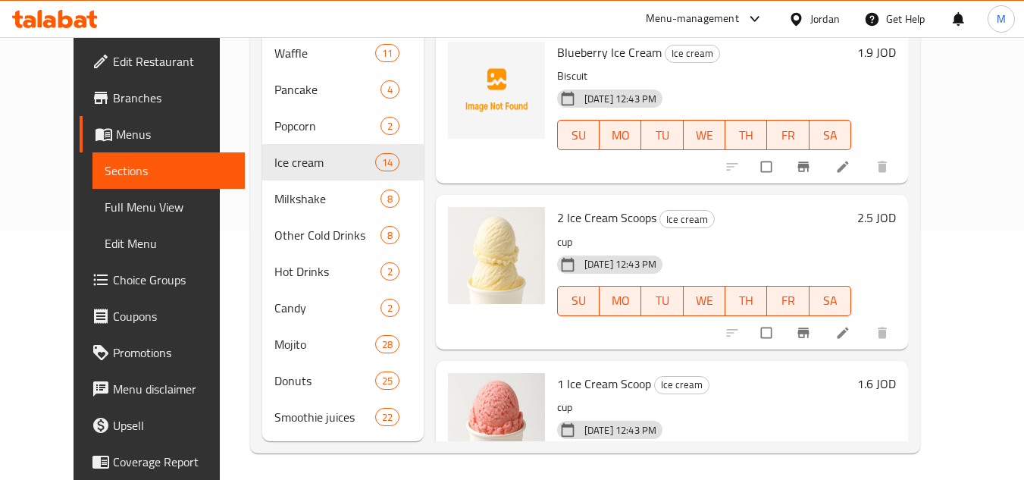
scroll to position [253, 0]
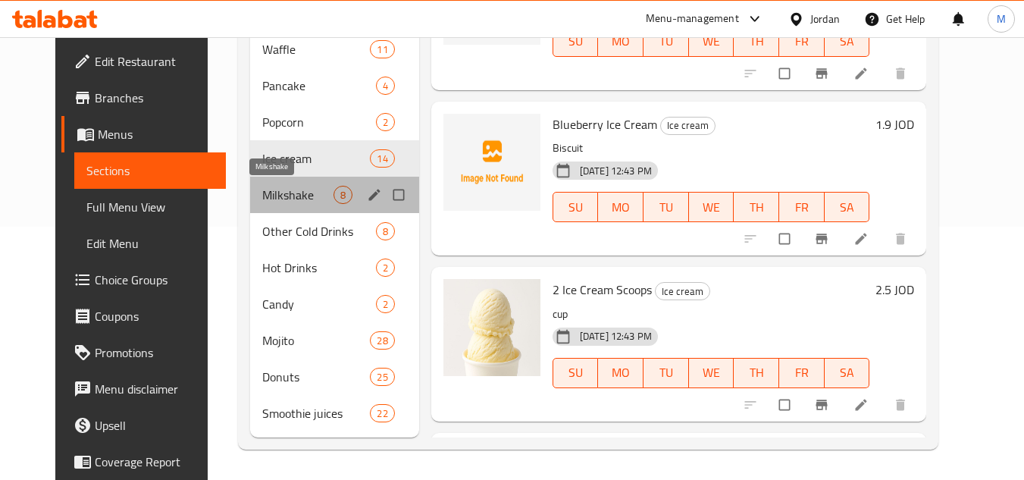
drag, startPoint x: 261, startPoint y: 193, endPoint x: 283, endPoint y: 190, distance: 22.3
click at [262, 192] on span "Milkshake" at bounding box center [297, 195] width 71 height 18
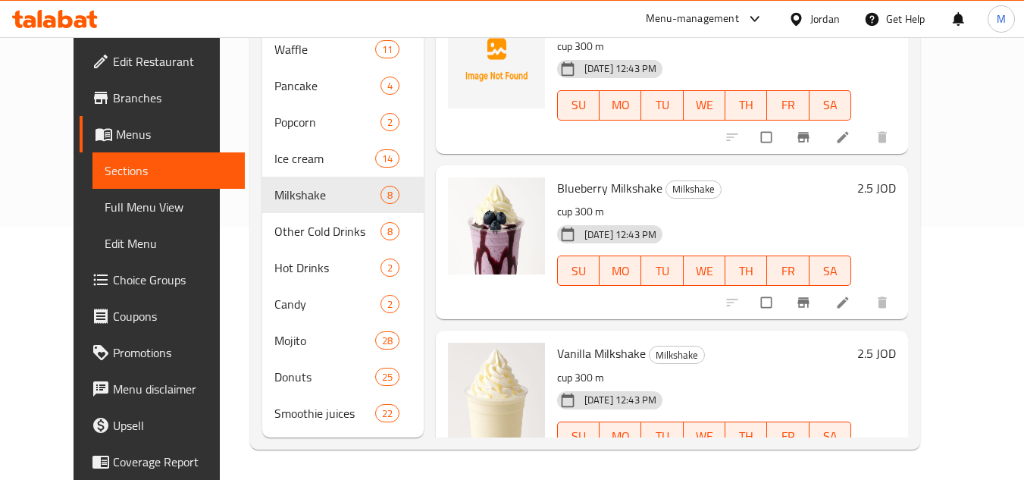
scroll to position [865, 0]
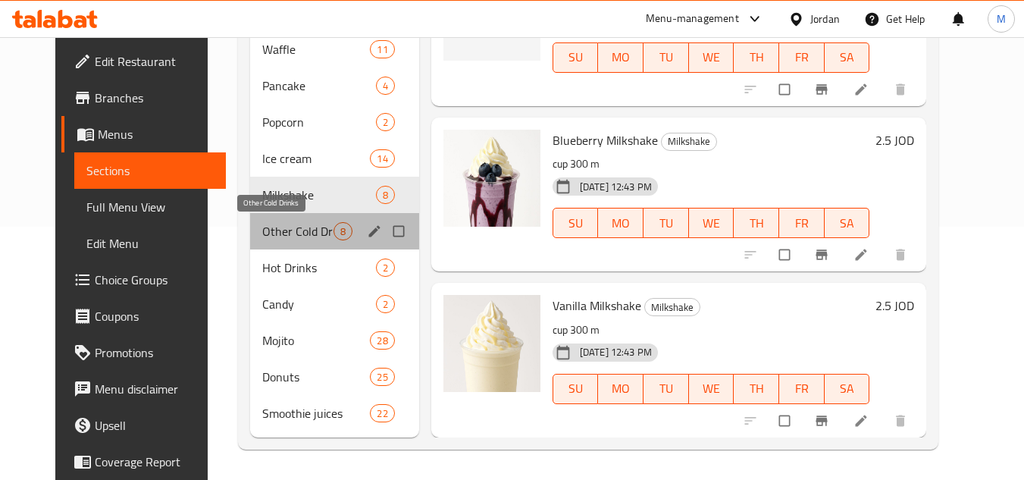
click at [268, 228] on span "Other Cold Drinks" at bounding box center [297, 231] width 71 height 18
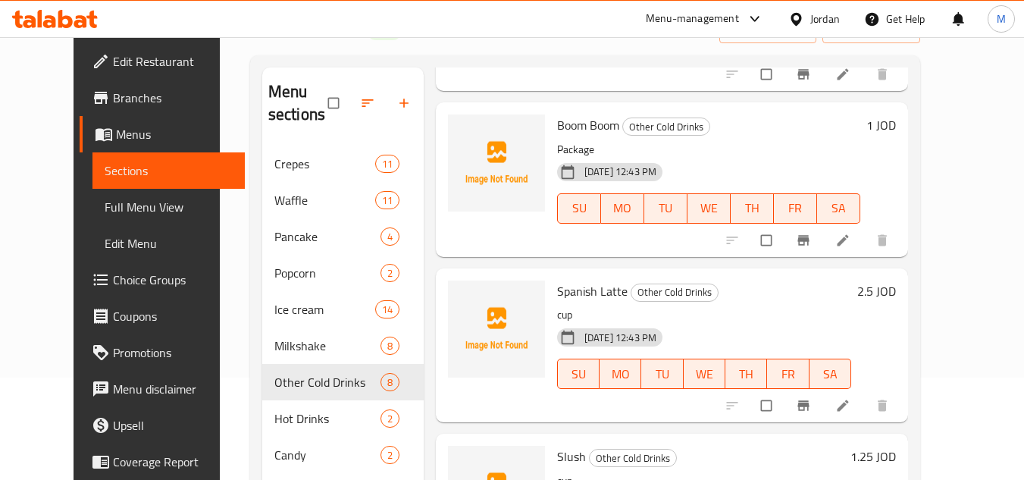
scroll to position [253, 0]
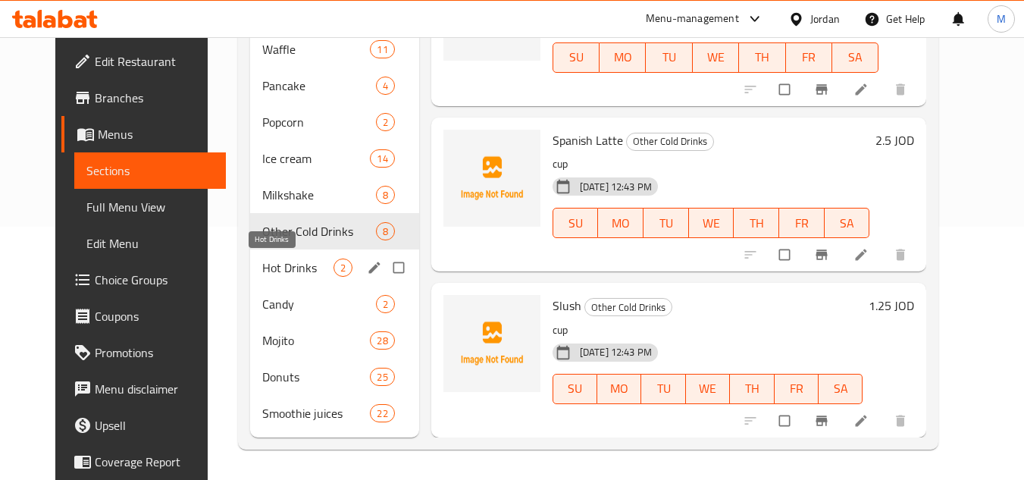
click at [262, 271] on span "Hot Drinks" at bounding box center [297, 268] width 71 height 18
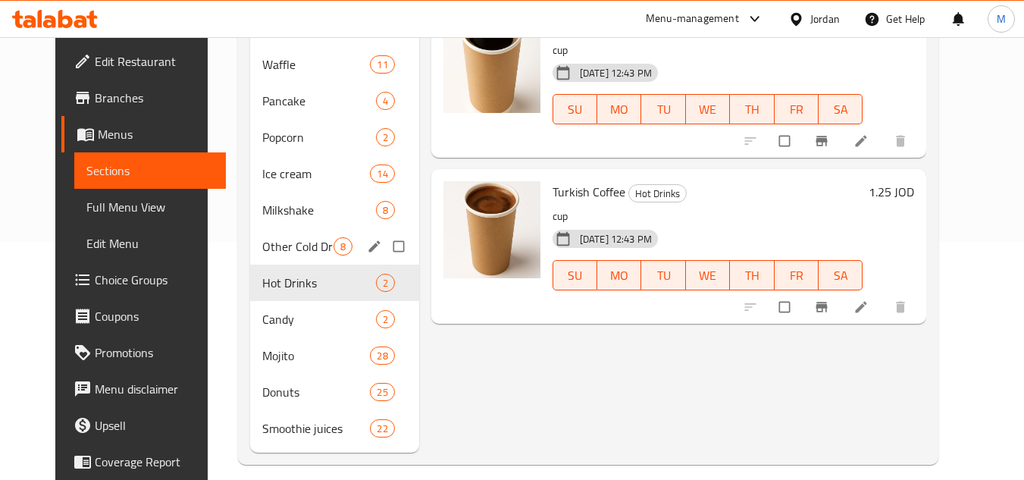
scroll to position [253, 0]
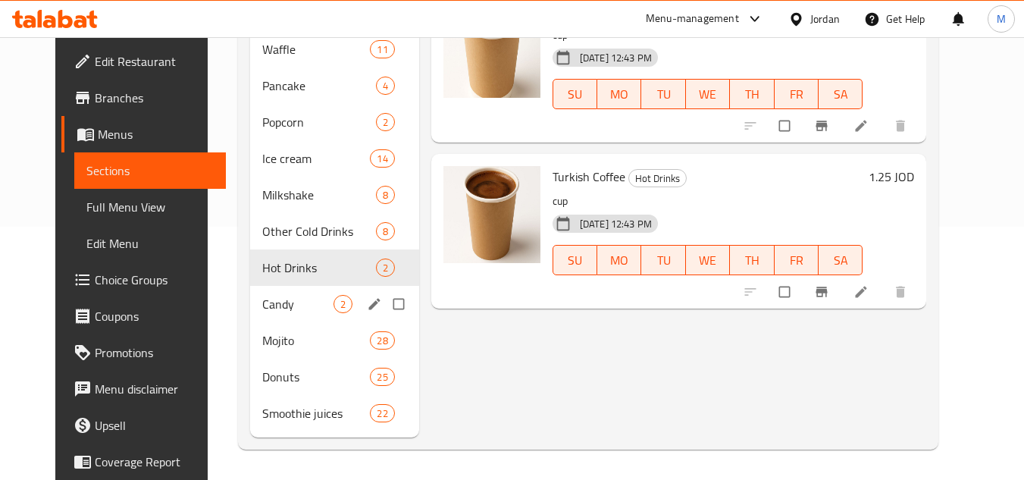
click at [272, 308] on span "Candy" at bounding box center [297, 304] width 71 height 18
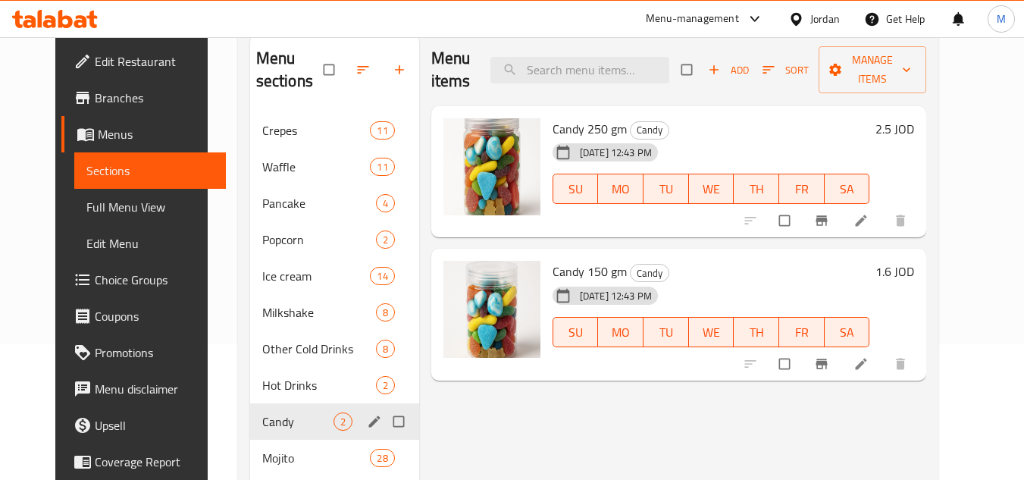
scroll to position [253, 0]
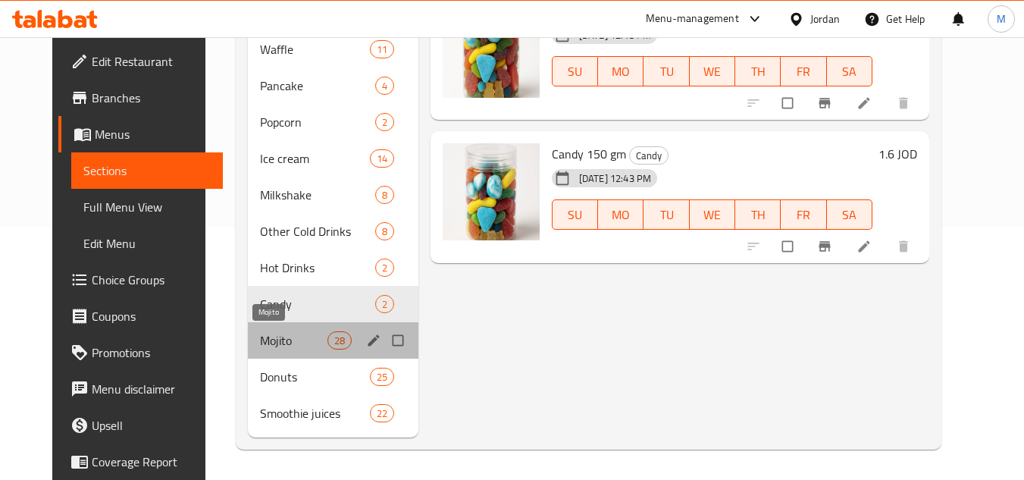
click at [260, 341] on span "Mojito" at bounding box center [293, 340] width 67 height 18
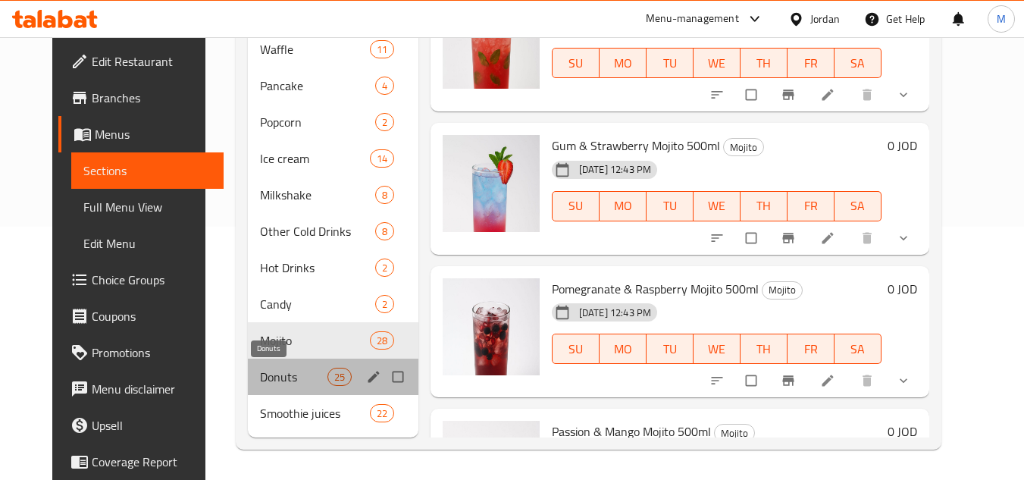
click at [260, 369] on span "Donuts" at bounding box center [293, 377] width 67 height 18
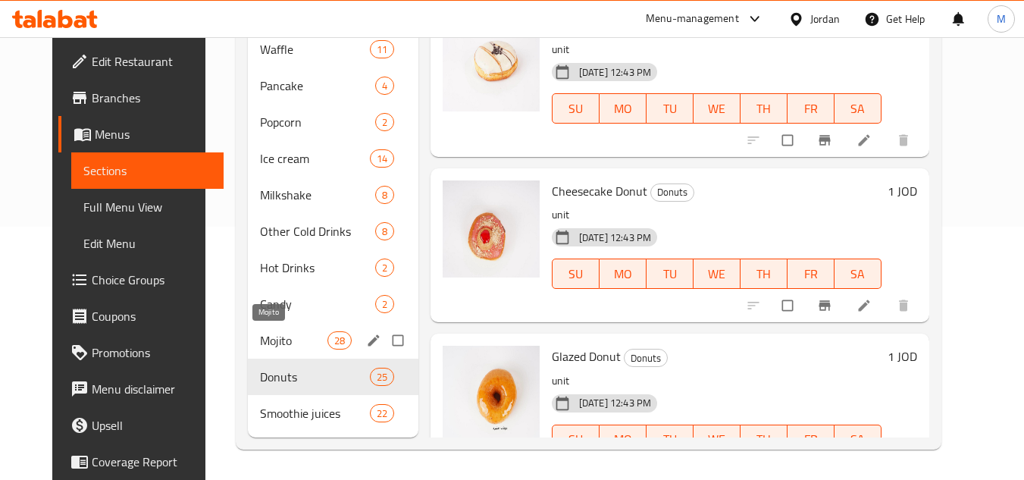
drag, startPoint x: 280, startPoint y: 340, endPoint x: 414, endPoint y: 313, distance: 136.9
click at [279, 341] on span "Mojito" at bounding box center [293, 340] width 67 height 18
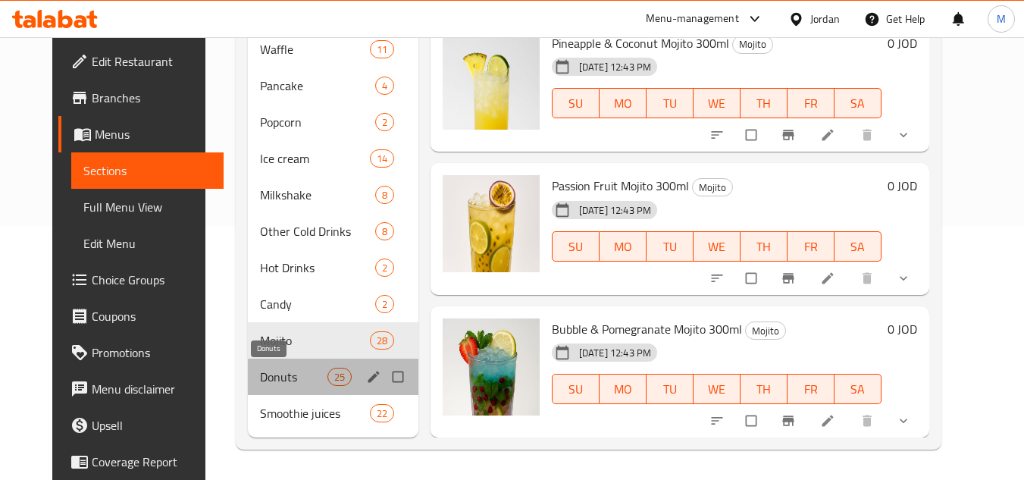
click at [269, 379] on span "Donuts" at bounding box center [293, 377] width 67 height 18
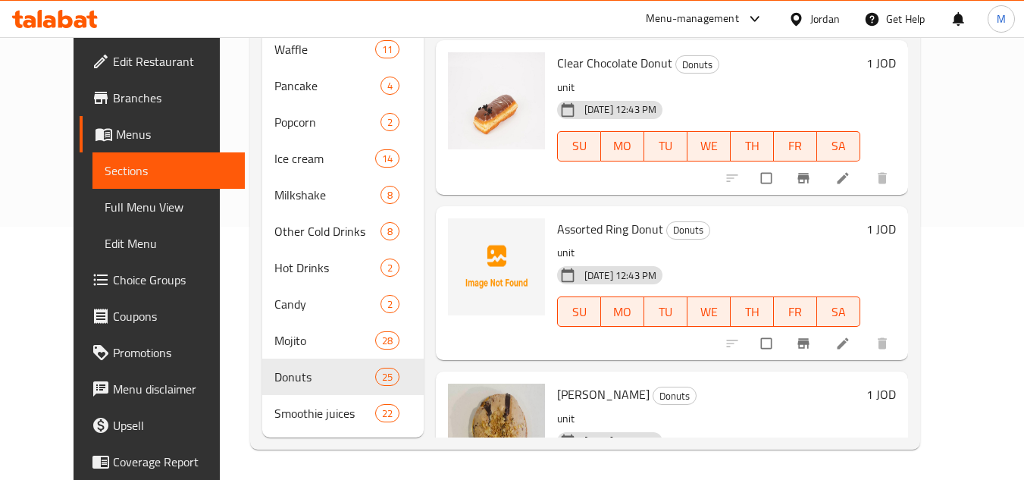
scroll to position [3260, 0]
click at [462, 237] on icon "upload picture" at bounding box center [468, 239] width 13 height 11
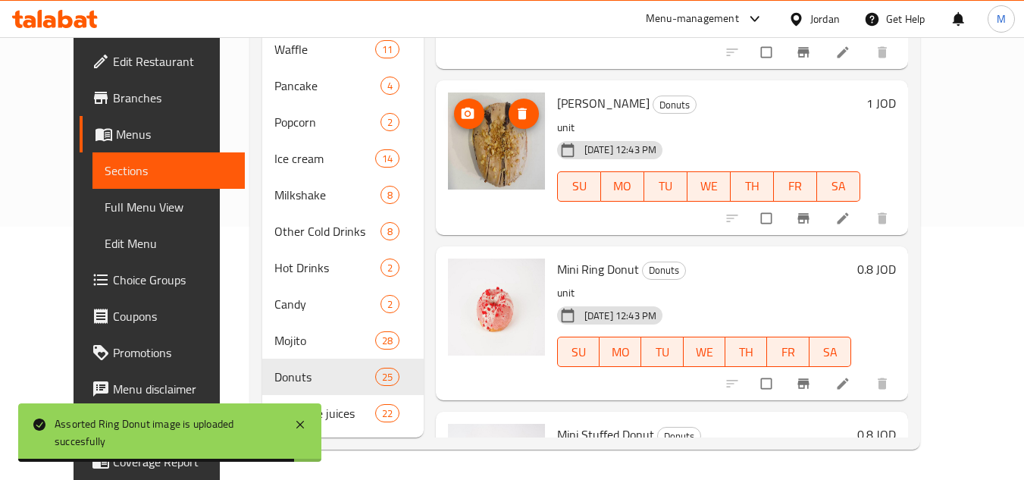
scroll to position [3681, 0]
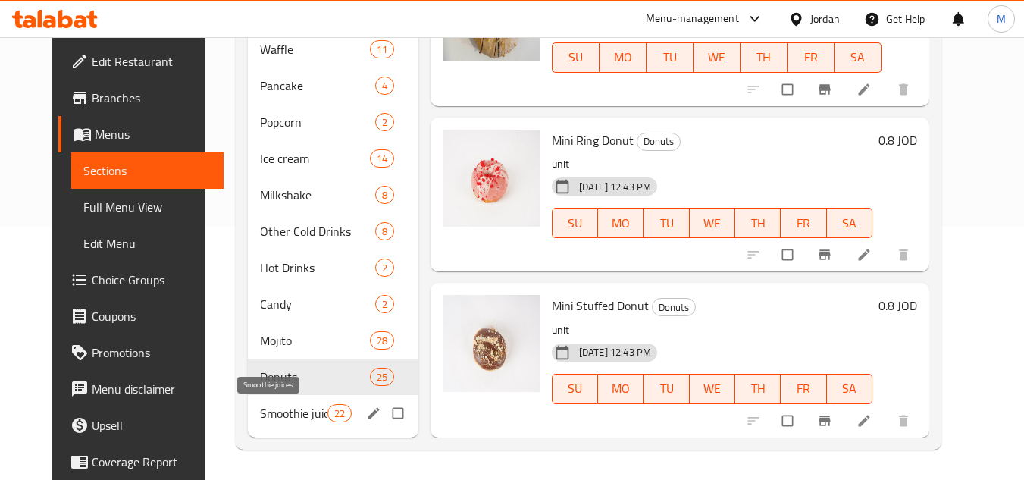
drag, startPoint x: 263, startPoint y: 421, endPoint x: 276, endPoint y: 414, distance: 14.6
click at [263, 421] on span "Smoothie juices" at bounding box center [293, 413] width 67 height 18
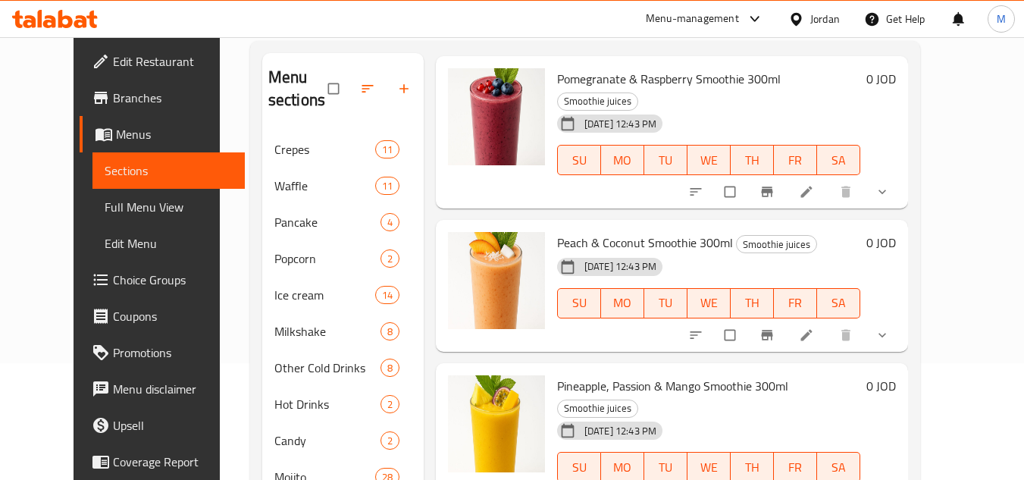
scroll to position [102, 0]
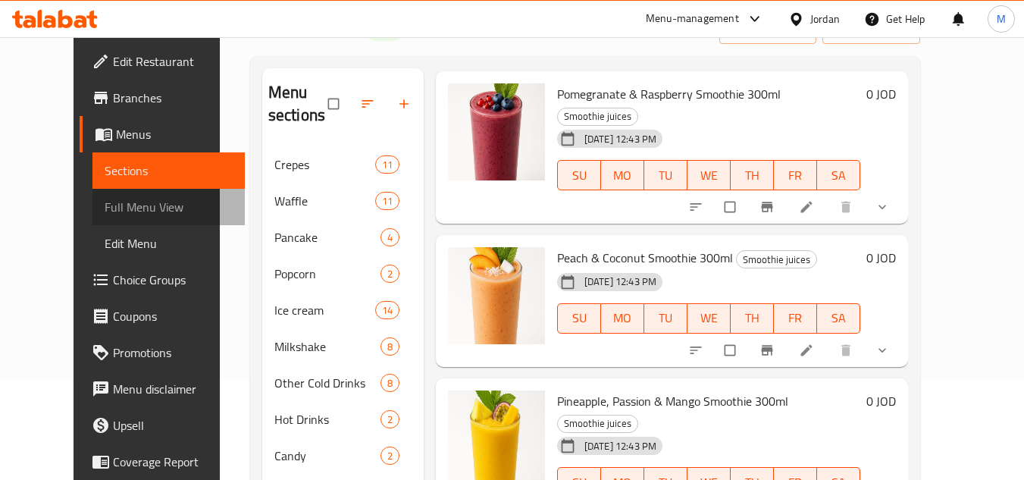
click at [114, 205] on span "Full Menu View" at bounding box center [169, 207] width 128 height 18
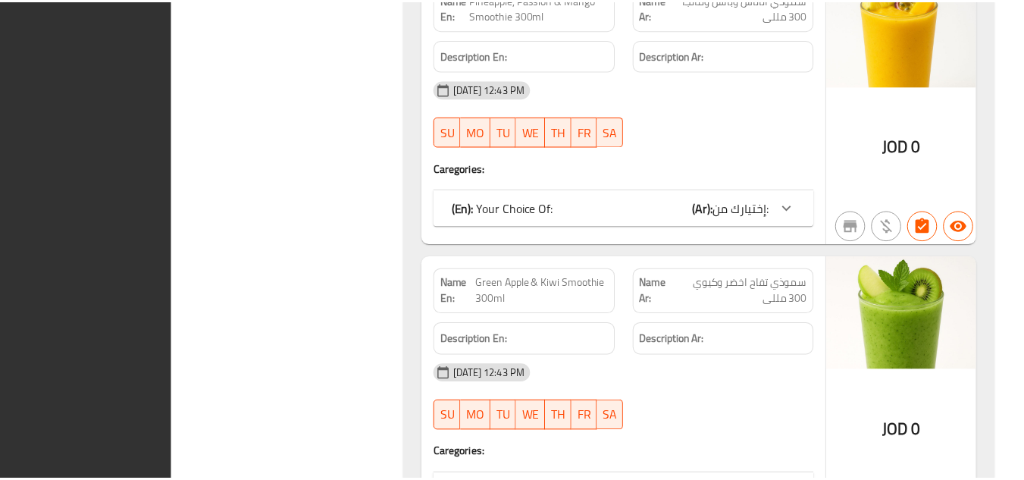
scroll to position [31474, 0]
